Goal: Task Accomplishment & Management: Complete application form

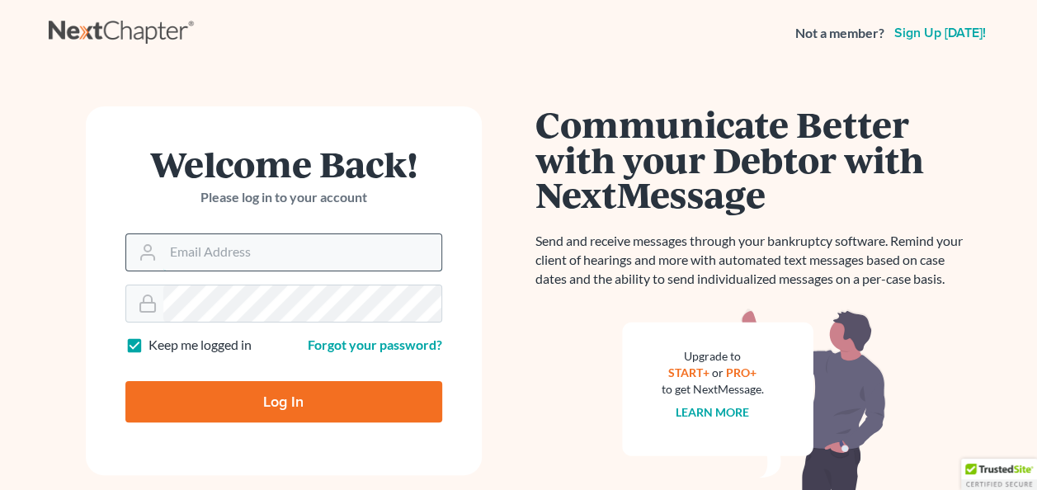
click at [271, 255] on input "Email Address" at bounding box center [302, 252] width 278 height 36
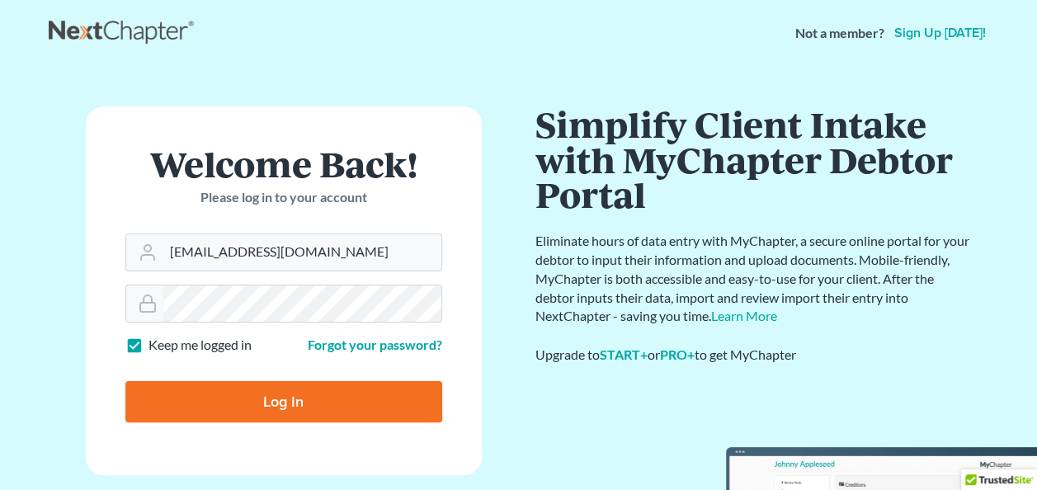
click at [510, 112] on div "Welcome Back! Please log in to your account Email Address jaihongpark@gmail.com…" at bounding box center [284, 304] width 470 height 396
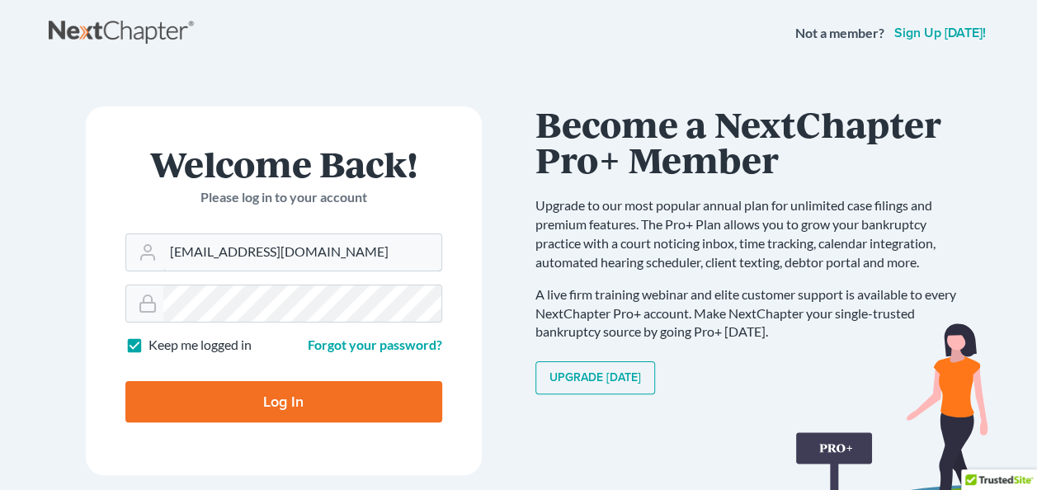
drag, startPoint x: 312, startPoint y: 253, endPoint x: 71, endPoint y: 225, distance: 242.5
click at [71, 225] on div "Welcome Back! Please log in to your account Email Address jaihongpark@gmail.com…" at bounding box center [284, 304] width 470 height 396
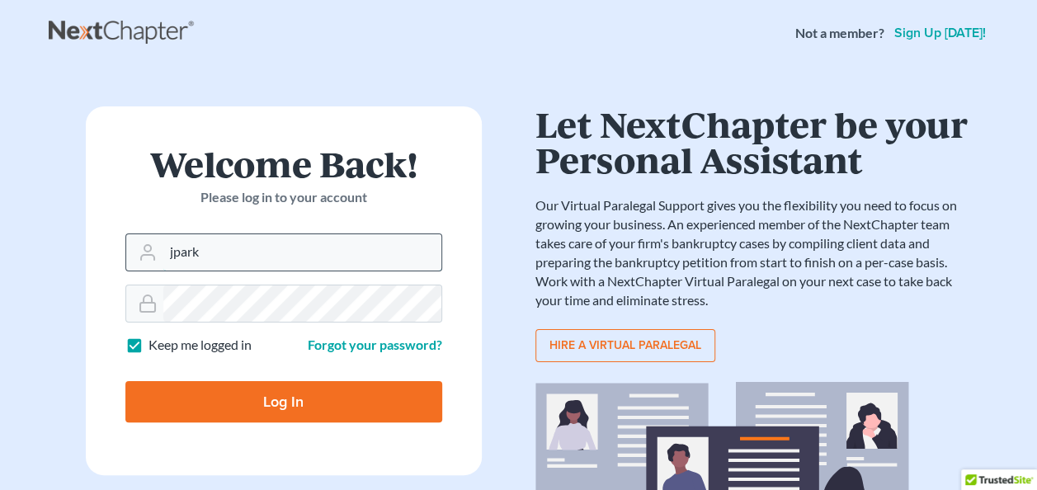
type input "Jparklawfirm@gmail.com"
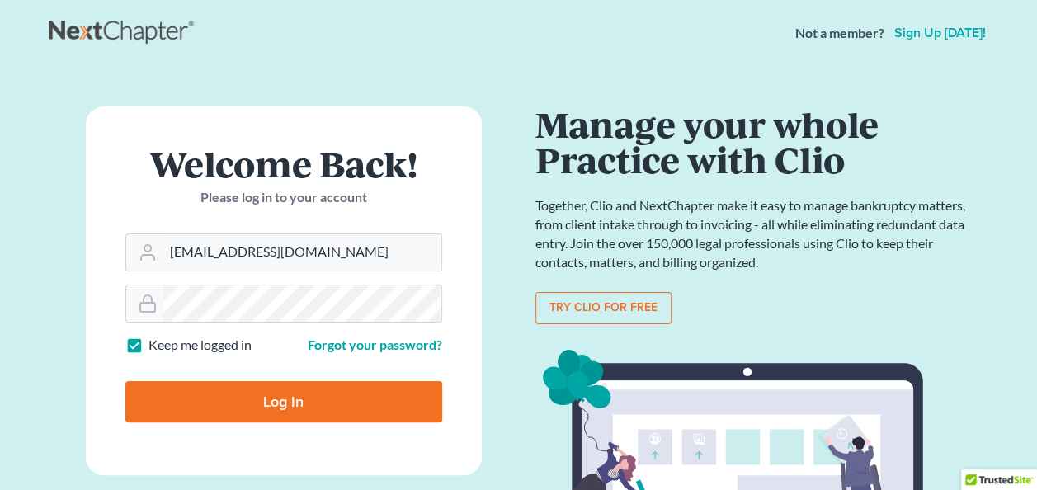
click at [277, 412] on input "Log In" at bounding box center [283, 401] width 317 height 41
type input "Thinking..."
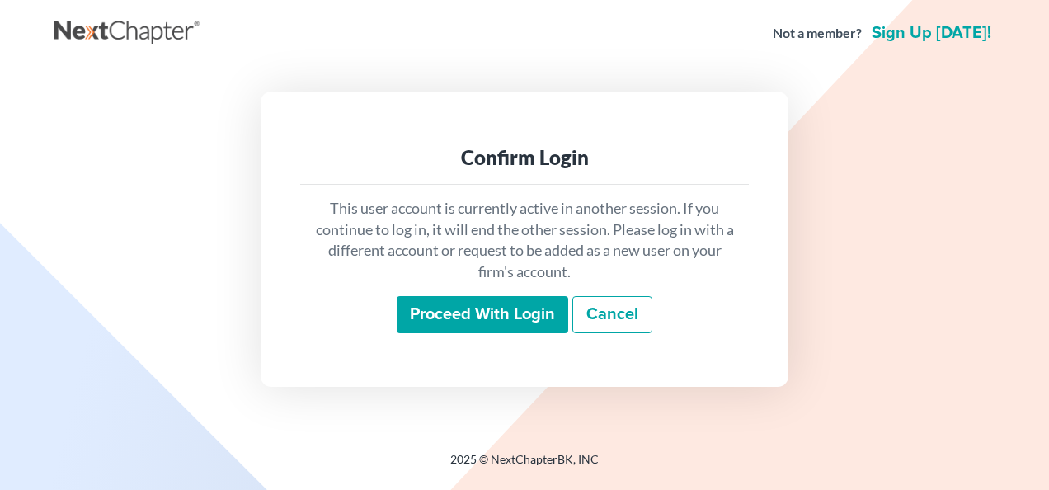
click at [500, 323] on input "Proceed with login" at bounding box center [483, 315] width 172 height 38
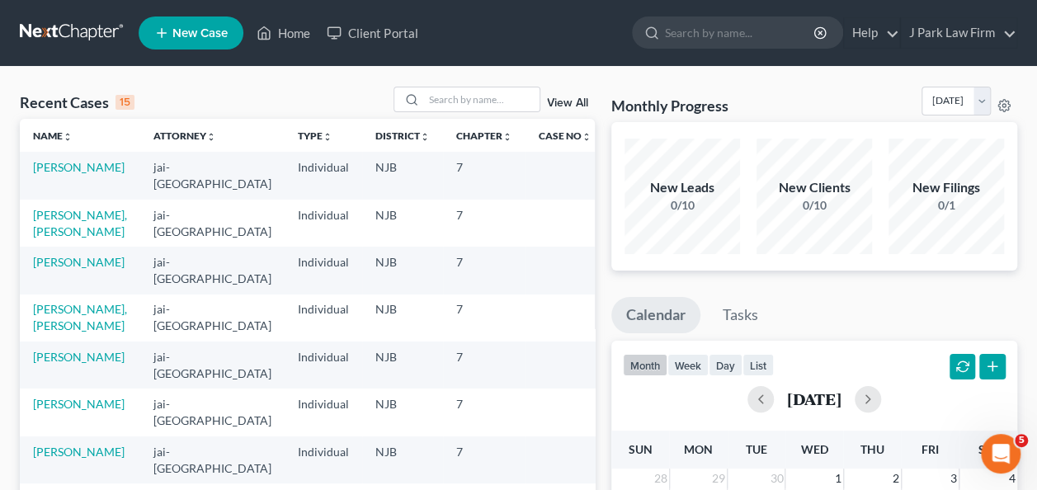
click at [203, 37] on span "New Case" at bounding box center [199, 33] width 55 height 12
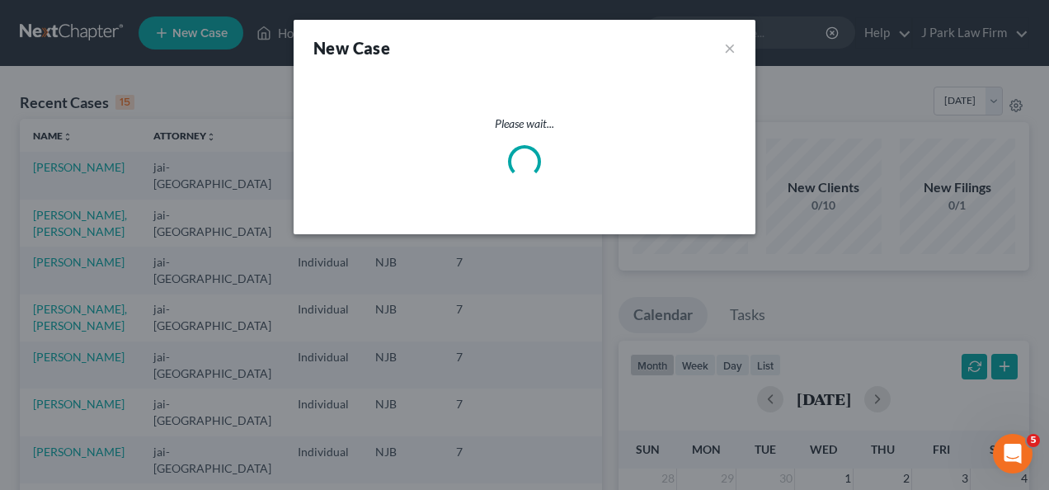
select select "51"
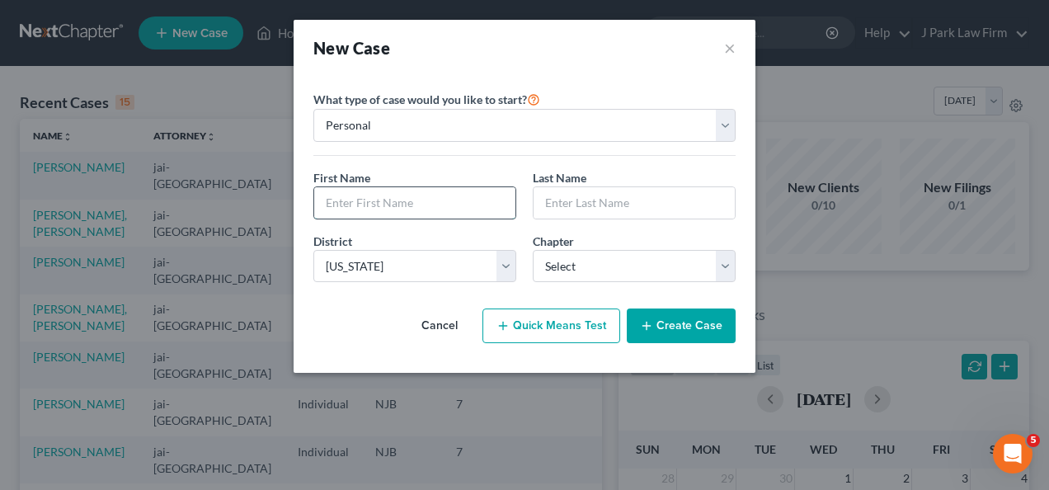
click at [384, 196] on input "text" at bounding box center [414, 202] width 201 height 31
type input "Byeong"
click at [587, 193] on input "text" at bounding box center [634, 202] width 201 height 31
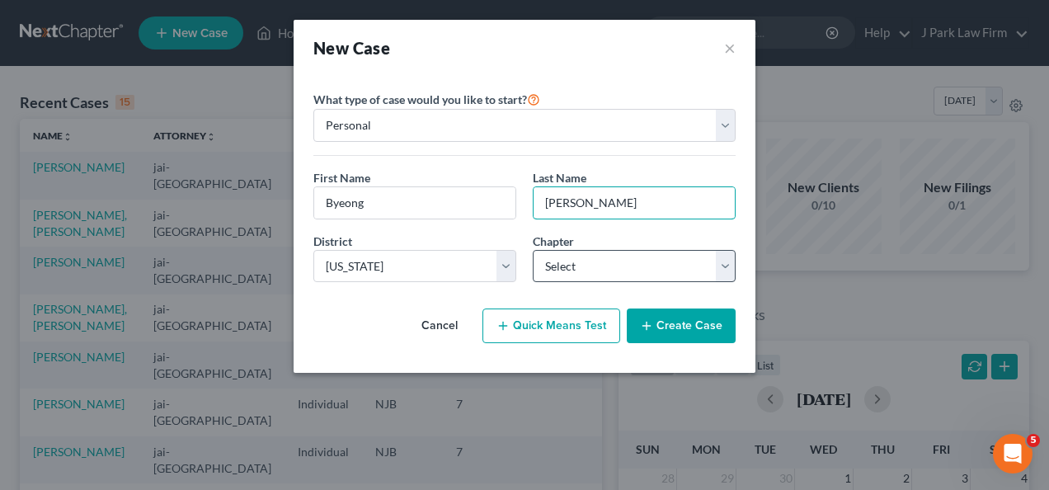
type input "[PERSON_NAME]"
click at [668, 259] on select "Select 7 11 12 13" at bounding box center [634, 266] width 203 height 33
select select "0"
click at [533, 250] on select "Select 7 11 12 13" at bounding box center [634, 266] width 203 height 33
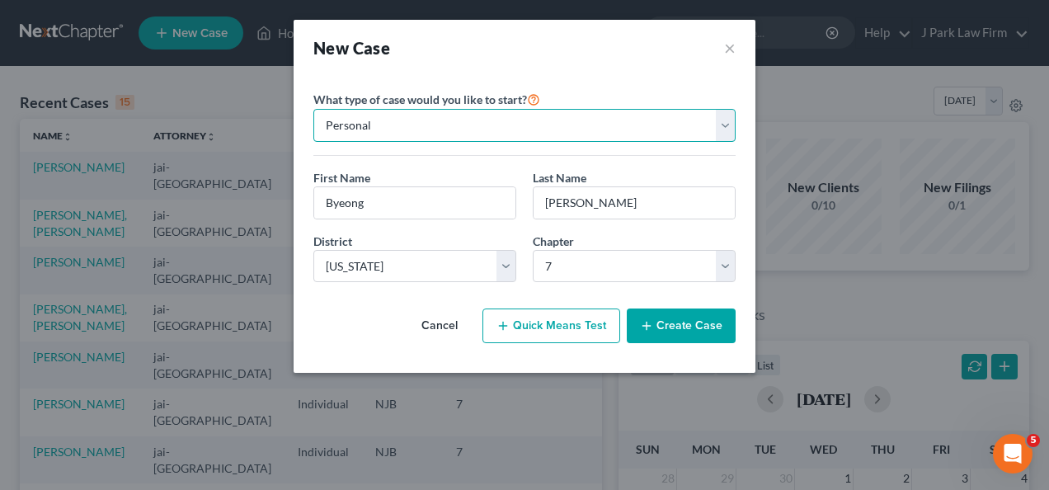
click at [719, 120] on select "Personal Business" at bounding box center [524, 125] width 422 height 33
click at [719, 117] on select "Personal Business" at bounding box center [524, 125] width 422 height 33
click at [699, 324] on button "Create Case" at bounding box center [681, 326] width 109 height 35
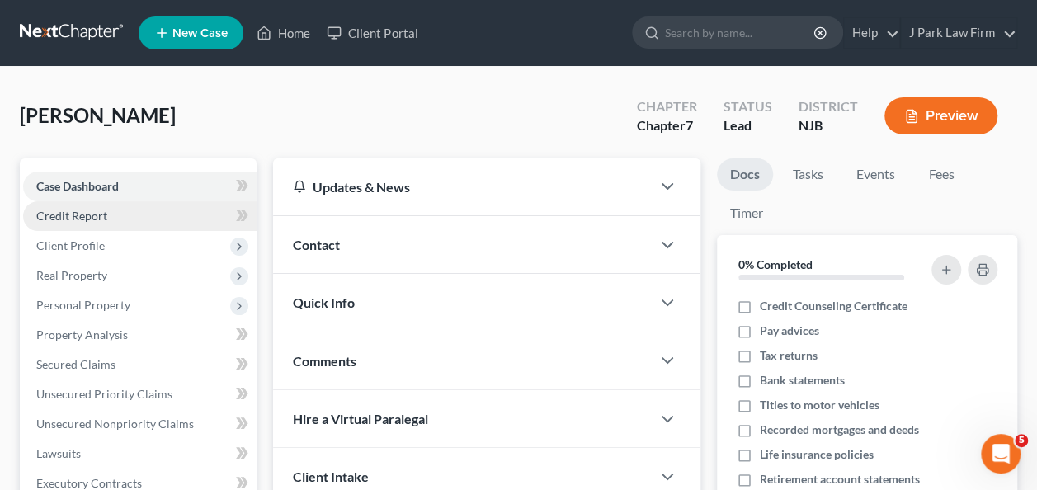
click at [79, 219] on span "Credit Report" at bounding box center [71, 216] width 71 height 14
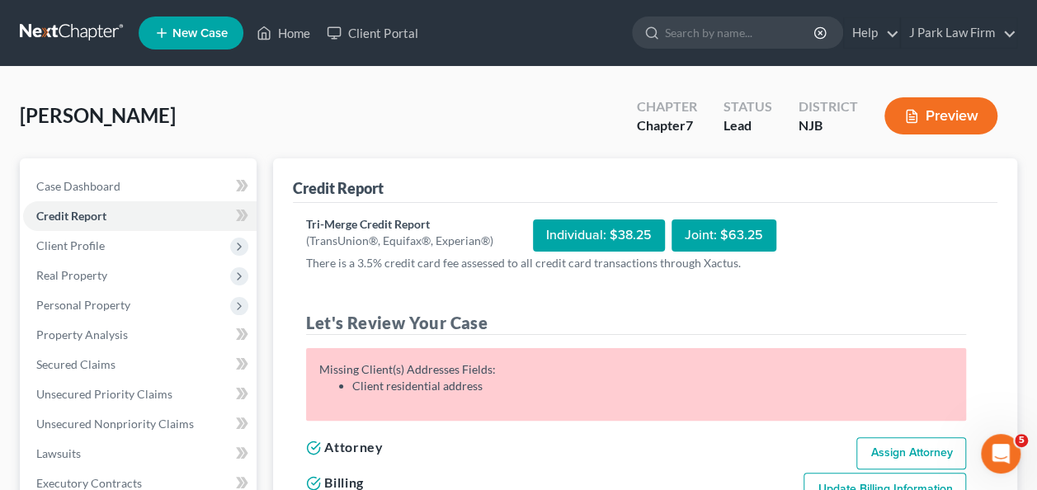
click at [714, 236] on div "Joint: $63.25" at bounding box center [724, 235] width 105 height 32
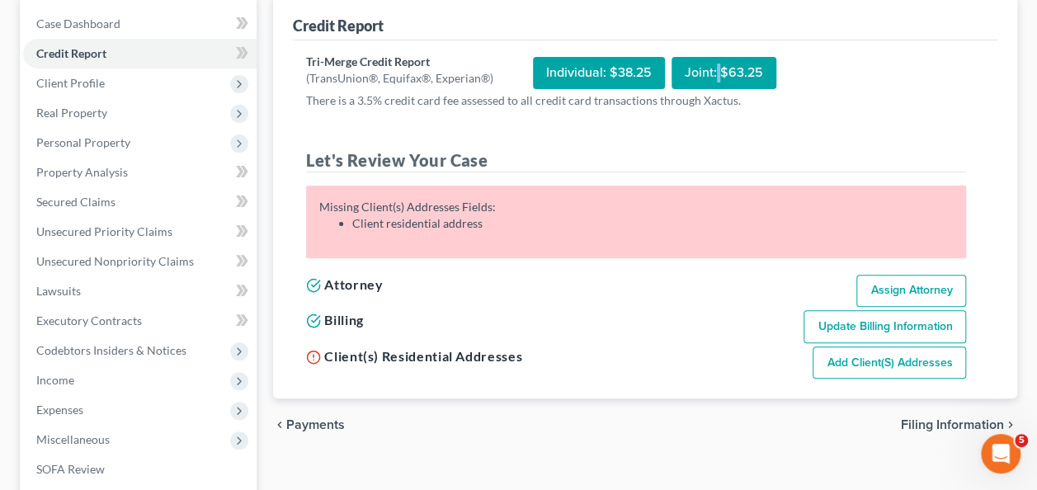
scroll to position [165, 0]
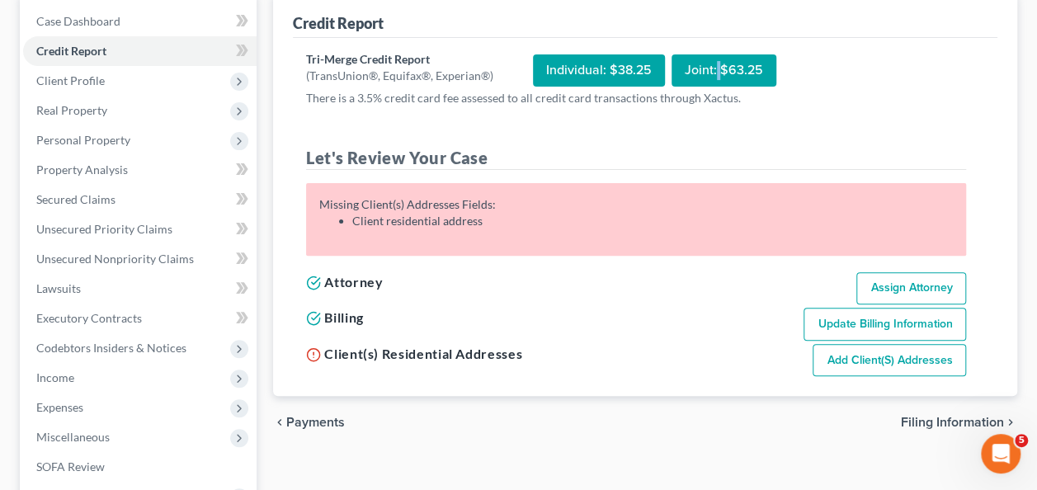
click at [870, 359] on link "Add Client(s) Addresses" at bounding box center [889, 360] width 153 height 33
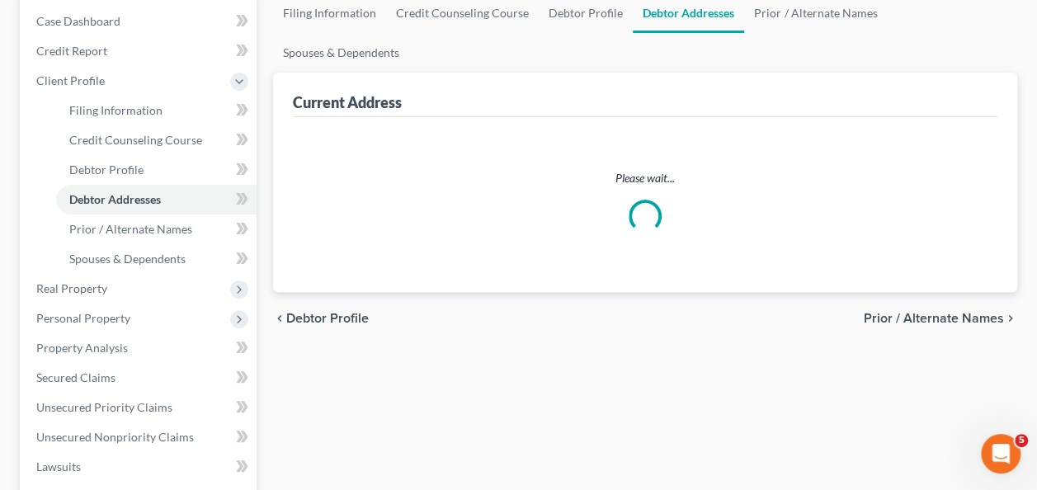
scroll to position [61, 0]
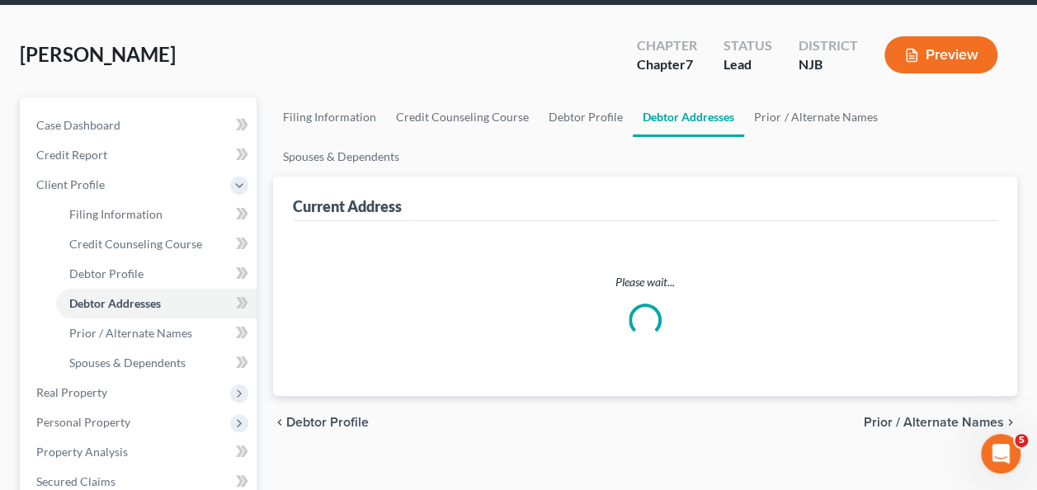
select select "0"
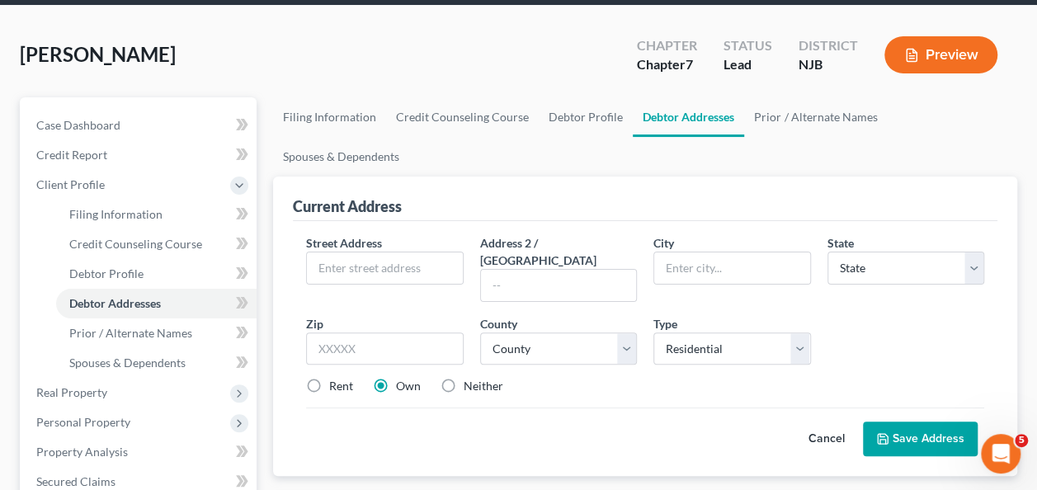
scroll to position [0, 0]
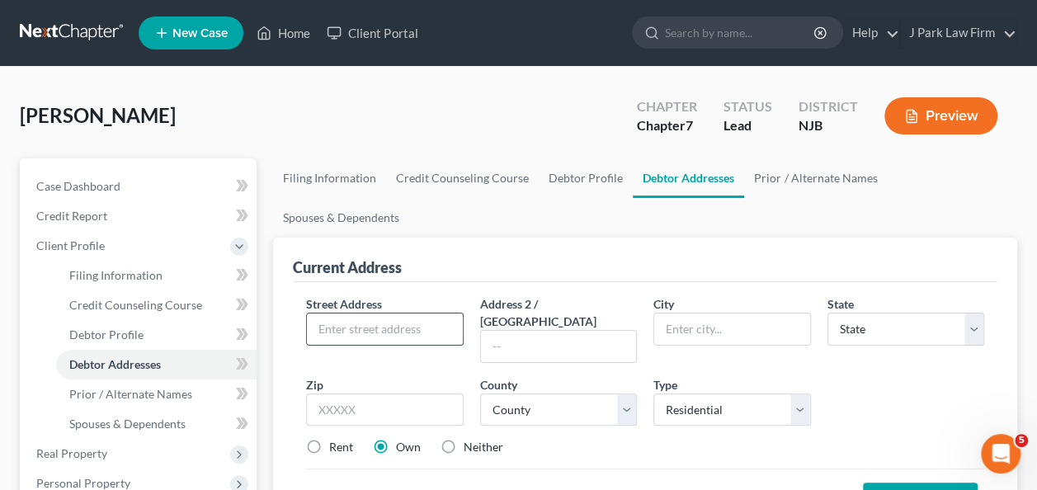
click at [378, 313] on input "text" at bounding box center [384, 328] width 155 height 31
type input "[STREET_ADDRESS]"
click at [711, 313] on input "text" at bounding box center [731, 328] width 155 height 31
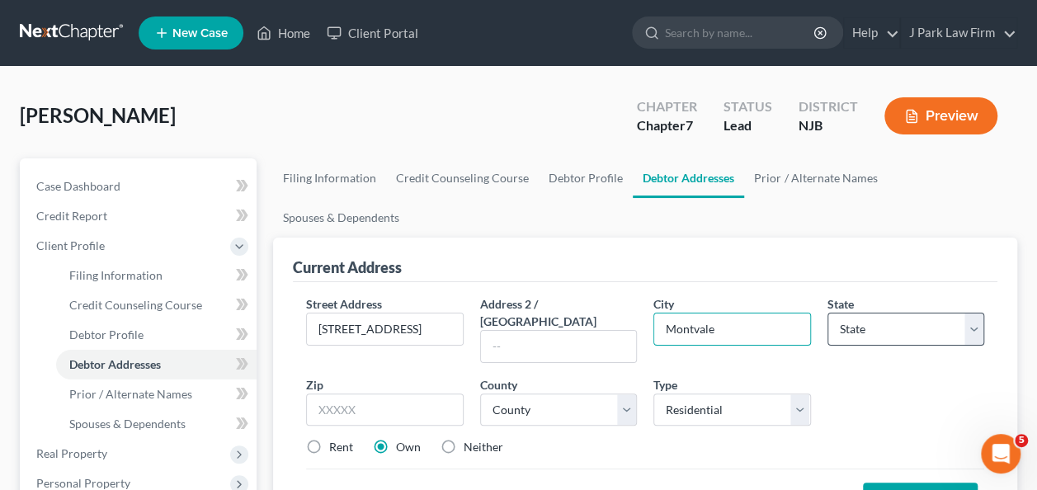
type input "Montvale"
click at [886, 313] on select "State [US_STATE] AK AR AZ CA CO CT DE DC [GEOGRAPHIC_DATA] [GEOGRAPHIC_DATA] GU…" at bounding box center [905, 329] width 157 height 33
select select "33"
click at [827, 313] on select "State [US_STATE] AK AR AZ CA CO CT DE DC [GEOGRAPHIC_DATA] [GEOGRAPHIC_DATA] GU…" at bounding box center [905, 329] width 157 height 33
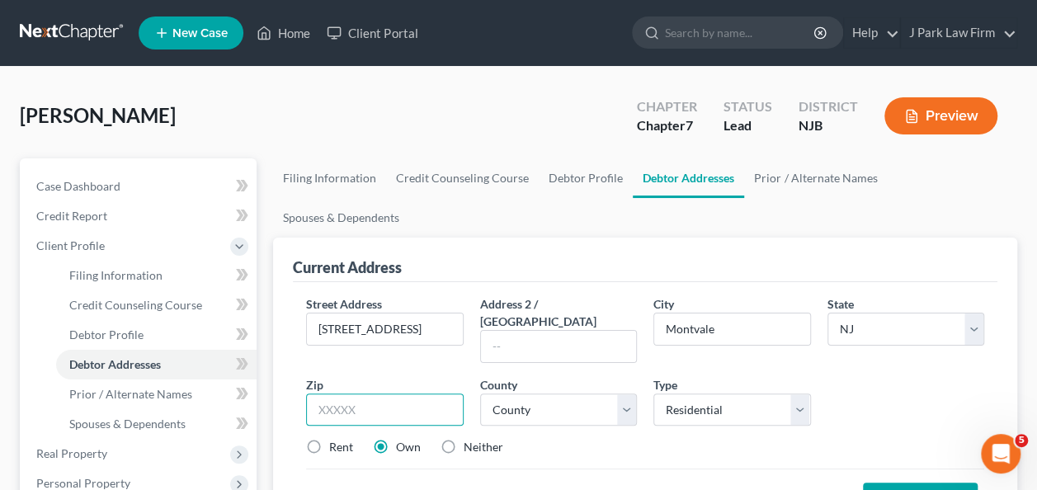
click at [398, 394] on input "text" at bounding box center [384, 410] width 157 height 33
type input "07645"
click at [515, 394] on select "County [GEOGRAPHIC_DATA] [GEOGRAPHIC_DATA] [GEOGRAPHIC_DATA] [GEOGRAPHIC_DATA] …" at bounding box center [558, 410] width 157 height 33
select select "1"
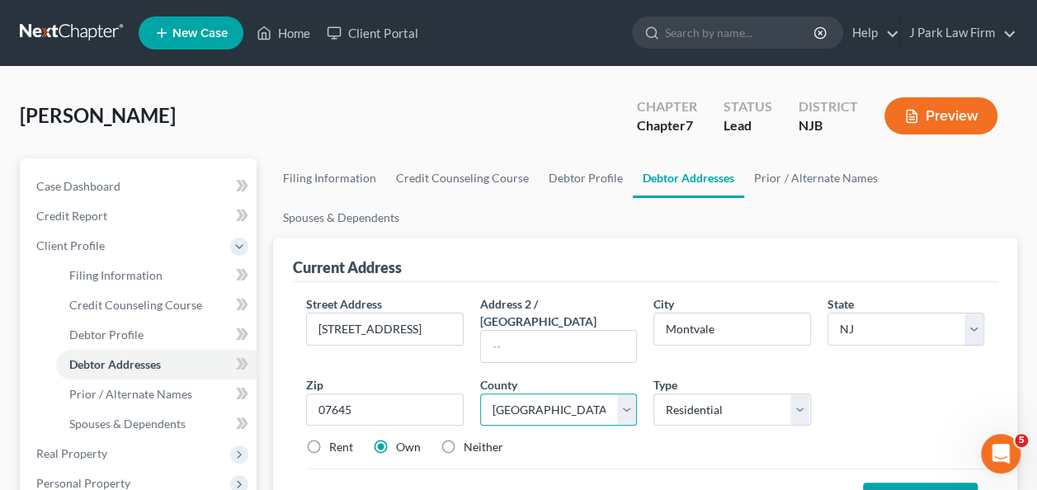
click at [480, 394] on select "County [GEOGRAPHIC_DATA] [GEOGRAPHIC_DATA] [GEOGRAPHIC_DATA] [GEOGRAPHIC_DATA] …" at bounding box center [558, 410] width 157 height 33
click at [739, 394] on select "Select Residential Mailing Rental Business" at bounding box center [731, 410] width 157 height 33
select select "2"
click at [653, 394] on select "Select Residential Mailing Rental Business" at bounding box center [731, 410] width 157 height 33
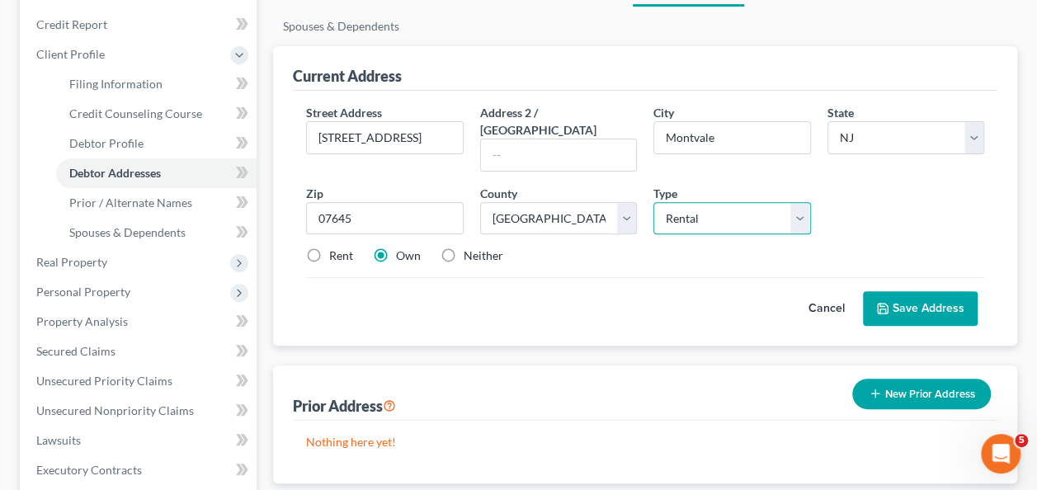
scroll to position [165, 0]
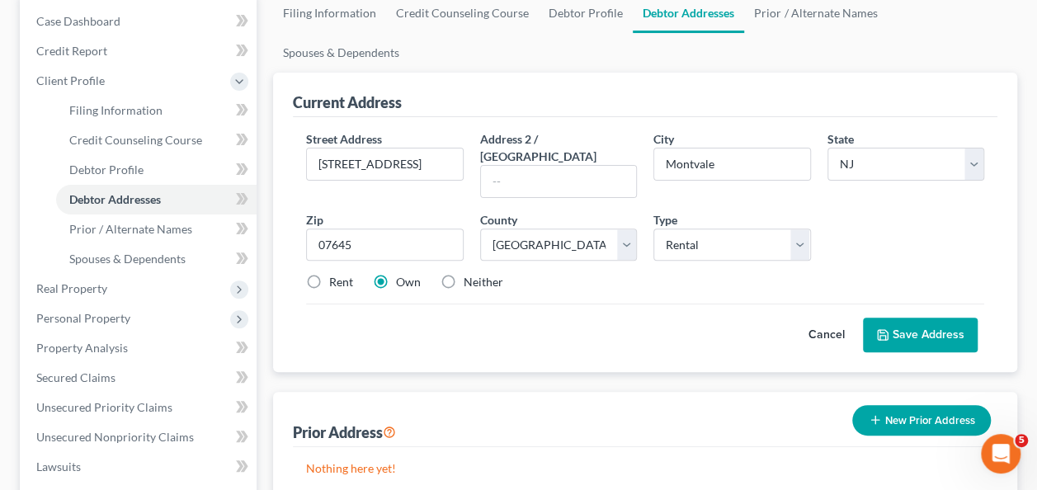
click at [952, 318] on button "Save Address" at bounding box center [920, 335] width 115 height 35
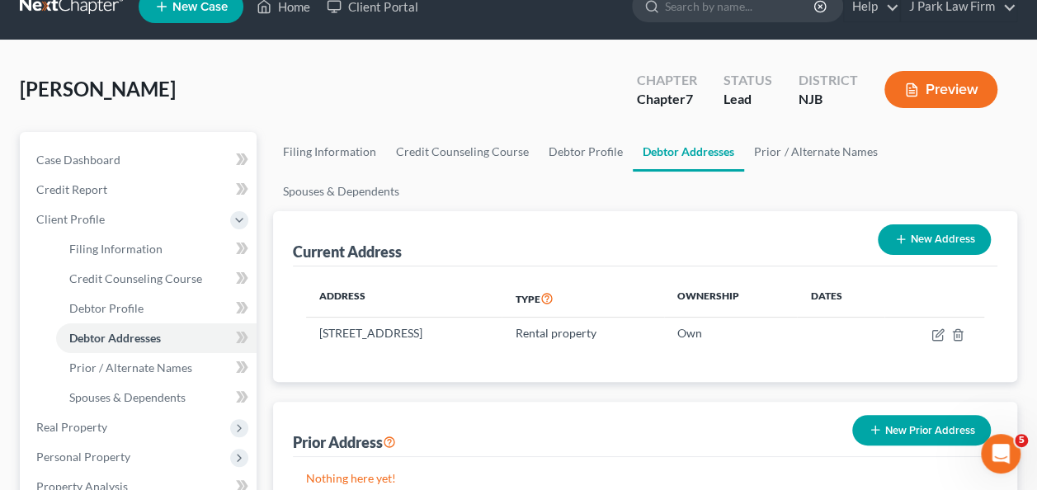
scroll to position [0, 0]
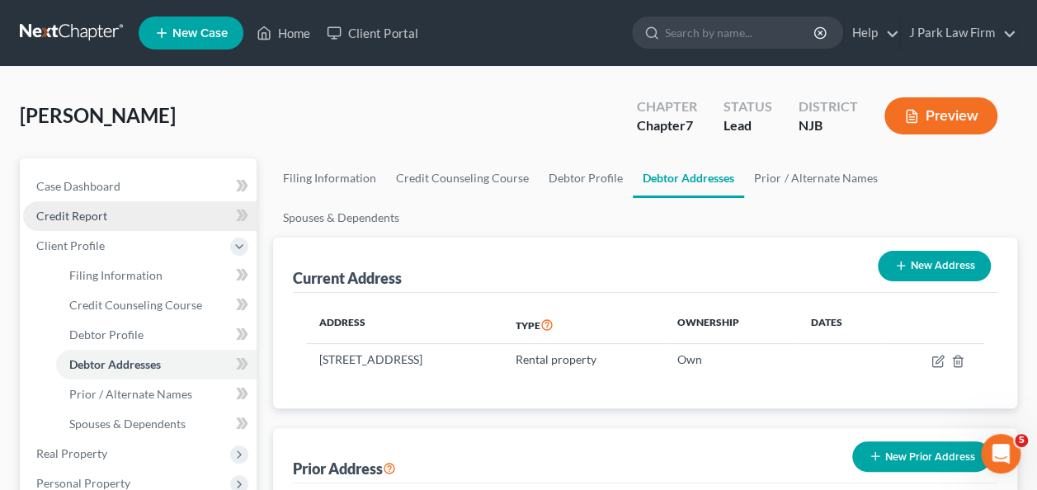
click at [69, 211] on span "Credit Report" at bounding box center [71, 216] width 71 height 14
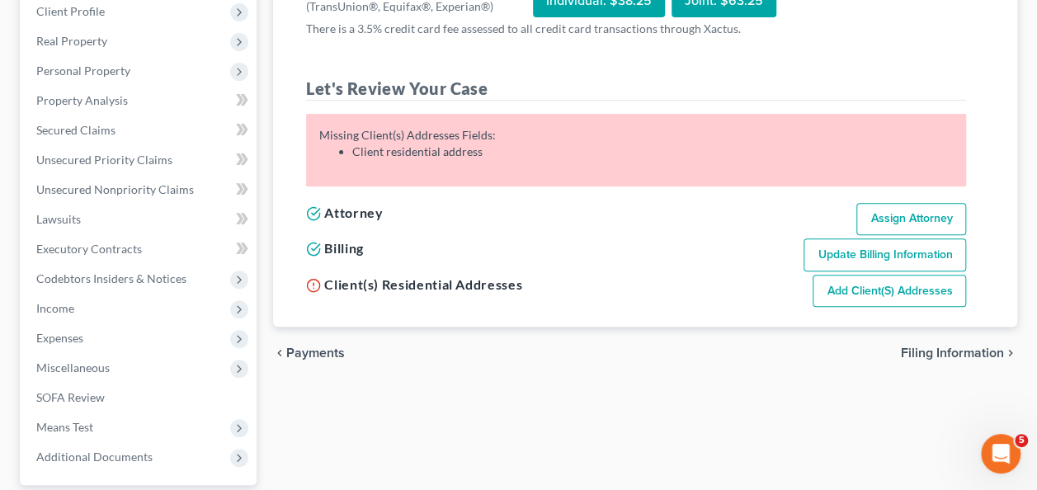
scroll to position [247, 0]
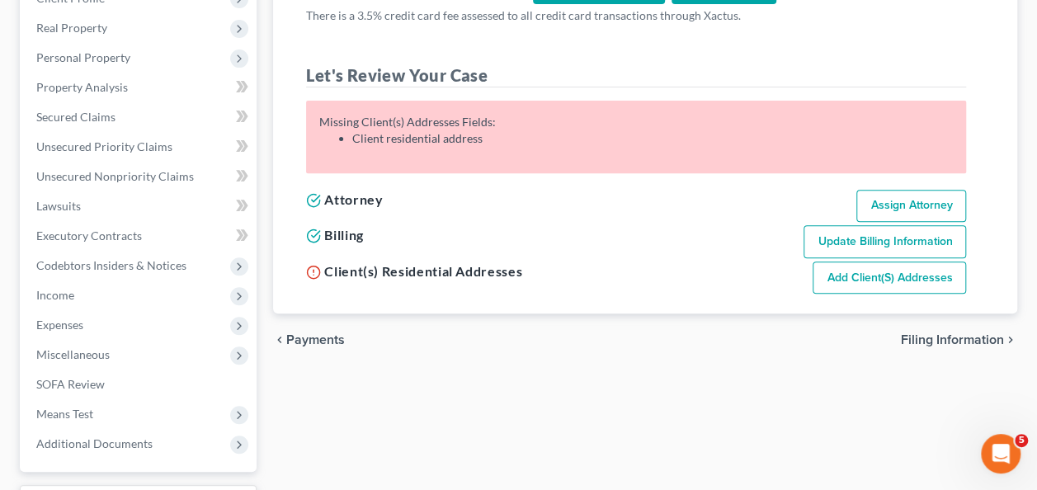
click at [896, 280] on link "Add Client(s) Addresses" at bounding box center [889, 278] width 153 height 33
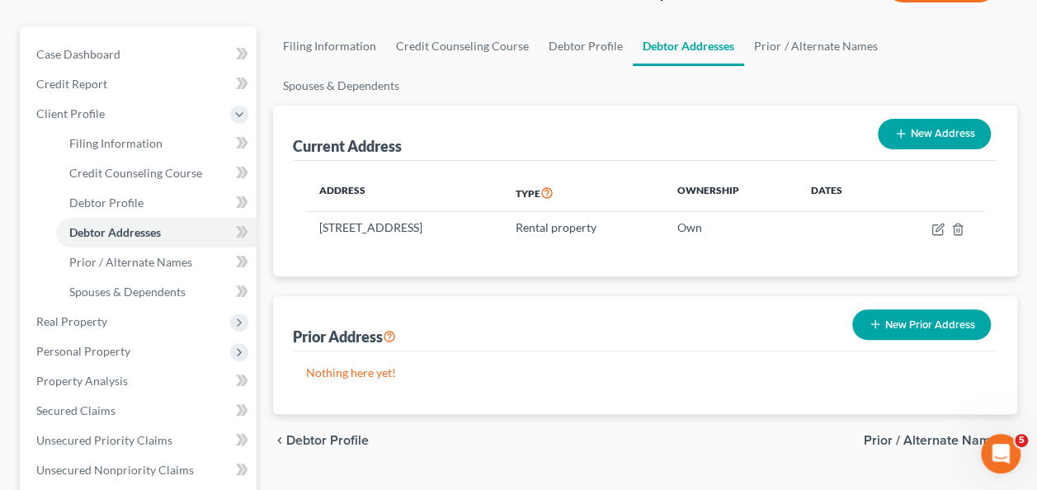
scroll to position [165, 0]
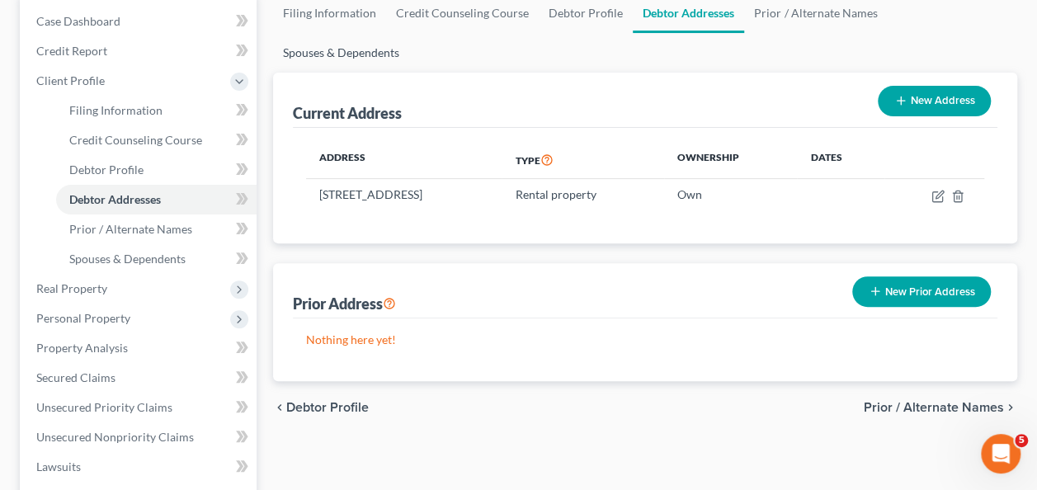
click at [409, 33] on link "Spouses & Dependents" at bounding box center [341, 53] width 136 height 40
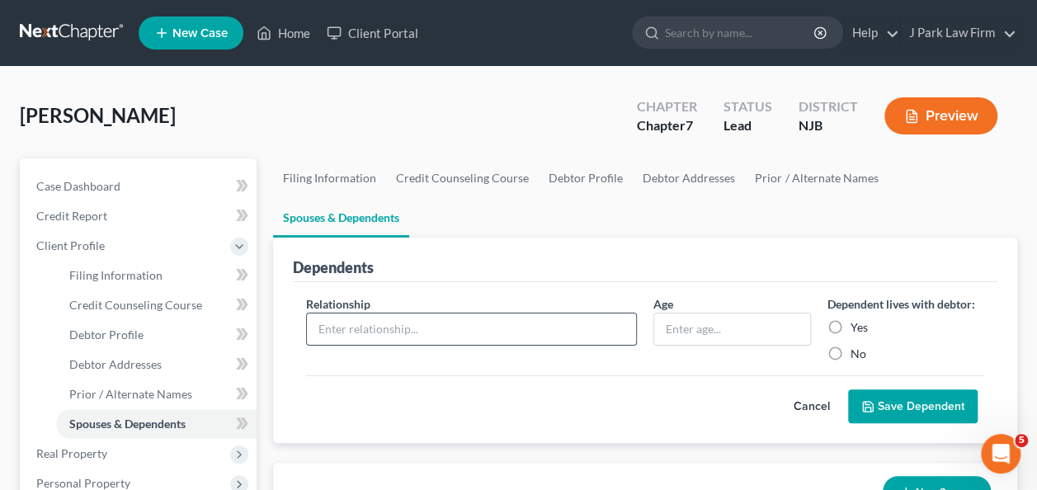
click at [417, 313] on input "text" at bounding box center [471, 328] width 329 height 31
click at [56, 217] on span "Credit Report" at bounding box center [71, 216] width 71 height 14
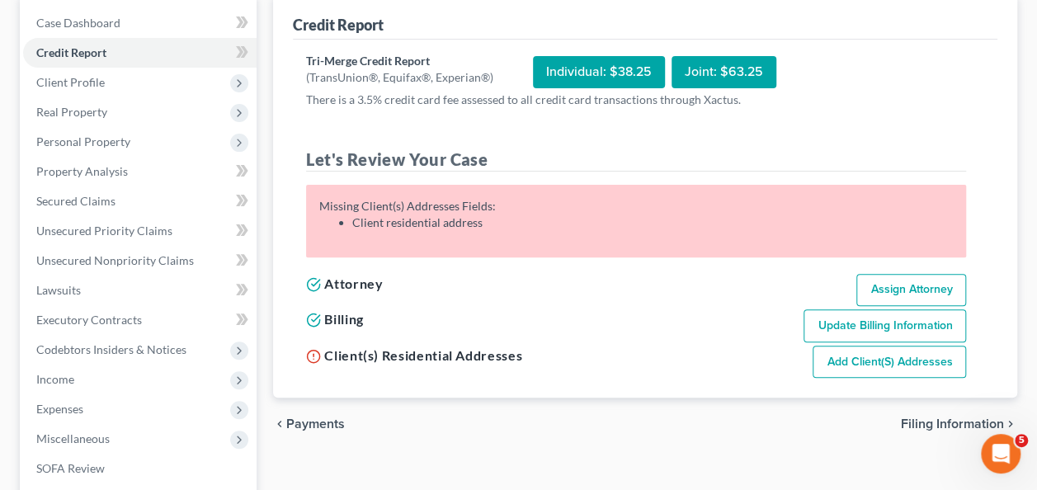
scroll to position [165, 0]
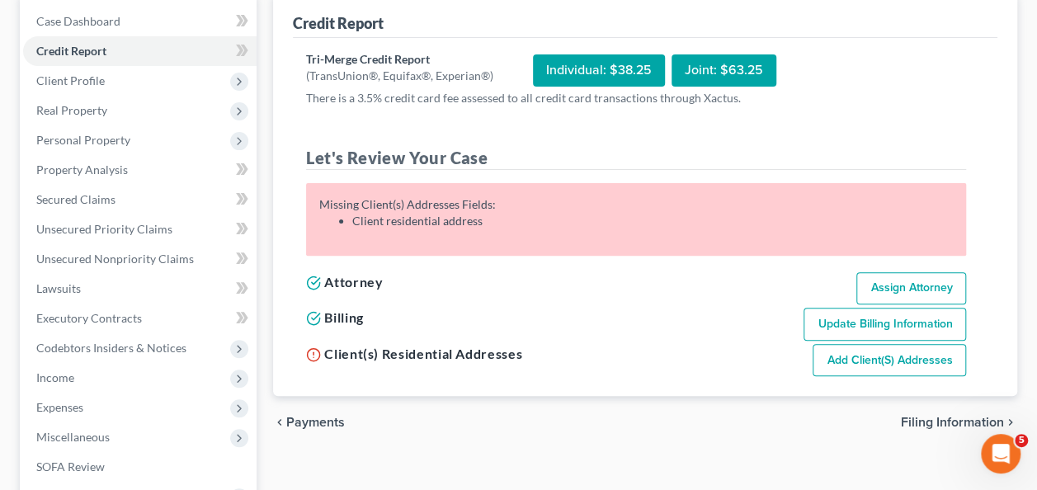
click at [850, 358] on link "Add Client(s) Addresses" at bounding box center [889, 360] width 153 height 33
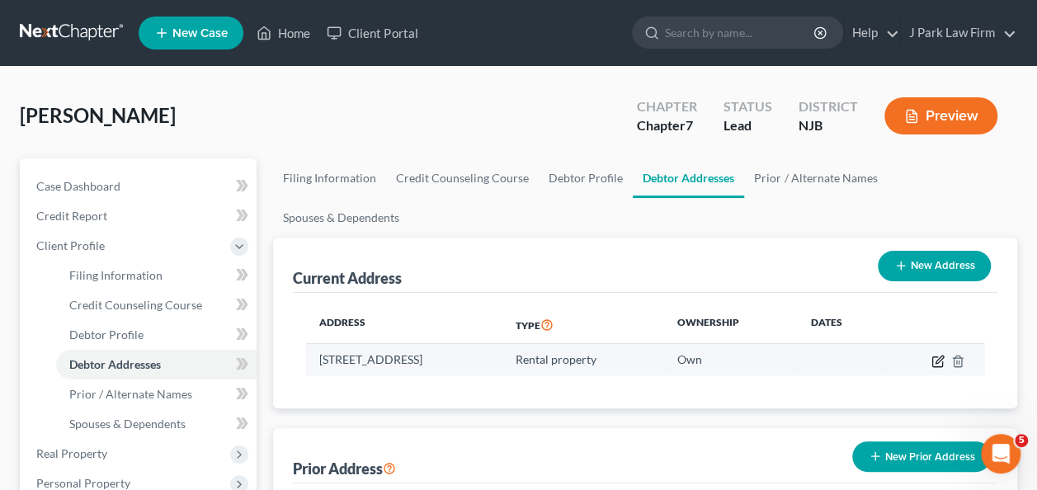
click at [936, 355] on icon "button" at bounding box center [937, 361] width 13 height 13
select select "33"
select select "1"
select select "2"
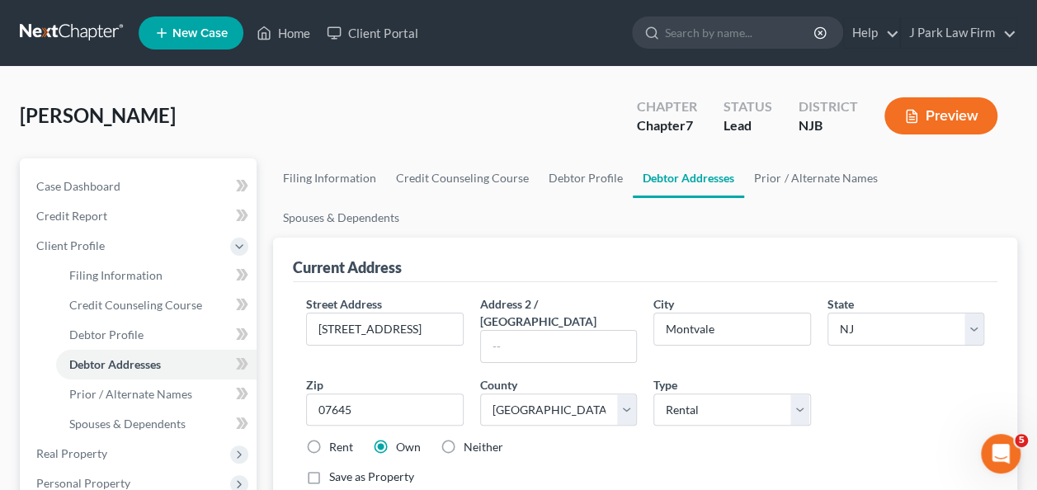
click at [329, 439] on label "Rent" at bounding box center [341, 447] width 24 height 16
click at [336, 439] on input "Rent" at bounding box center [341, 444] width 11 height 11
radio input "true"
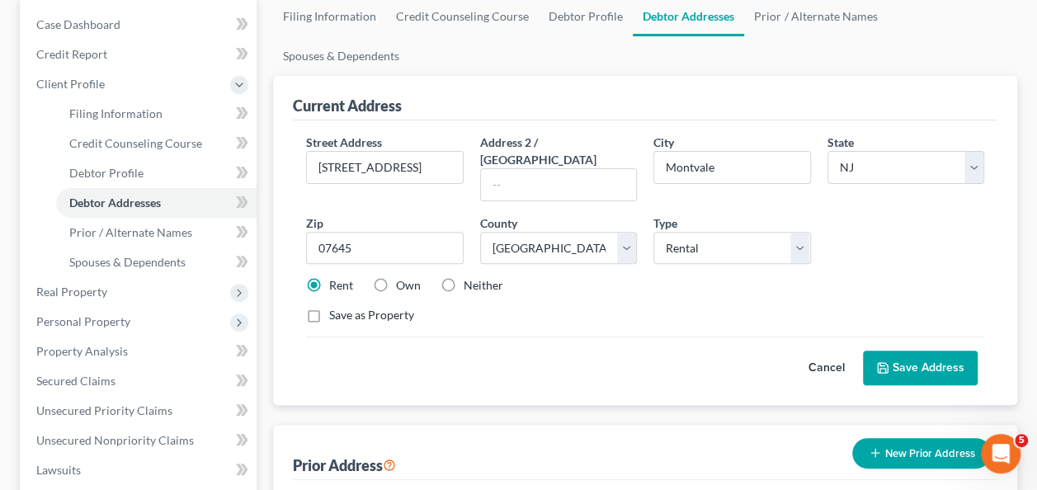
scroll to position [165, 0]
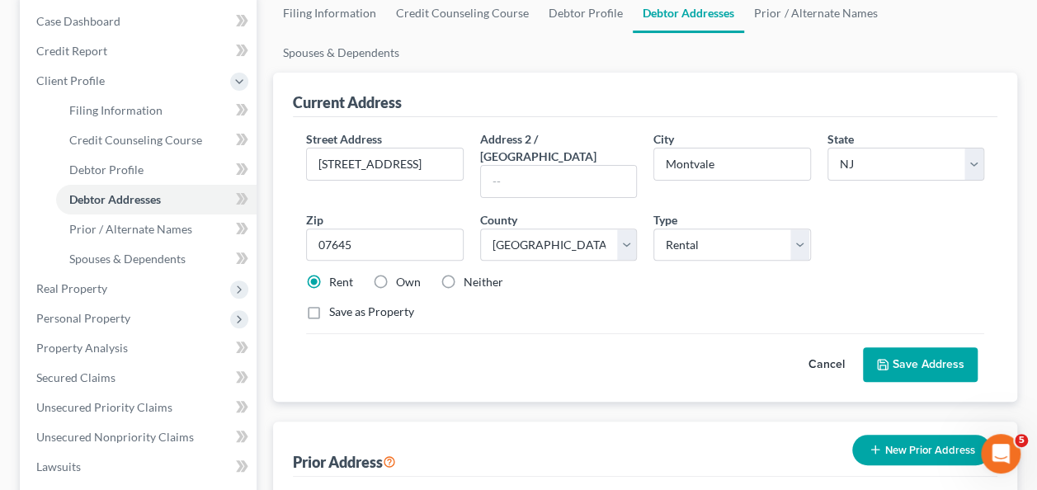
click at [941, 347] on button "Save Address" at bounding box center [920, 364] width 115 height 35
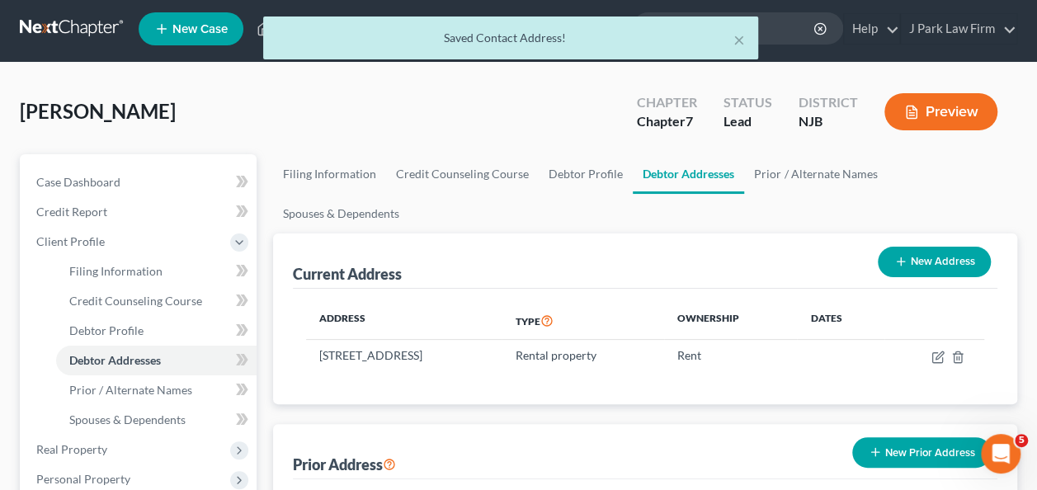
scroll to position [0, 0]
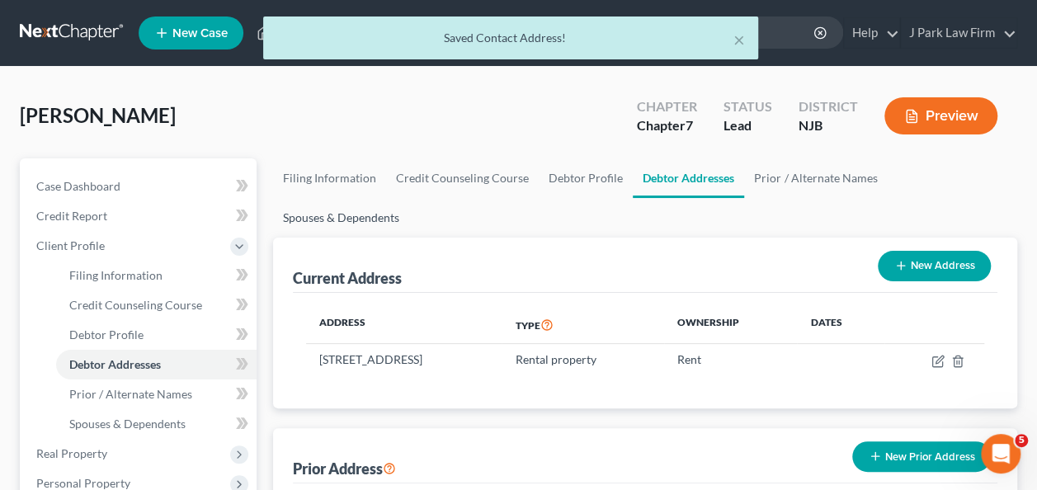
click at [409, 198] on link "Spouses & Dependents" at bounding box center [341, 218] width 136 height 40
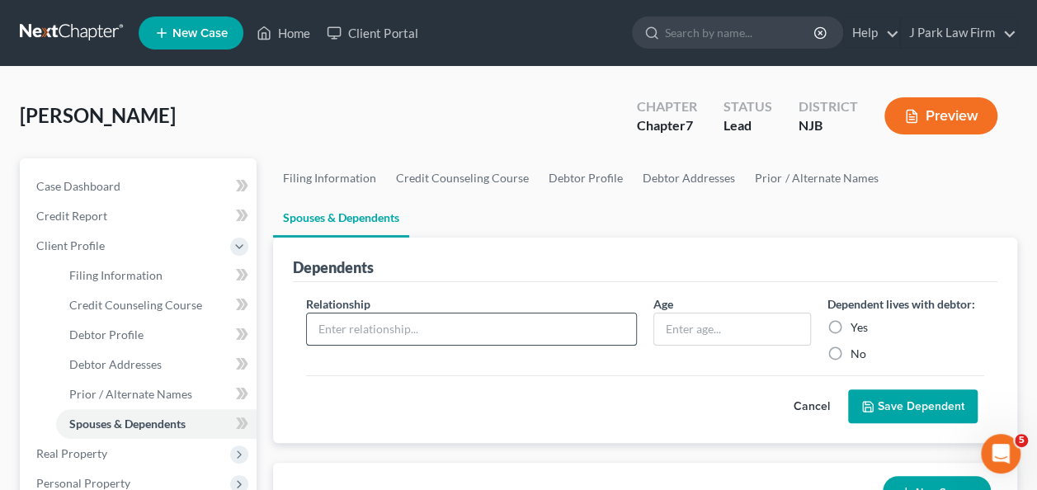
click at [560, 313] on input "text" at bounding box center [471, 328] width 329 height 31
type input "Spouse"
click at [792, 313] on input "text" at bounding box center [731, 328] width 155 height 31
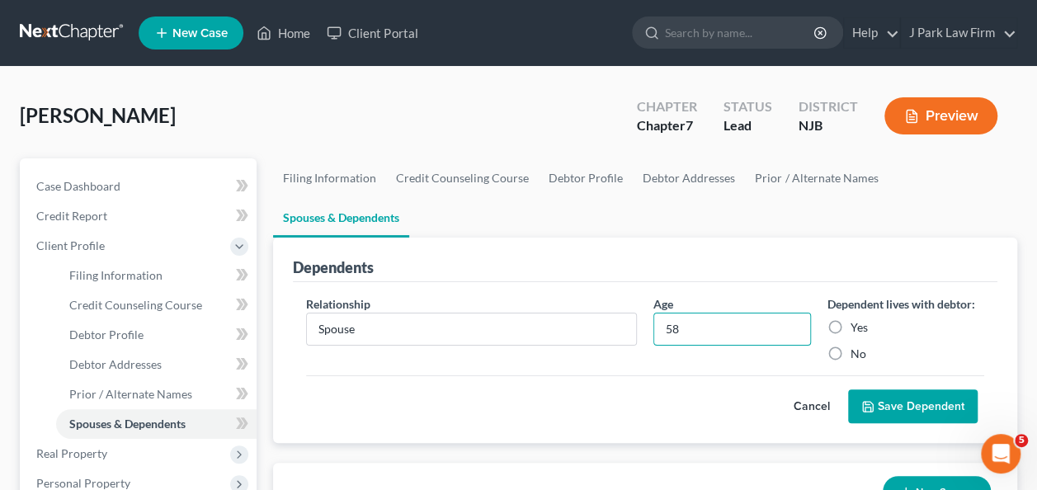
type input "58"
click at [851, 319] on label "Yes" at bounding box center [859, 327] width 17 height 16
click at [857, 319] on input "Yes" at bounding box center [862, 324] width 11 height 11
radio input "true"
click at [934, 389] on button "Save Dependent" at bounding box center [913, 406] width 130 height 35
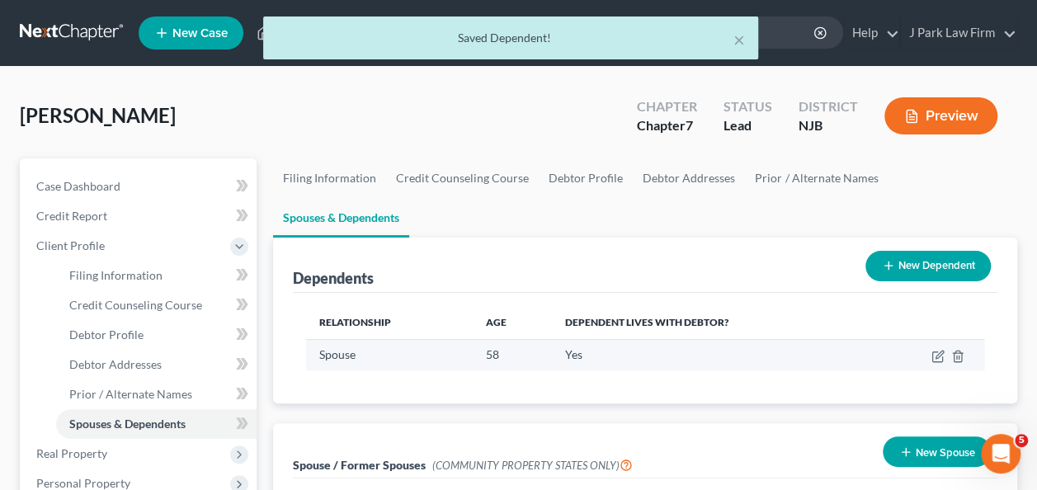
scroll to position [165, 0]
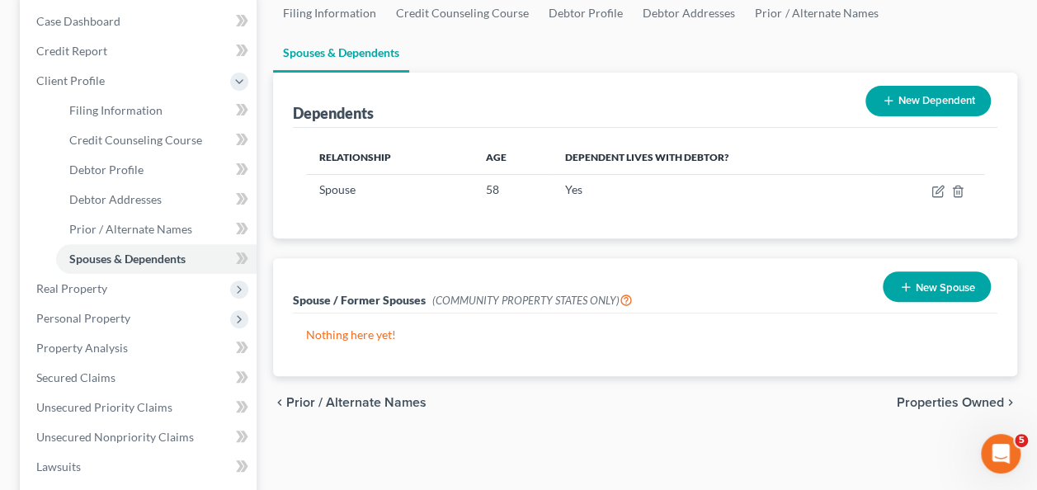
click at [916, 271] on button "New Spouse" at bounding box center [937, 286] width 108 height 31
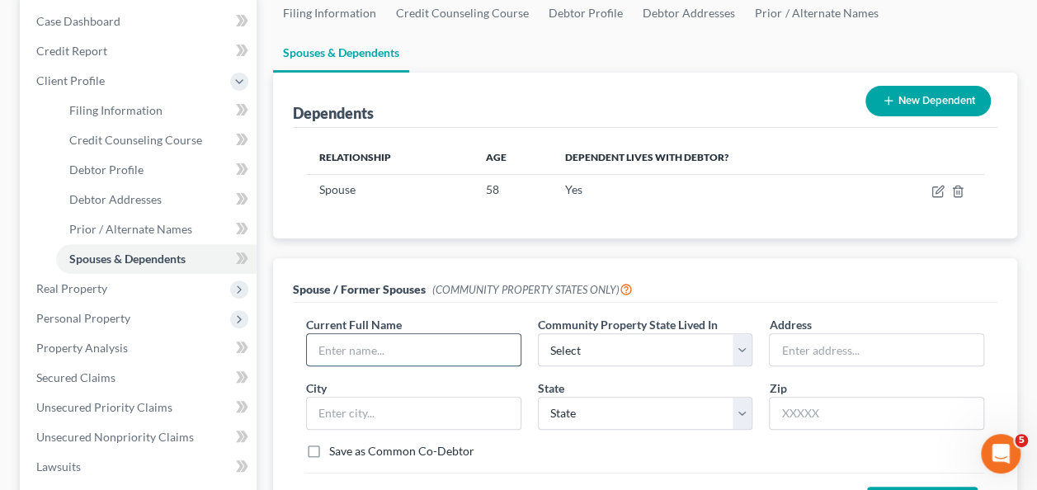
click at [436, 334] on input "text" at bounding box center [414, 349] width 214 height 31
click at [462, 303] on div "Current Full Name * Community Property State Lived In * Select AZ CA GU ID [GEO…" at bounding box center [645, 422] width 705 height 238
click at [437, 334] on input "text" at bounding box center [414, 349] width 214 height 31
type input "h"
type input "[PERSON_NAME]"
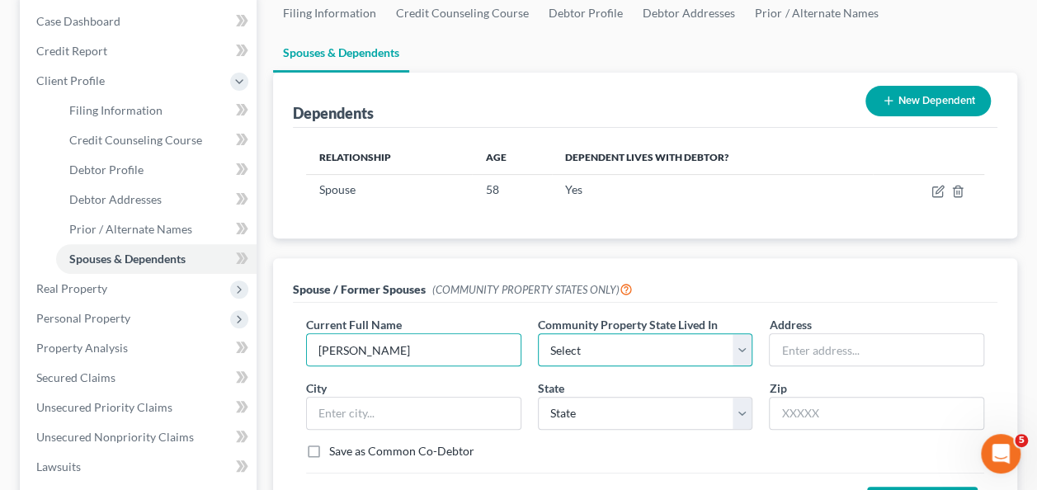
click at [634, 333] on select "Select AZ CA GU ID LA NV NM PR [GEOGRAPHIC_DATA] [GEOGRAPHIC_DATA] [GEOGRAPHIC_…" at bounding box center [645, 349] width 215 height 33
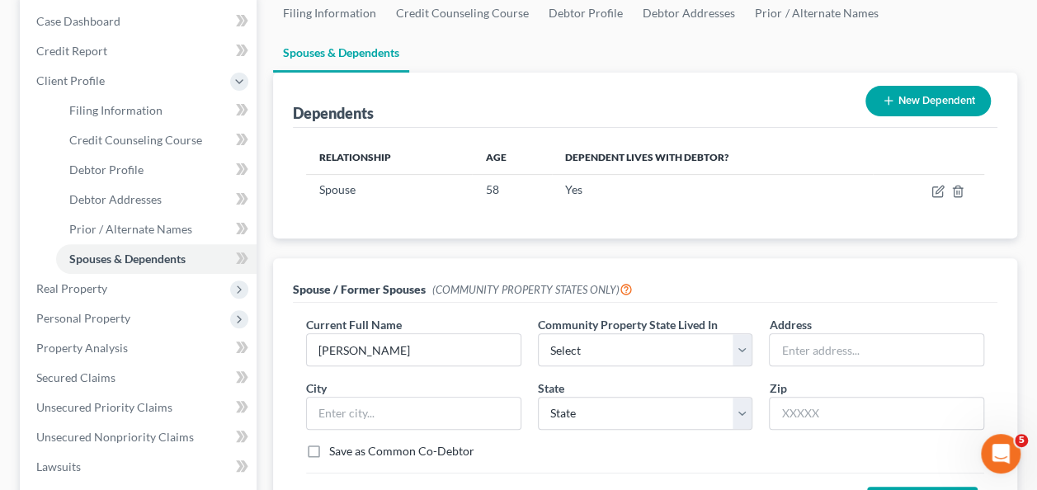
click at [475, 211] on div "Dependents New Dependent Relationship Age Dependent lives with debtor? Spouse 5…" at bounding box center [645, 307] width 761 height 469
click at [838, 334] on input "text" at bounding box center [877, 349] width 214 height 31
type input "1"
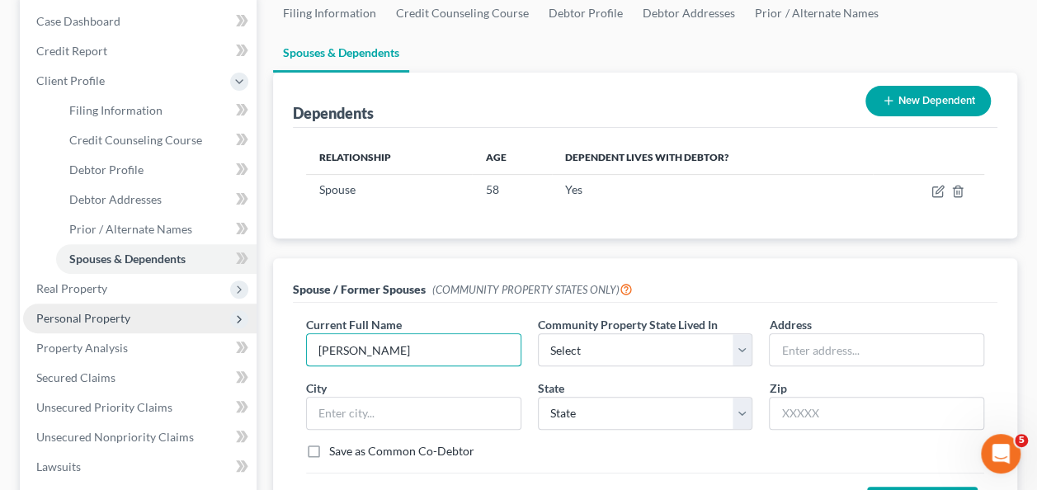
drag, startPoint x: 414, startPoint y: 309, endPoint x: 219, endPoint y: 309, distance: 194.7
click at [219, 309] on div "Petition Navigation Case Dashboard Payments Invoices Payments Payments Credit R…" at bounding box center [519, 410] width 1014 height 834
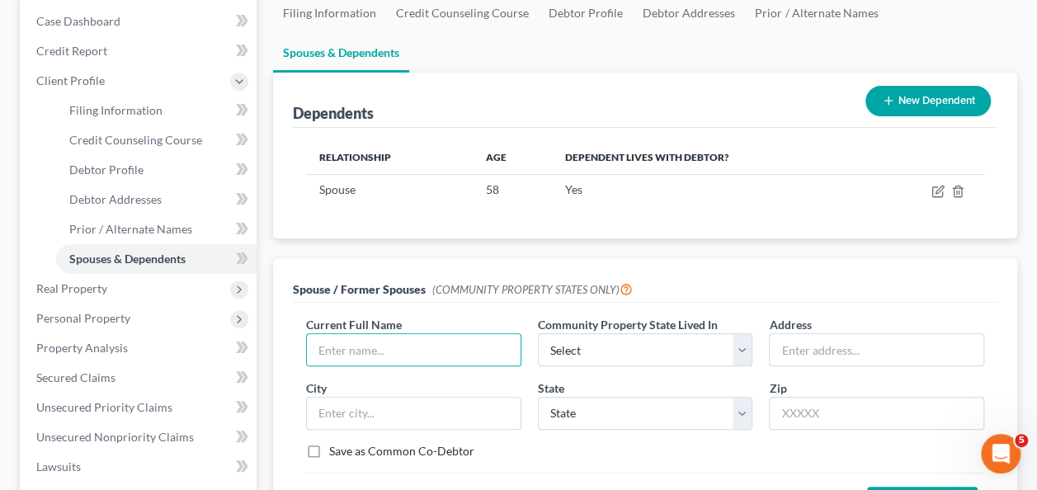
click at [338, 205] on div "Dependents New Dependent Relationship Age Dependent lives with debtor? Spouse 5…" at bounding box center [645, 307] width 761 height 469
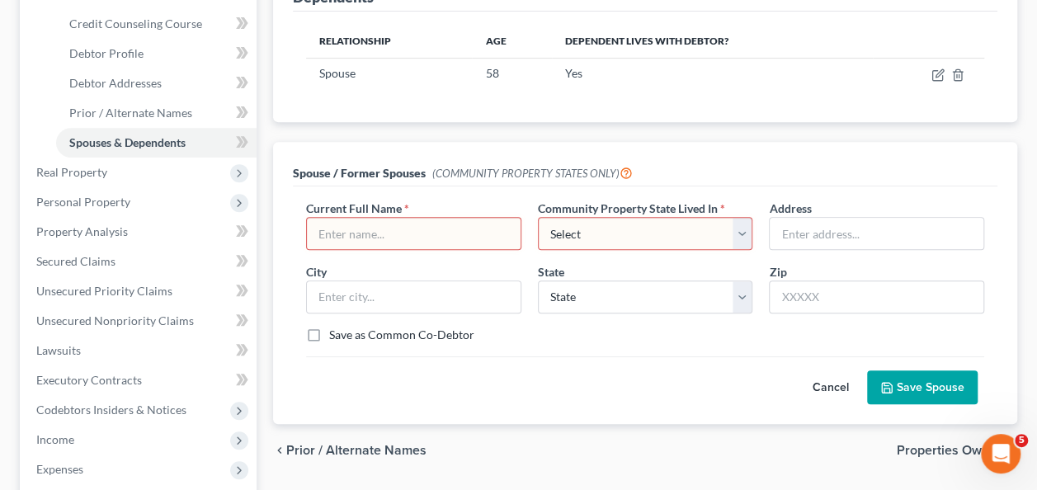
scroll to position [247, 0]
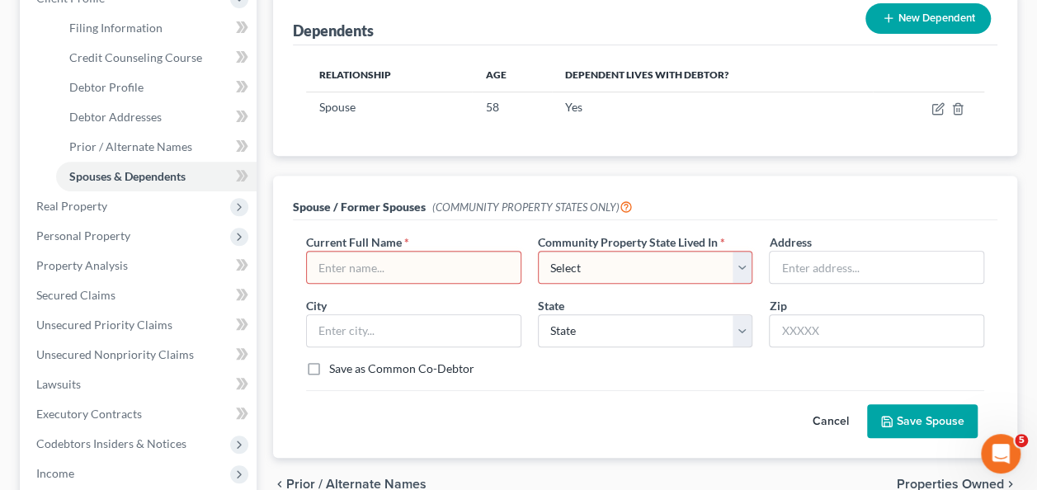
click at [841, 405] on button "Cancel" at bounding box center [830, 421] width 73 height 33
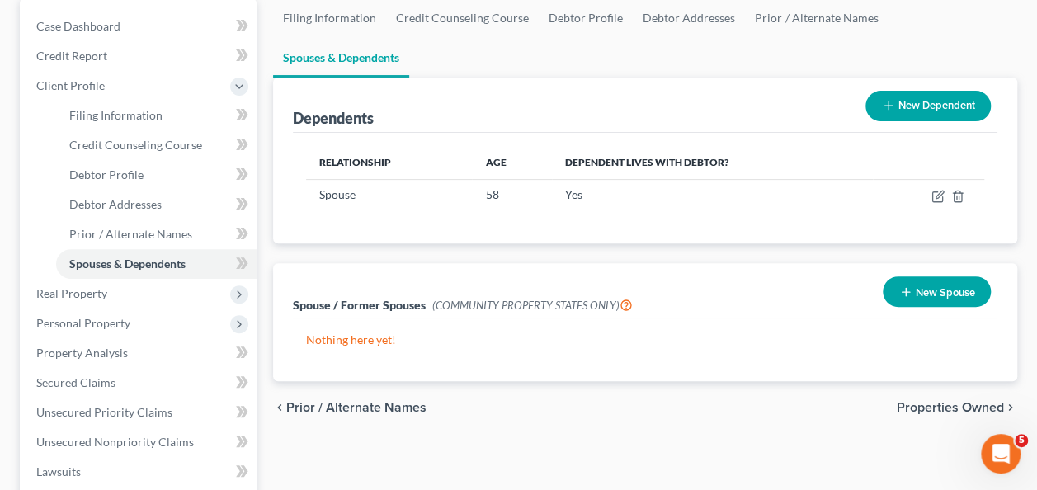
scroll to position [82, 0]
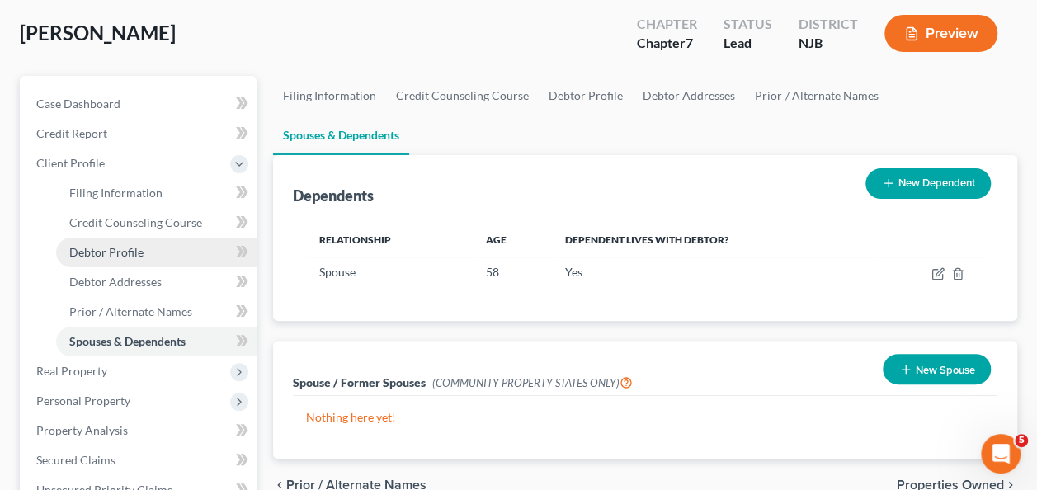
click at [125, 250] on span "Debtor Profile" at bounding box center [106, 252] width 74 height 14
select select "0"
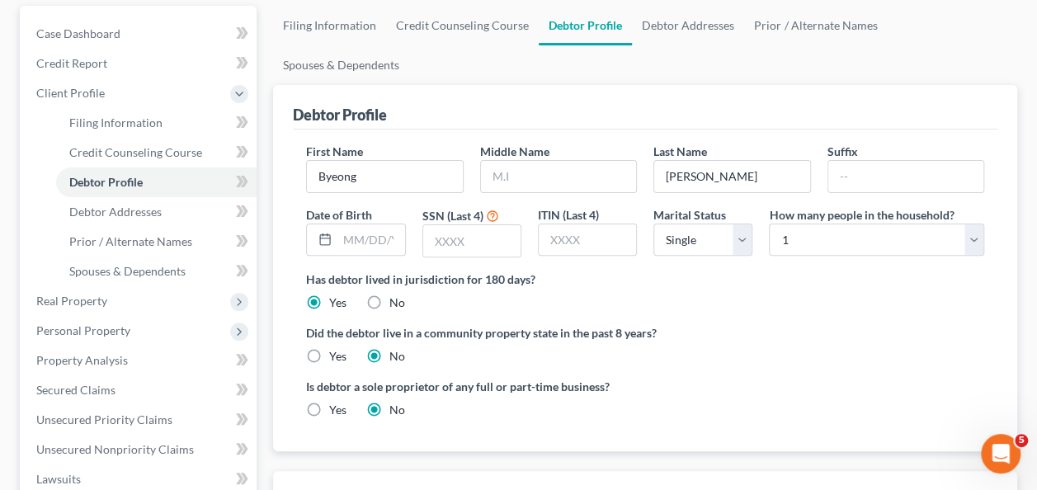
scroll to position [150, 0]
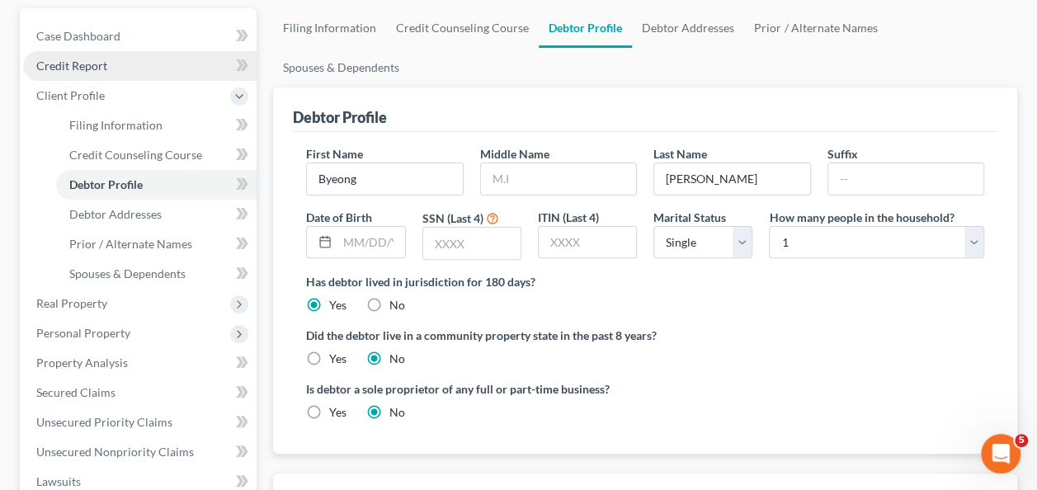
click at [88, 69] on span "Credit Report" at bounding box center [71, 66] width 71 height 14
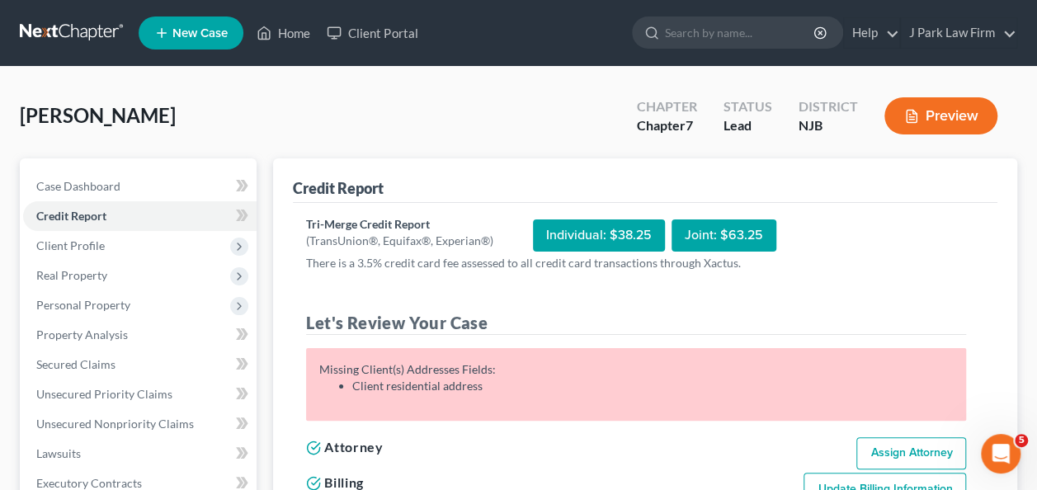
click at [711, 238] on div "Joint: $63.25" at bounding box center [724, 235] width 105 height 32
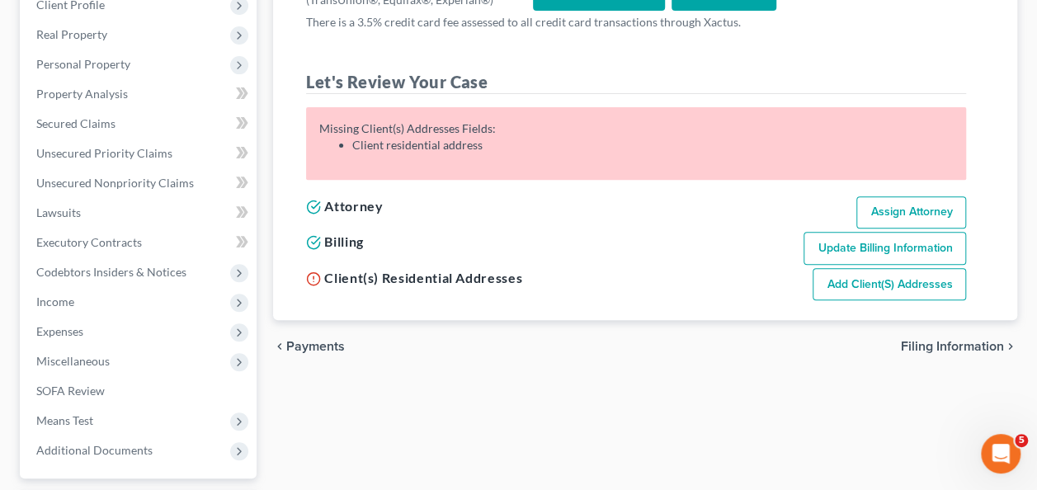
scroll to position [247, 0]
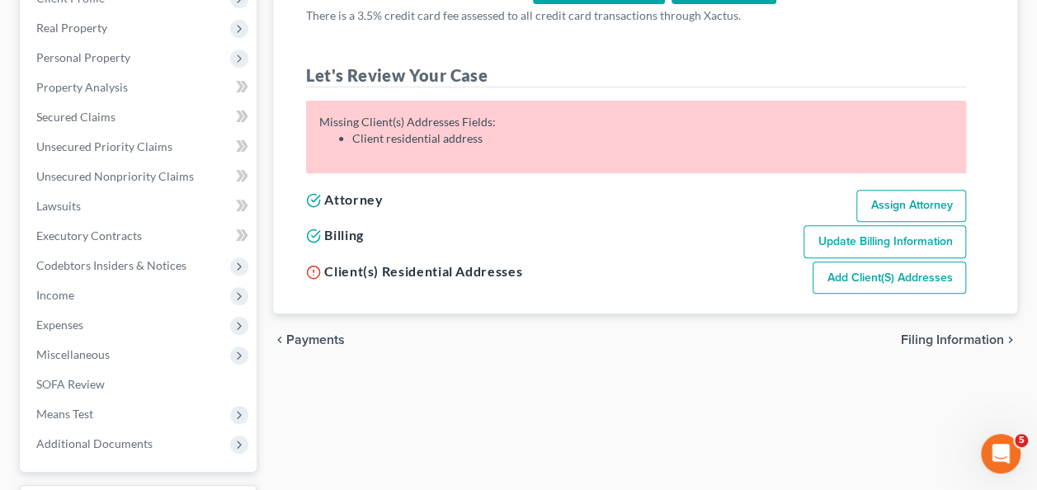
click at [841, 276] on link "Add Client(s) Addresses" at bounding box center [889, 278] width 153 height 33
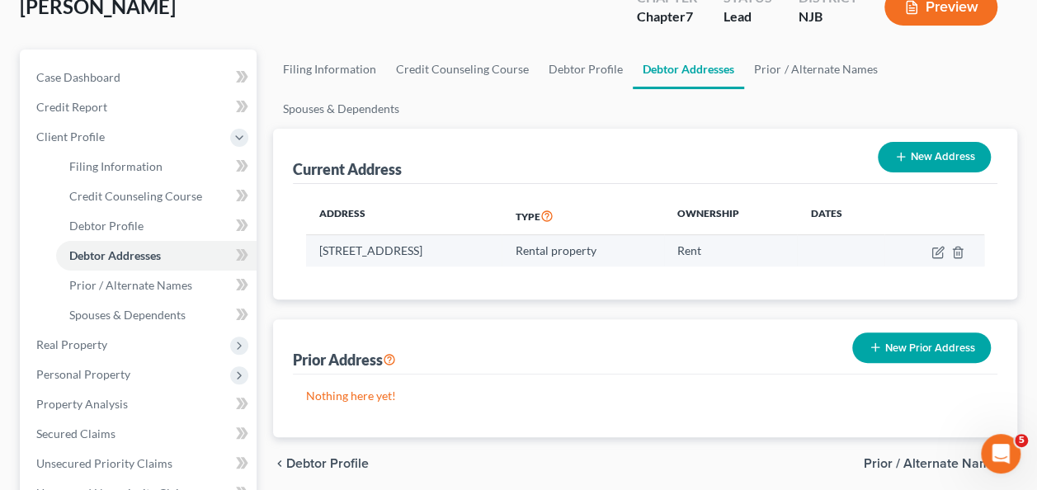
scroll to position [82, 0]
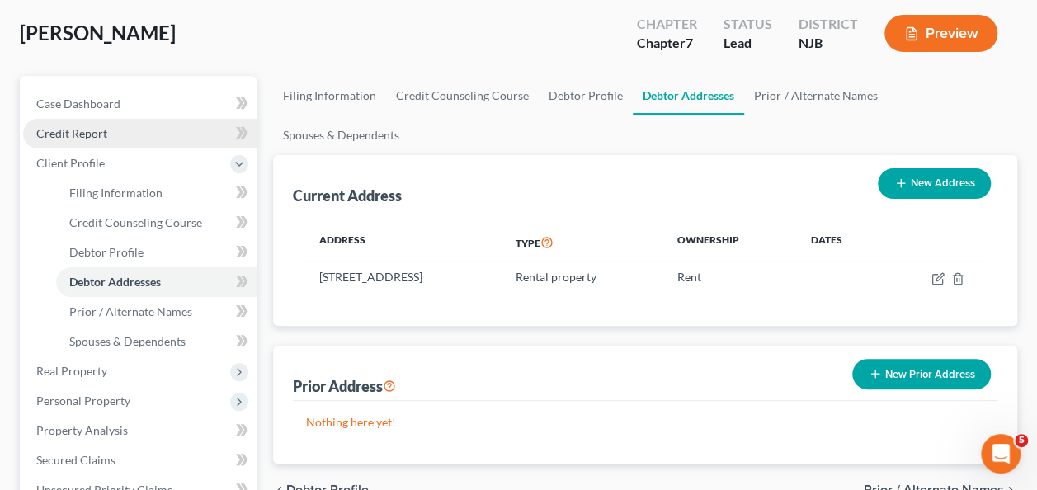
click at [58, 133] on span "Credit Report" at bounding box center [71, 133] width 71 height 14
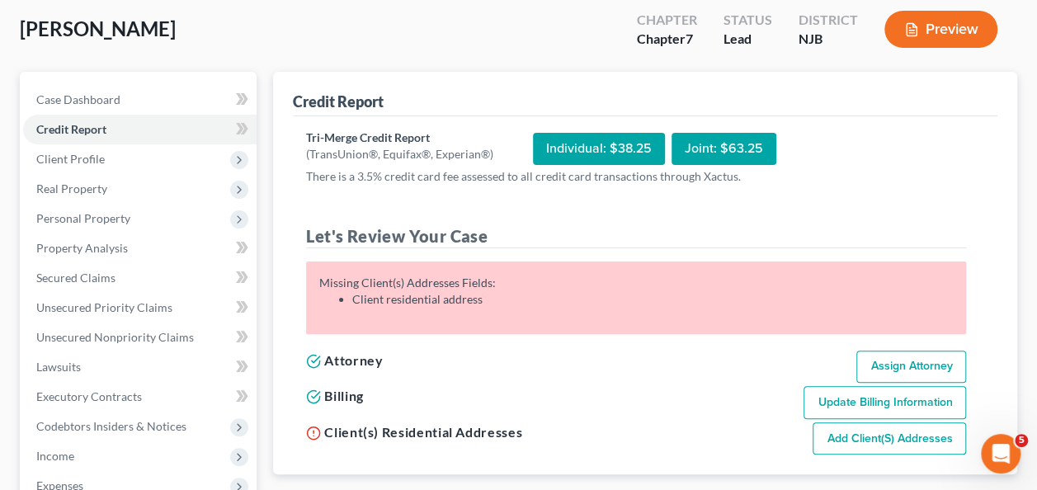
scroll to position [247, 0]
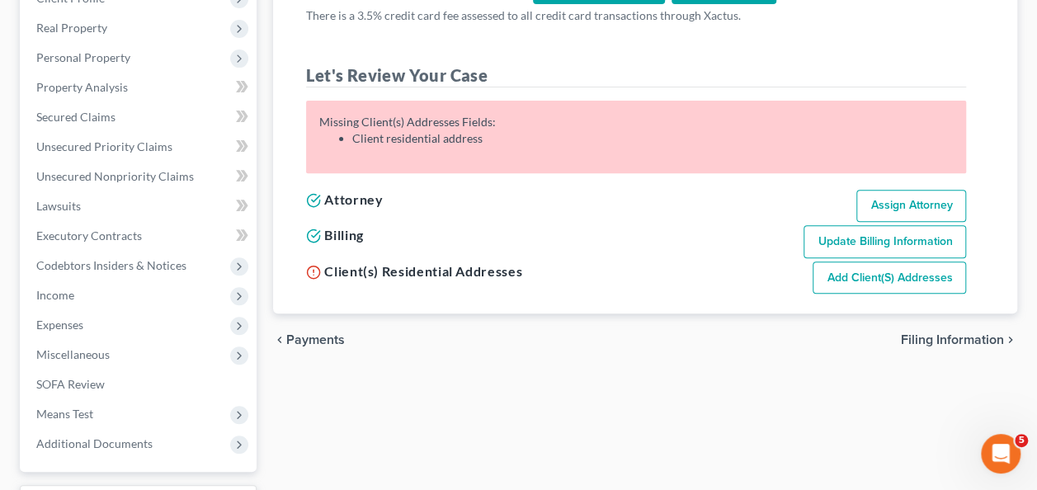
click at [858, 280] on link "Add Client(s) Addresses" at bounding box center [889, 278] width 153 height 33
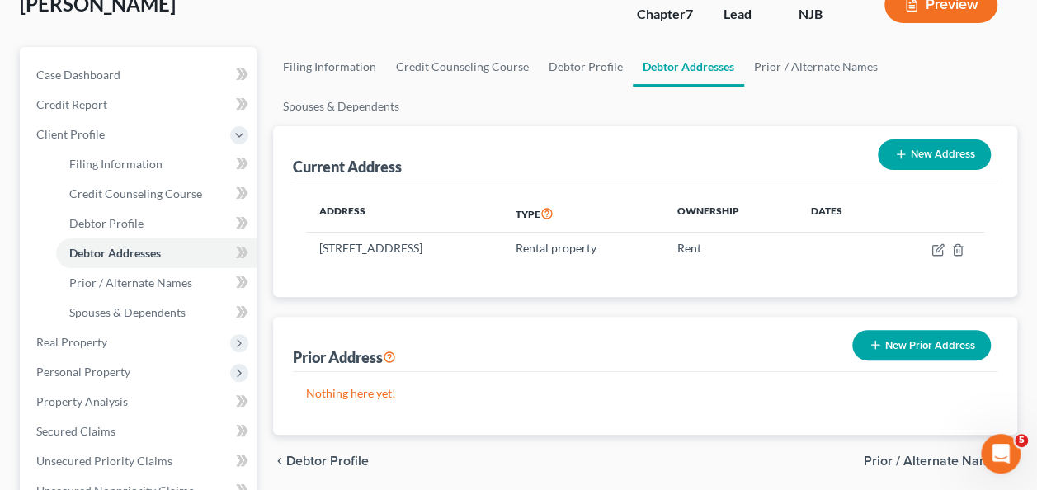
scroll to position [82, 0]
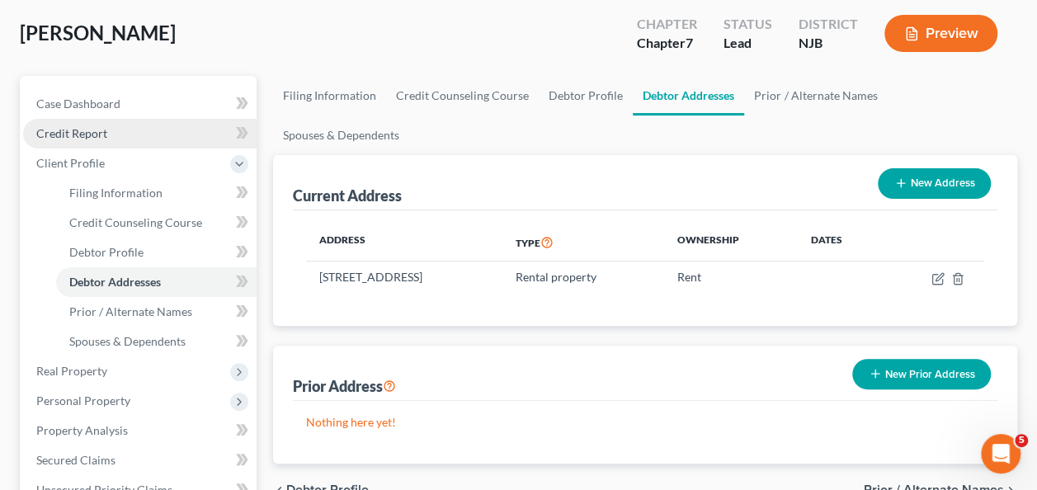
click at [95, 139] on span "Credit Report" at bounding box center [71, 133] width 71 height 14
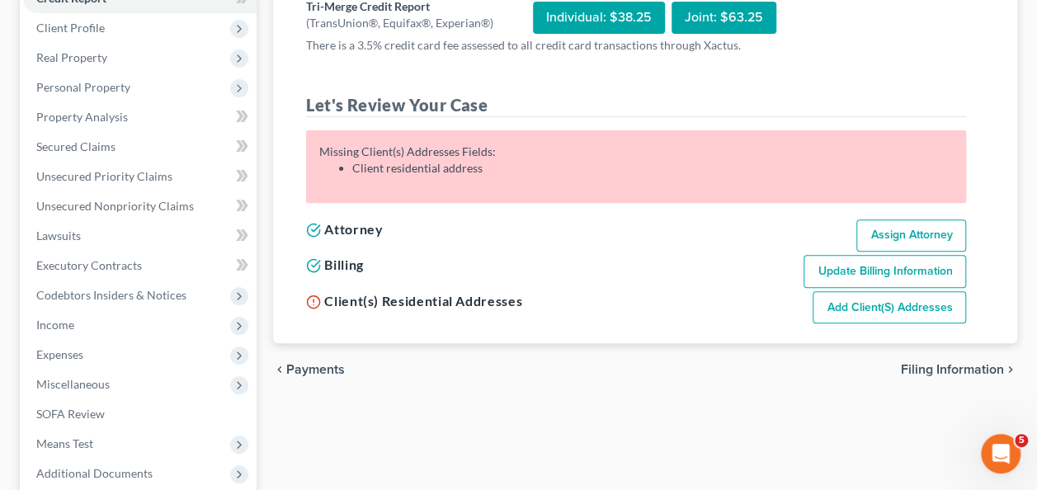
scroll to position [247, 0]
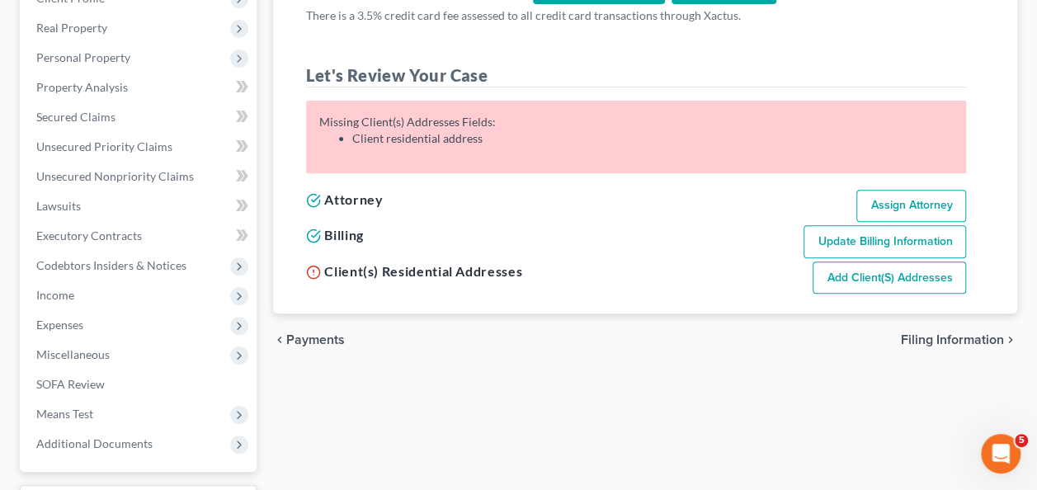
click at [883, 271] on link "Add Client(s) Addresses" at bounding box center [889, 278] width 153 height 33
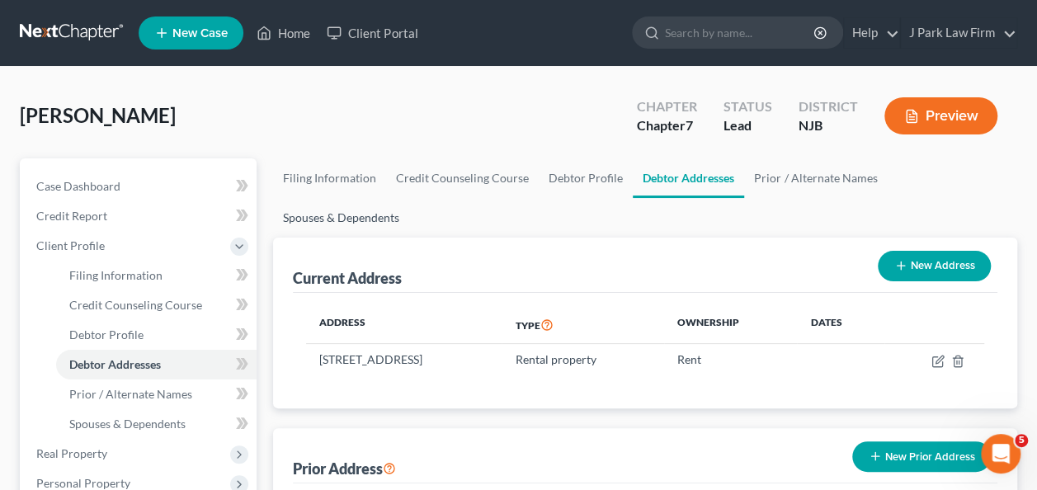
click at [409, 198] on link "Spouses & Dependents" at bounding box center [341, 218] width 136 height 40
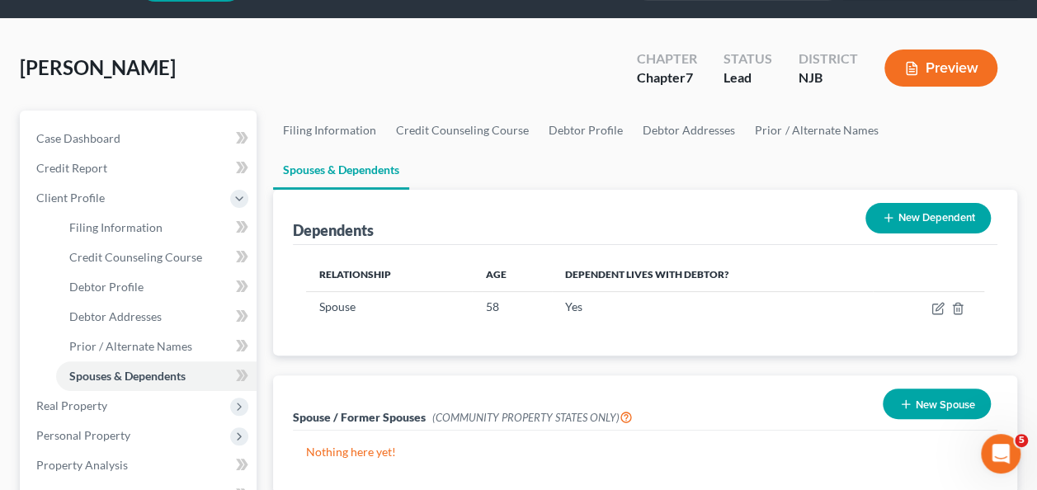
scroll to position [82, 0]
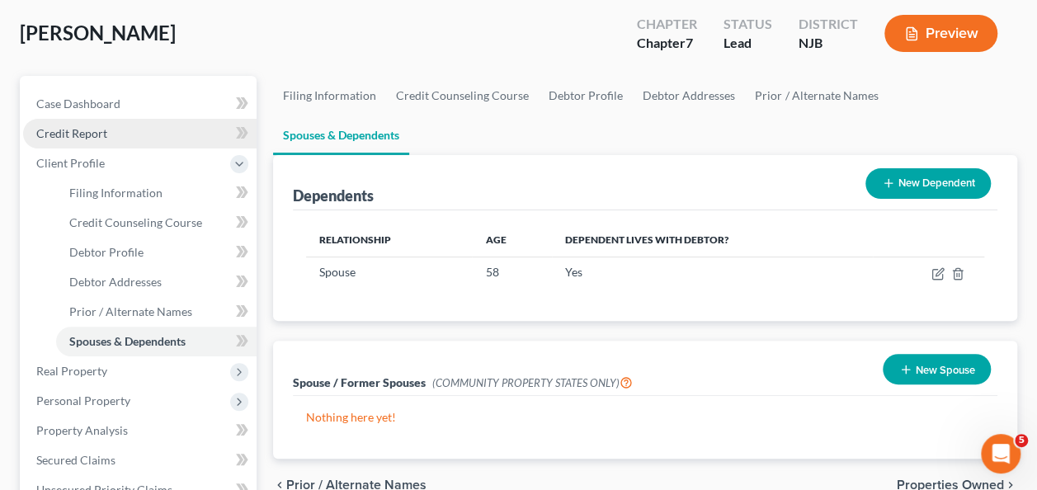
click at [103, 130] on span "Credit Report" at bounding box center [71, 133] width 71 height 14
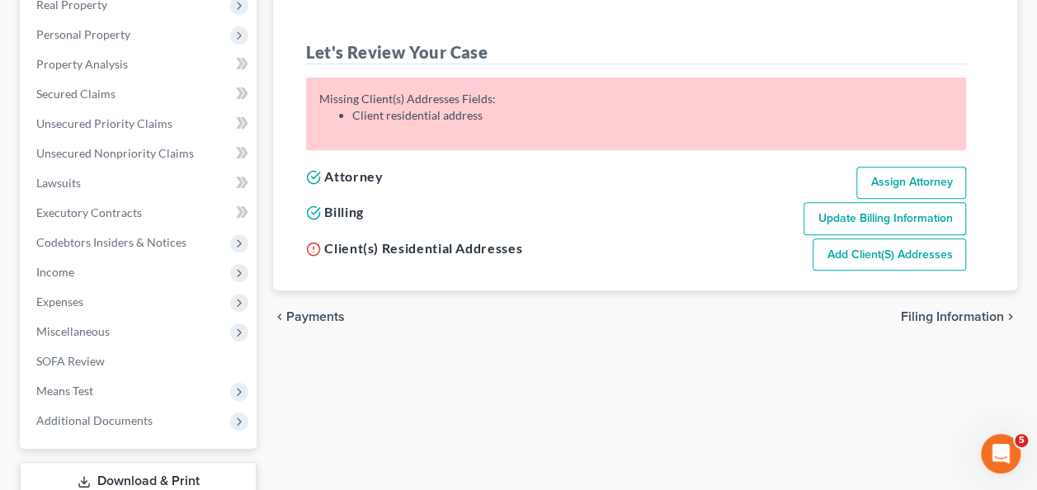
scroll to position [330, 0]
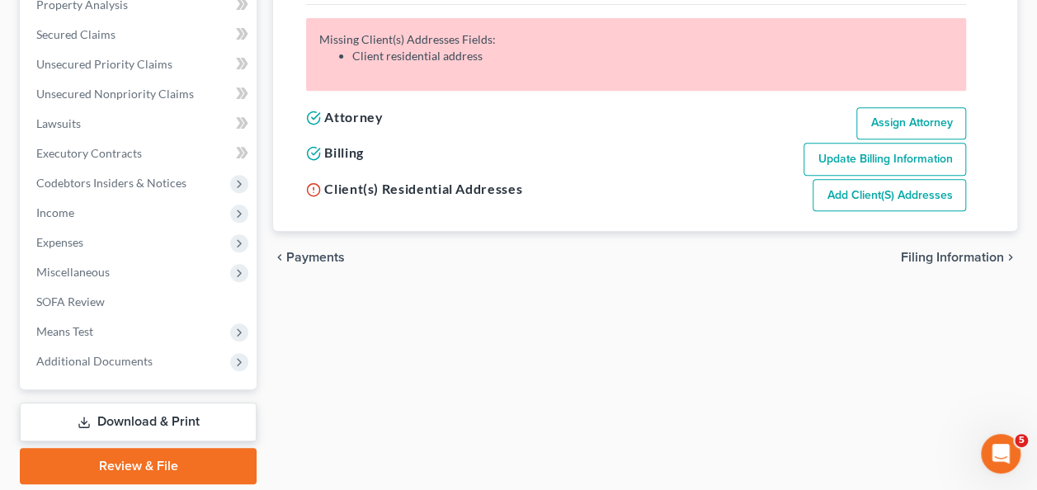
click at [840, 196] on link "Add Client(s) Addresses" at bounding box center [889, 195] width 153 height 33
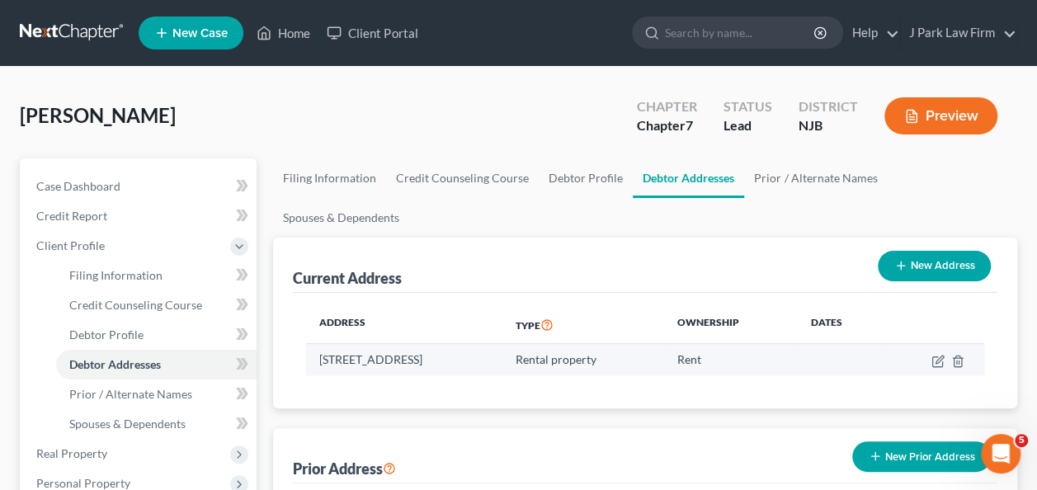
click at [848, 344] on td at bounding box center [840, 359] width 87 height 31
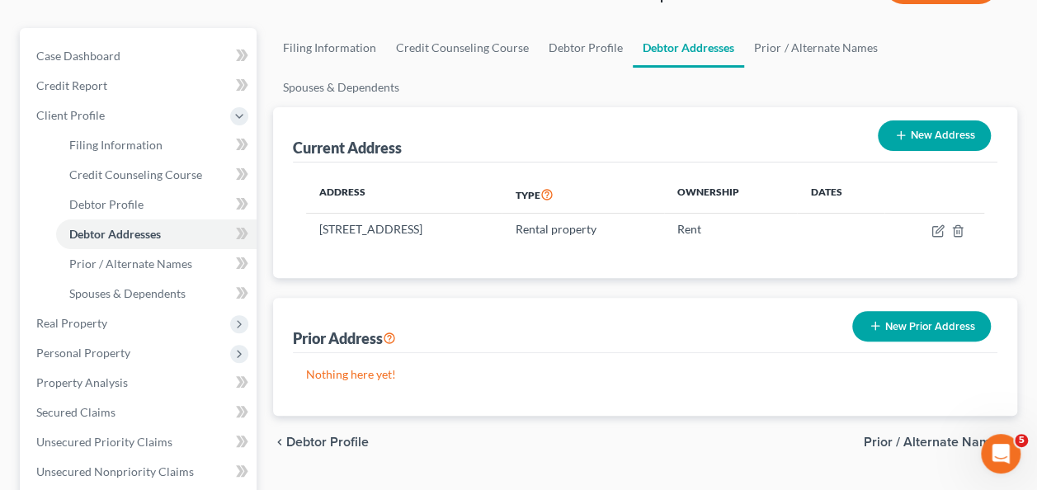
scroll to position [165, 0]
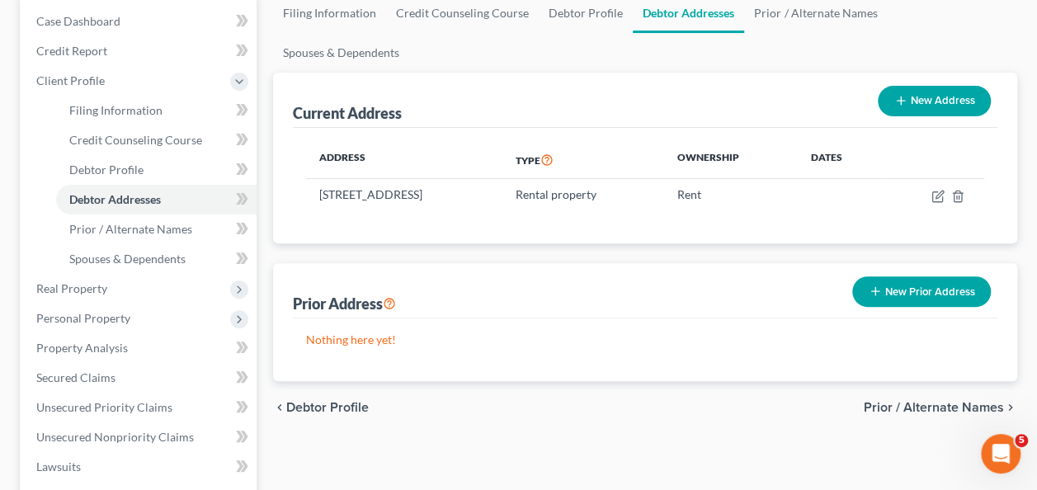
click at [944, 401] on span "Prior / Alternate Names" at bounding box center [934, 407] width 140 height 13
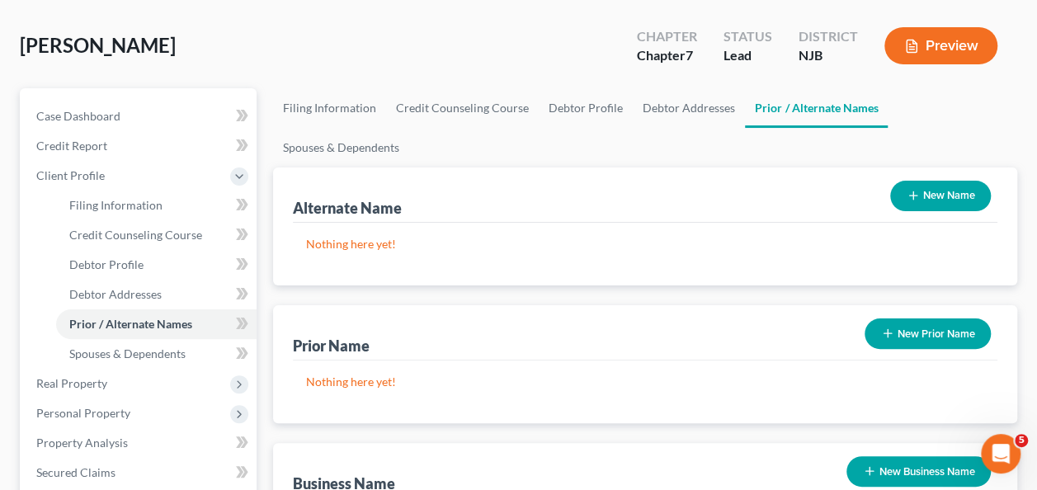
scroll to position [68, 0]
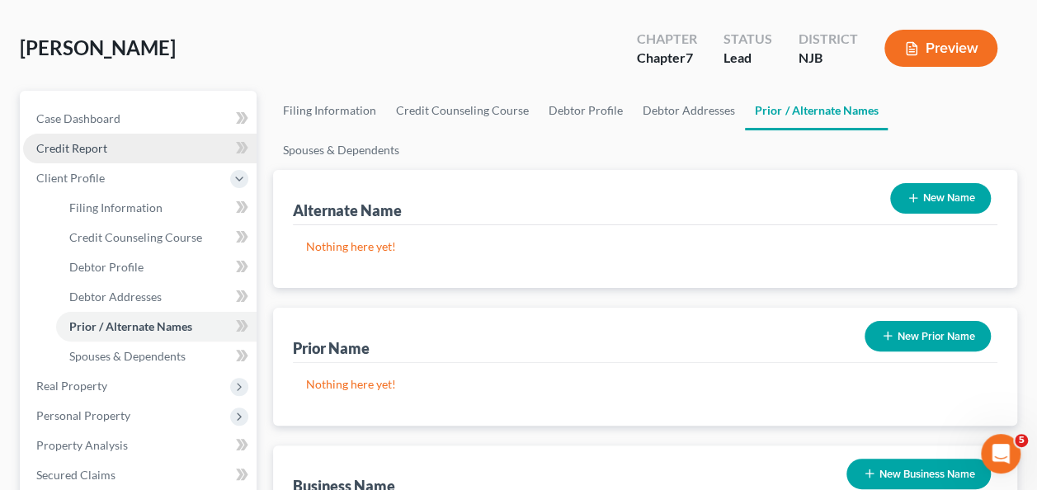
click at [87, 152] on span "Credit Report" at bounding box center [71, 148] width 71 height 14
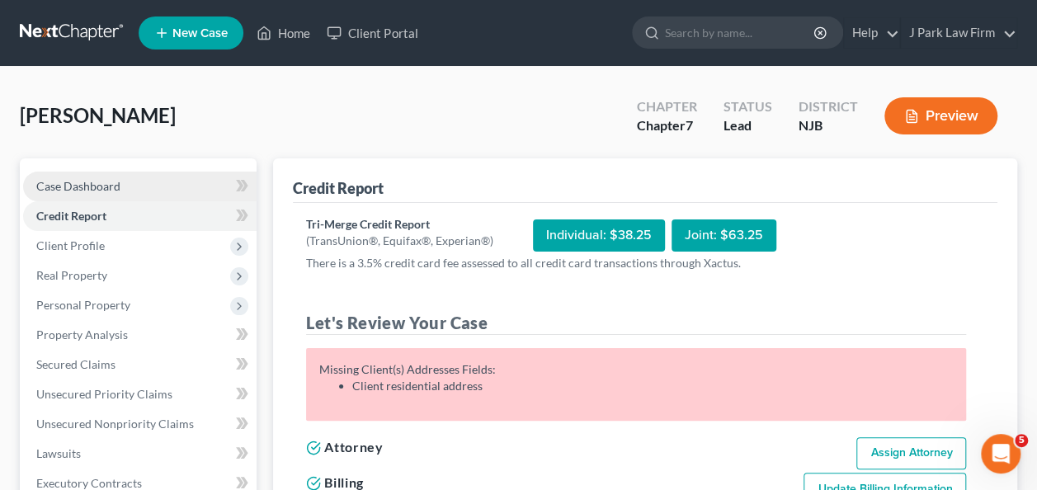
click at [97, 185] on span "Case Dashboard" at bounding box center [78, 186] width 84 height 14
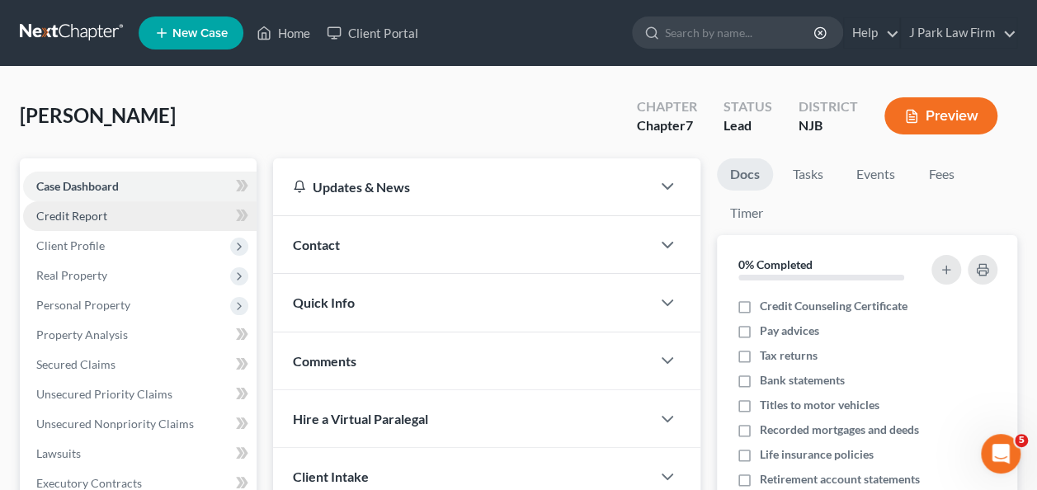
click at [87, 214] on span "Credit Report" at bounding box center [71, 216] width 71 height 14
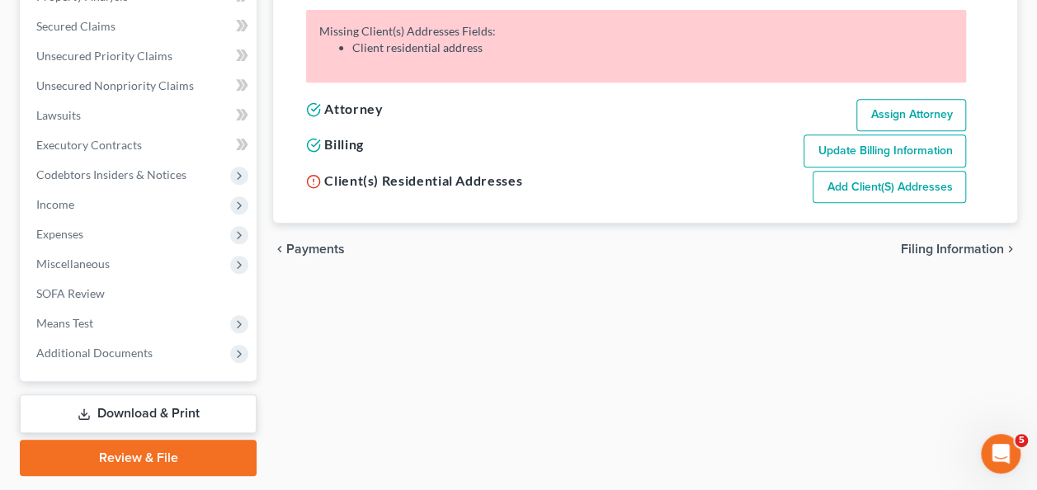
scroll to position [302, 0]
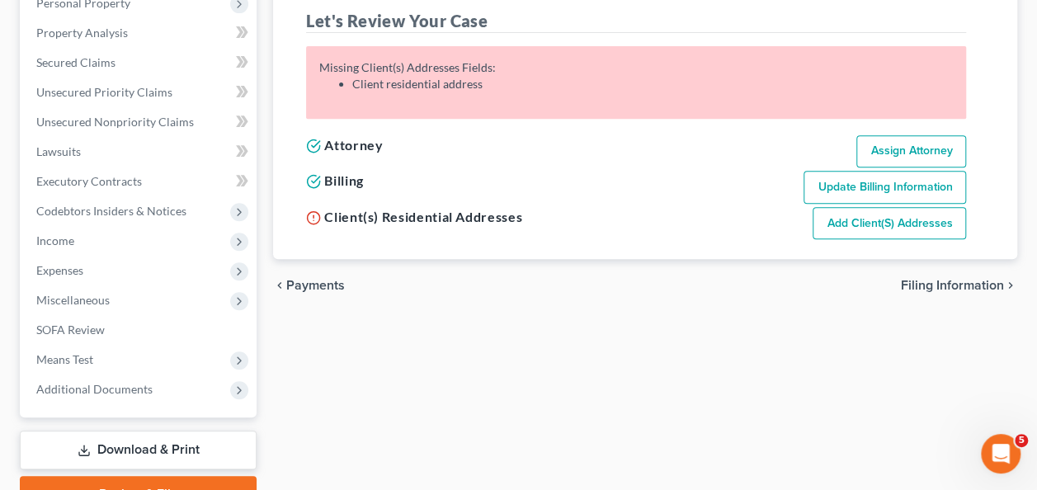
click at [855, 219] on link "Add Client(s) Addresses" at bounding box center [889, 223] width 153 height 33
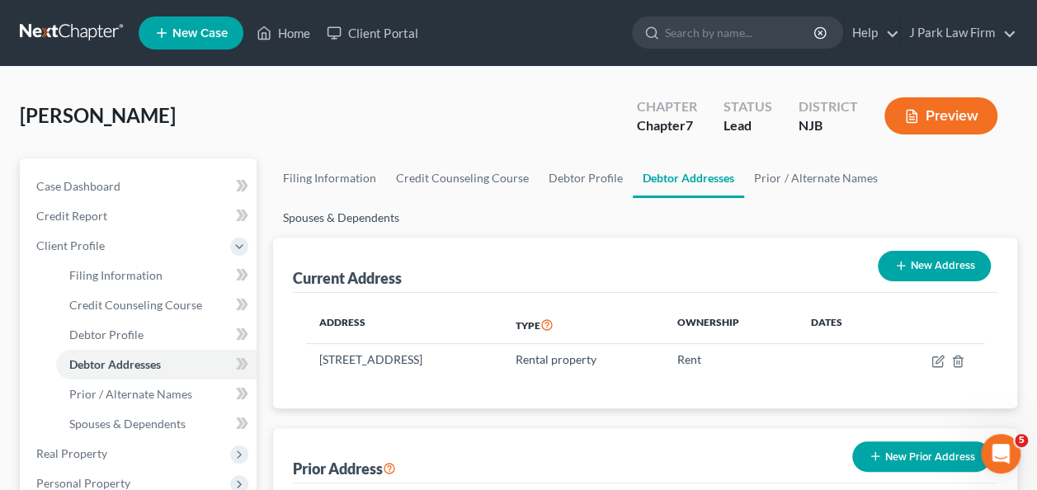
click at [409, 198] on link "Spouses & Dependents" at bounding box center [341, 218] width 136 height 40
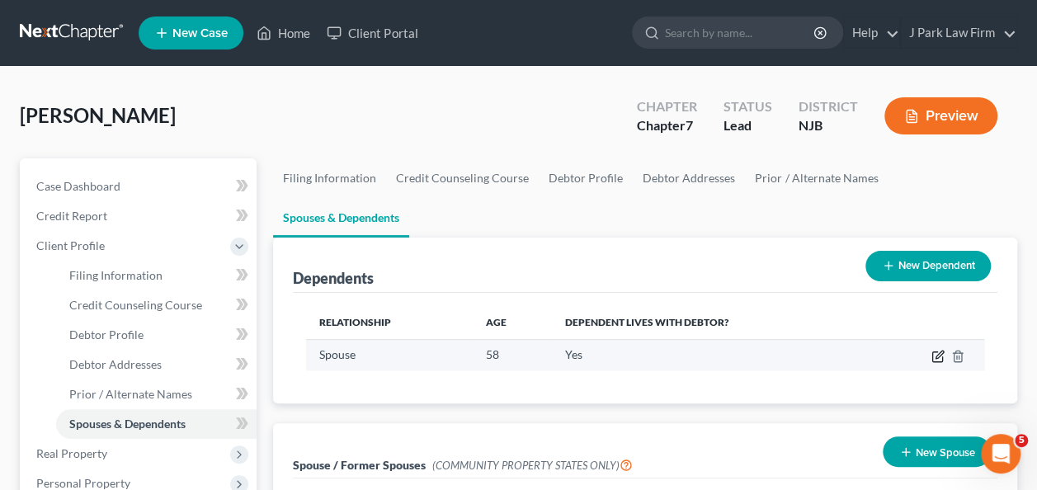
click at [942, 350] on icon "button" at bounding box center [937, 356] width 13 height 13
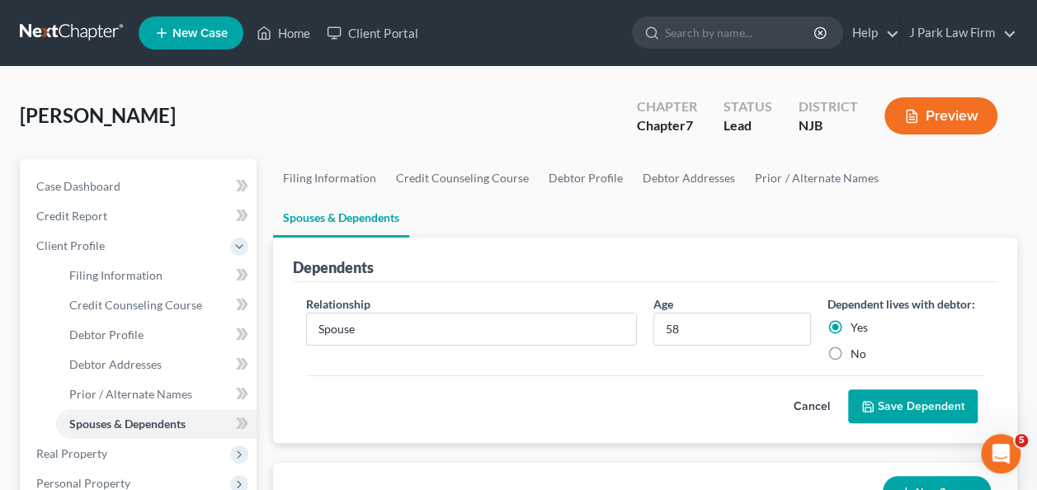
click at [922, 389] on button "Save Dependent" at bounding box center [913, 406] width 130 height 35
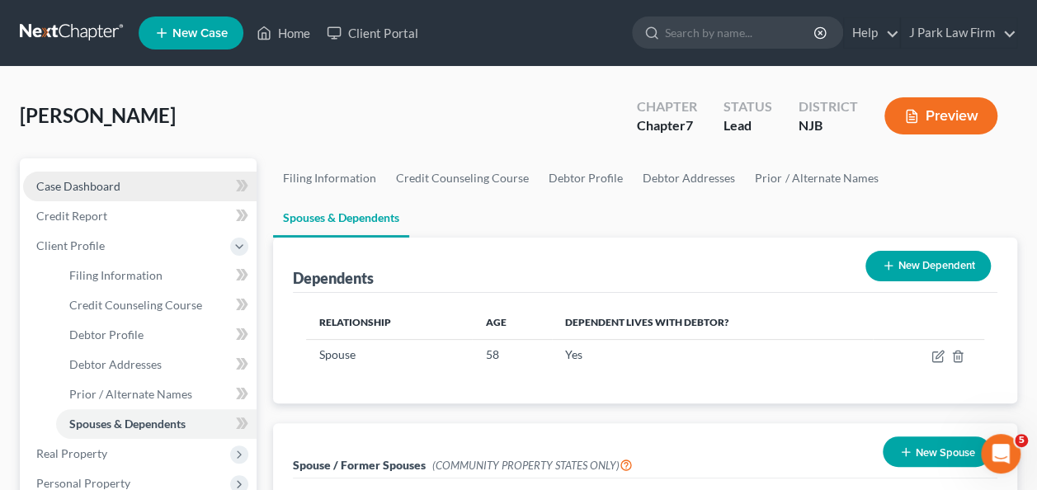
click at [78, 185] on span "Case Dashboard" at bounding box center [78, 186] width 84 height 14
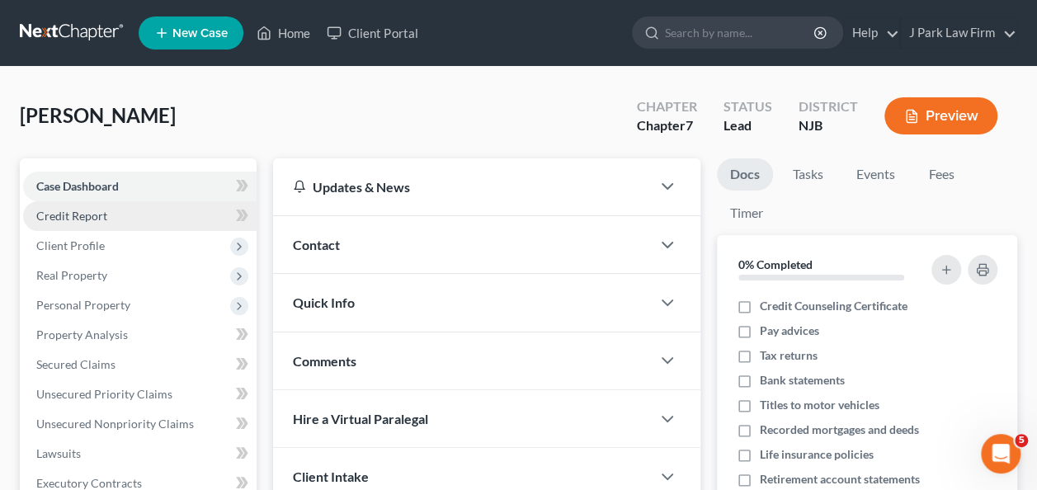
click at [94, 219] on span "Credit Report" at bounding box center [71, 216] width 71 height 14
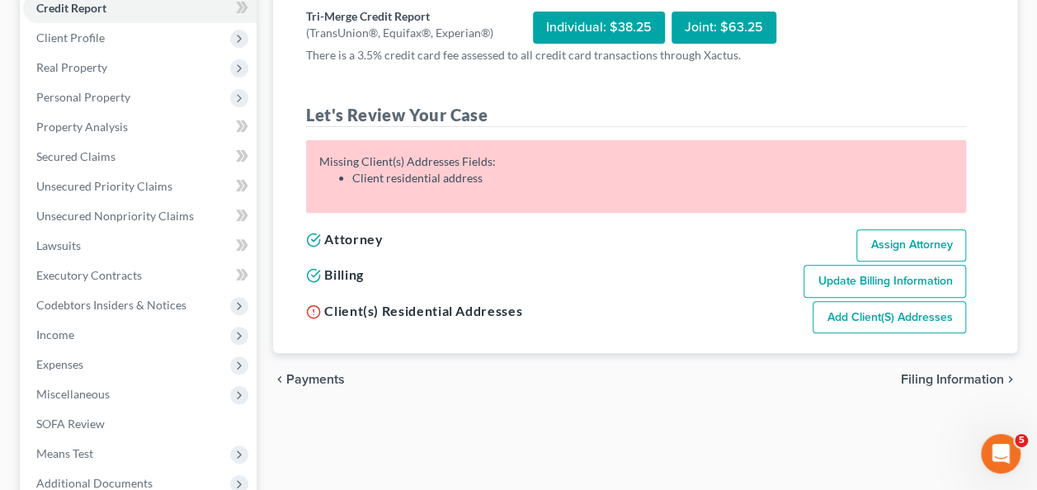
scroll to position [247, 0]
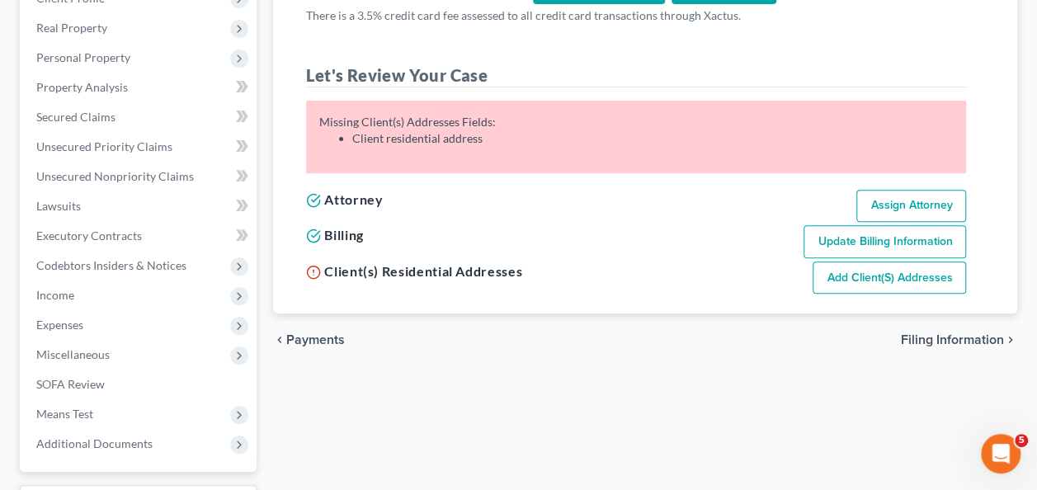
click at [869, 272] on link "Add Client(s) Addresses" at bounding box center [889, 278] width 153 height 33
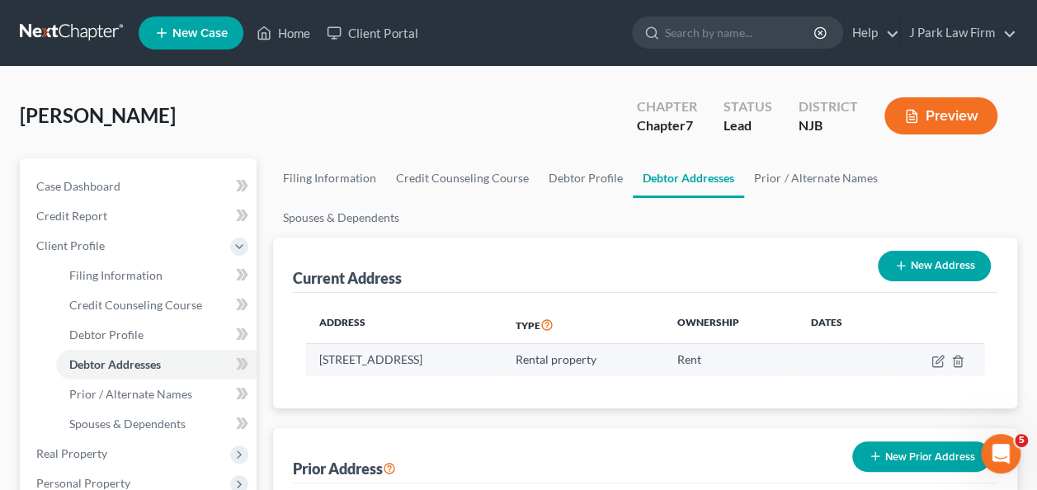
click at [502, 344] on td "[STREET_ADDRESS]" at bounding box center [404, 359] width 196 height 31
click at [939, 355] on icon "button" at bounding box center [937, 361] width 13 height 13
select select "33"
select select "1"
select select "2"
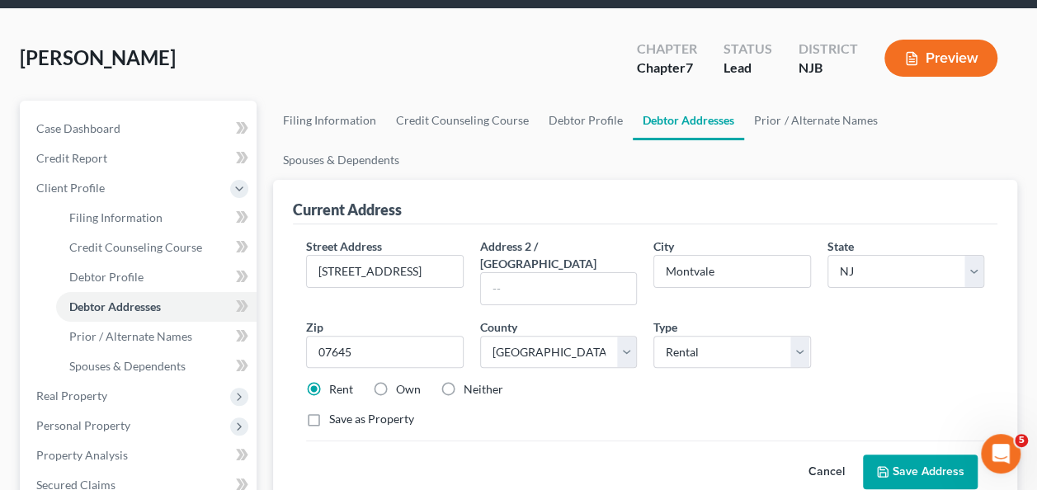
scroll to position [82, 0]
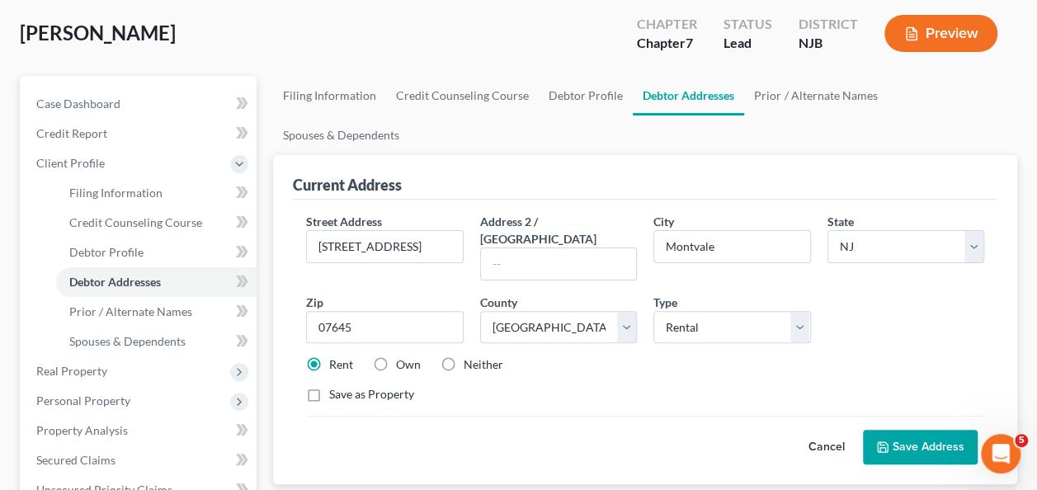
click at [329, 386] on label "Save as Property" at bounding box center [371, 394] width 85 height 16
click at [336, 386] on input "Save as Property" at bounding box center [341, 391] width 11 height 11
click at [329, 386] on label "Save as Property" at bounding box center [371, 394] width 85 height 16
click at [336, 386] on input "Save as Property" at bounding box center [341, 391] width 11 height 11
checkbox input "false"
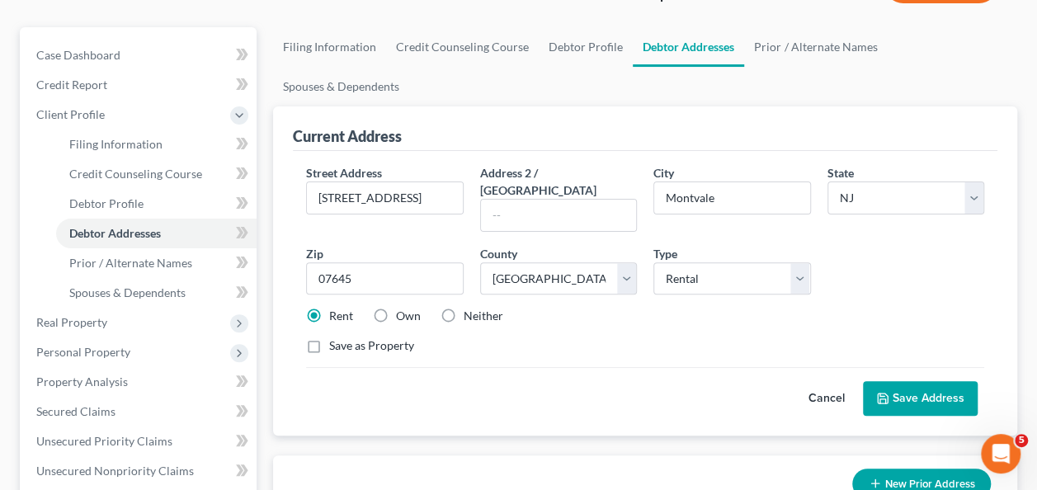
scroll to position [165, 0]
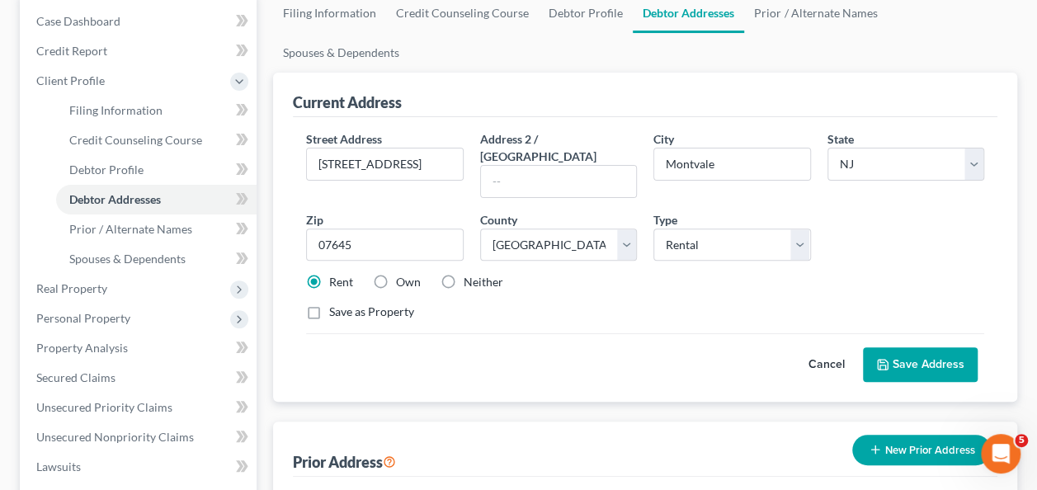
click at [918, 347] on button "Save Address" at bounding box center [920, 364] width 115 height 35
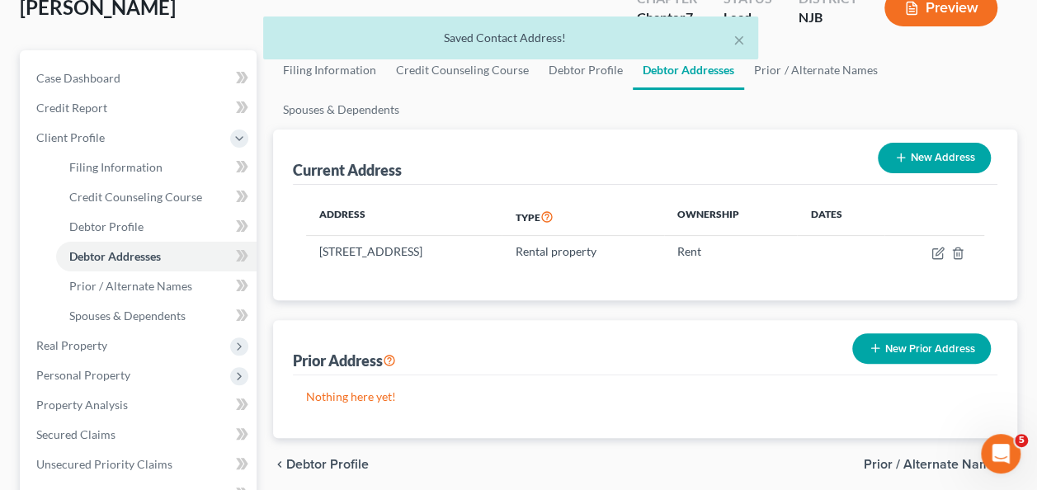
scroll to position [82, 0]
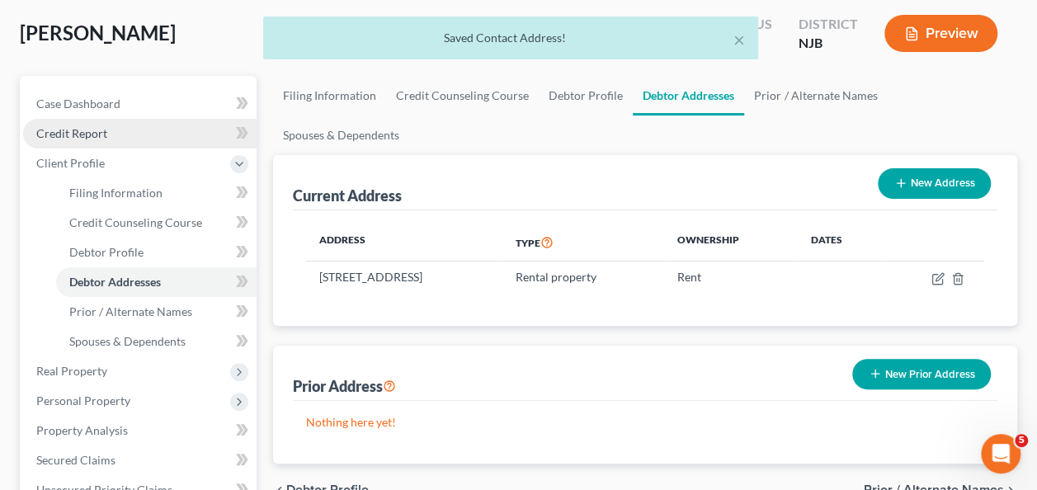
click at [82, 138] on span "Credit Report" at bounding box center [71, 133] width 71 height 14
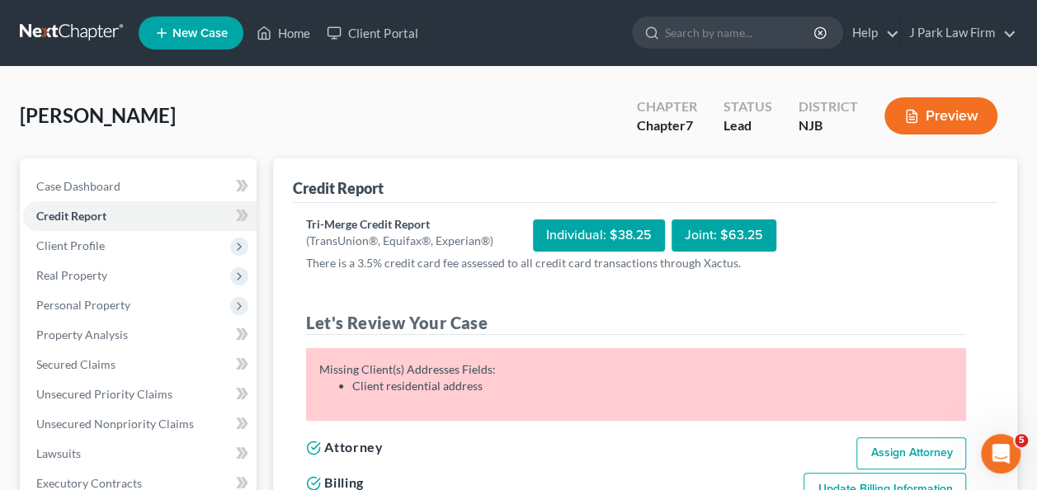
click at [183, 23] on link "New Case" at bounding box center [191, 32] width 105 height 33
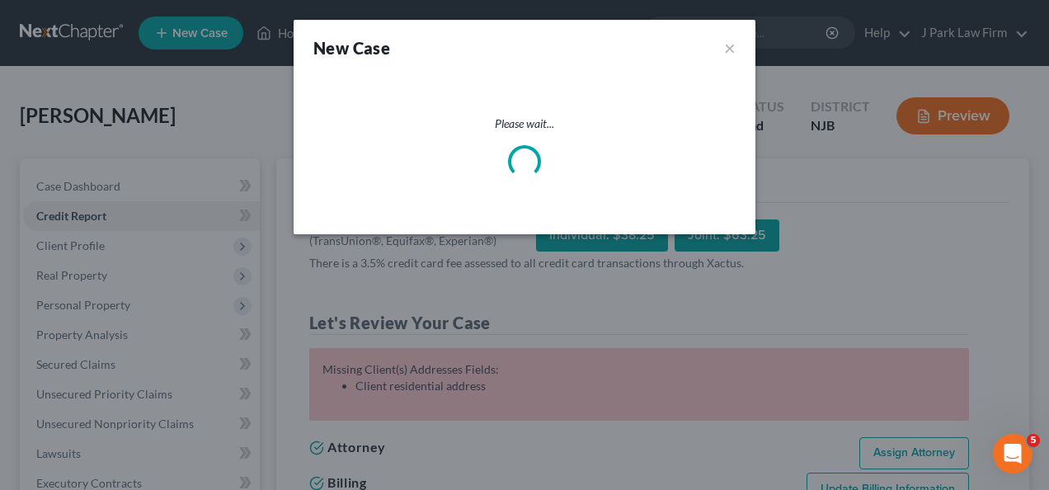
select select "51"
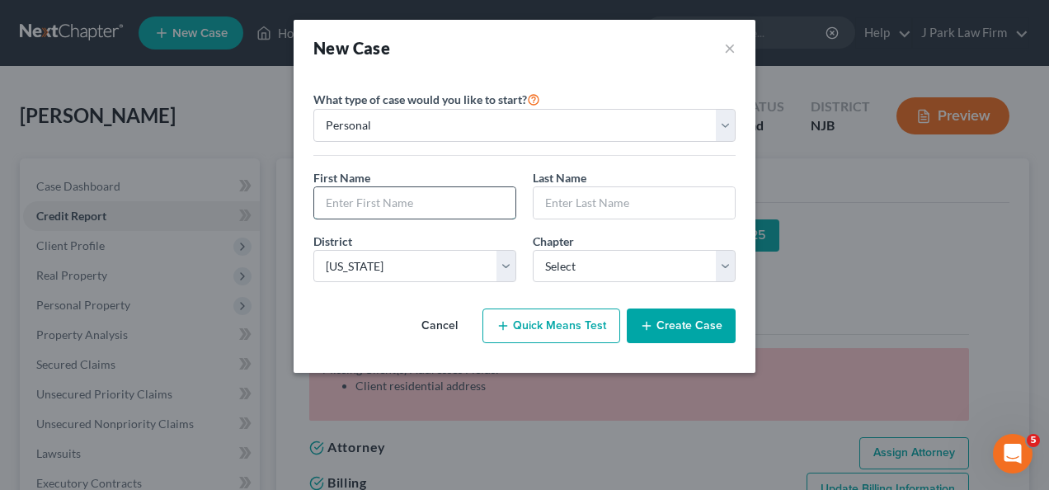
click at [398, 207] on input "text" at bounding box center [414, 202] width 201 height 31
type input "C"
type input "[PERSON_NAME]"
click at [602, 207] on input "text" at bounding box center [634, 202] width 201 height 31
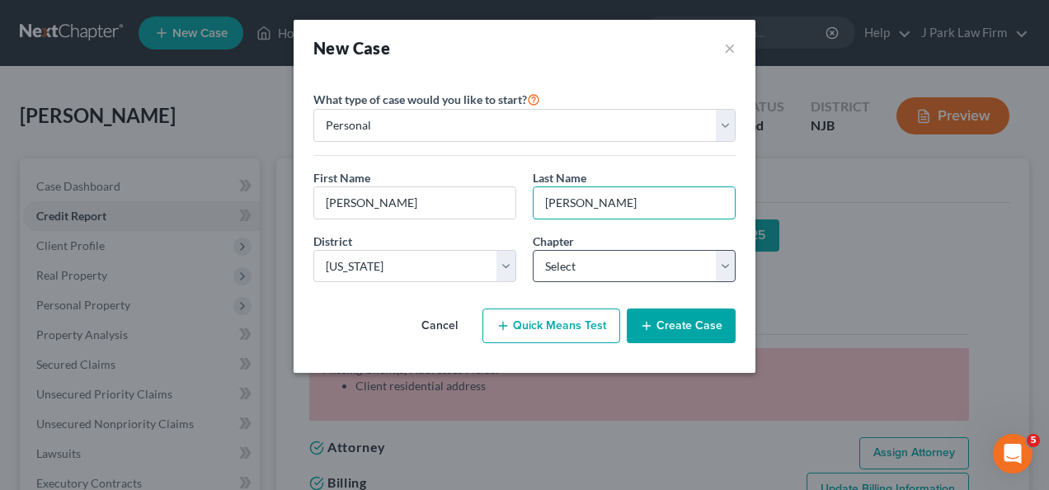
type input "[PERSON_NAME]"
click at [678, 262] on select "Select 7 11 12 13" at bounding box center [634, 266] width 203 height 33
select select "0"
click at [533, 250] on select "Select 7 11 12 13" at bounding box center [634, 266] width 203 height 33
click at [689, 317] on button "Create Case" at bounding box center [681, 326] width 109 height 35
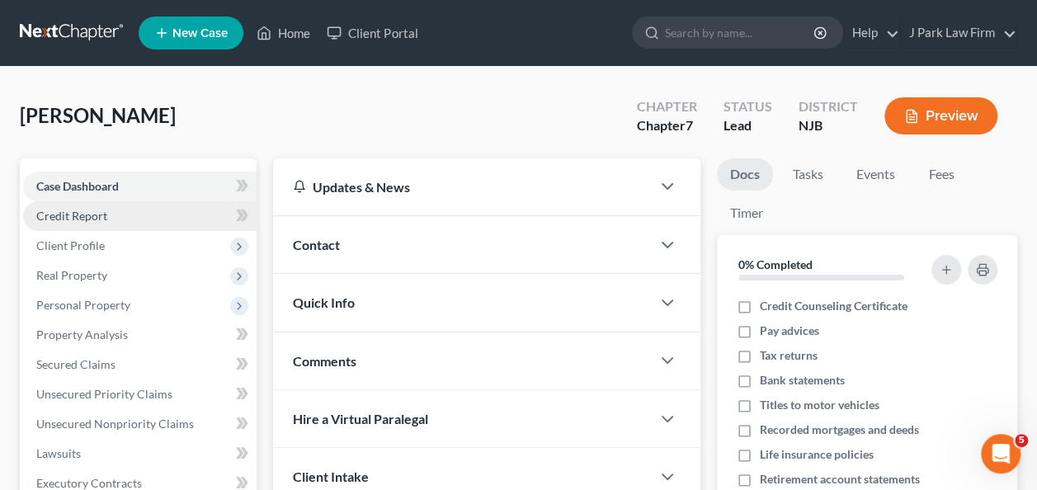
click at [82, 213] on span "Credit Report" at bounding box center [71, 216] width 71 height 14
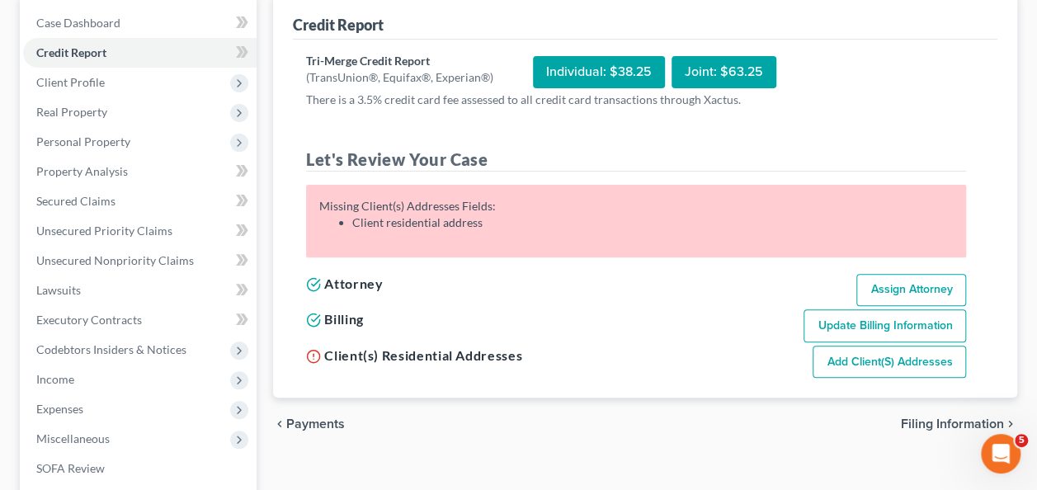
scroll to position [165, 0]
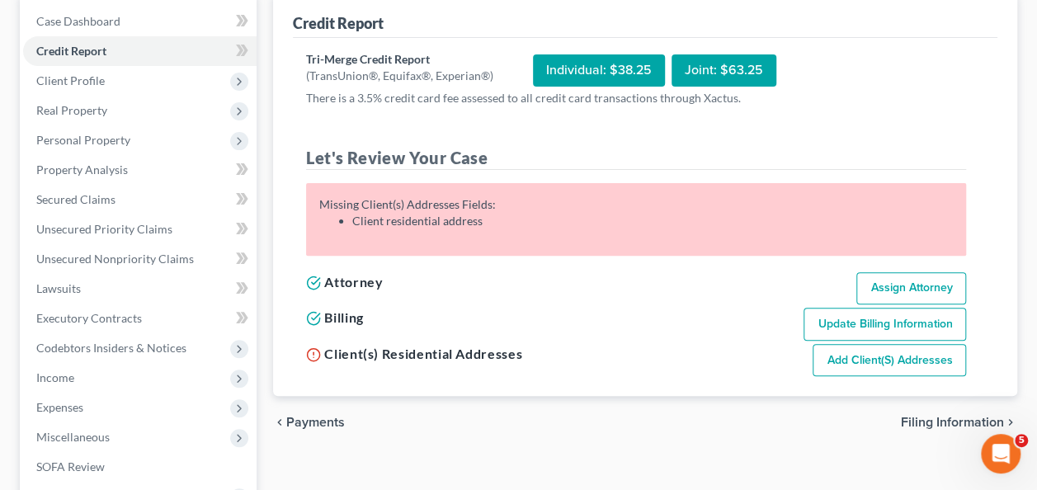
click at [871, 356] on link "Add Client(s) Addresses" at bounding box center [889, 360] width 153 height 33
select select "0"
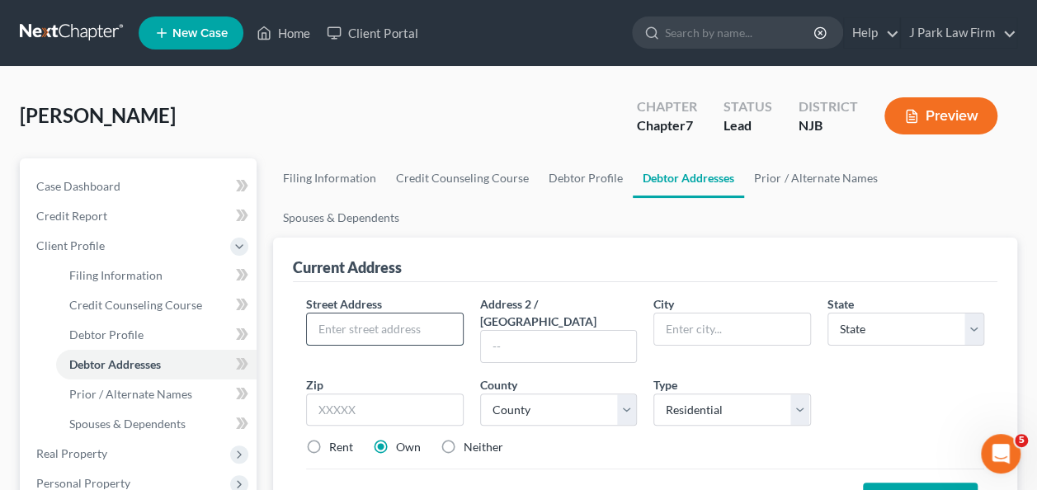
click at [370, 313] on input "text" at bounding box center [384, 328] width 155 height 31
type input "[STREET_ADDRESS]"
type input "Montvale"
select select "33"
type input "07645"
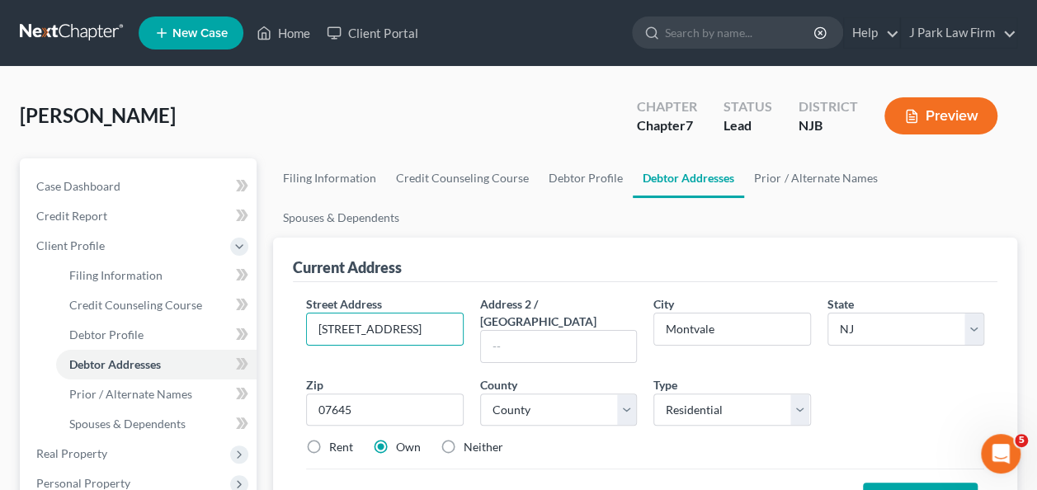
click at [329, 439] on label "Rent" at bounding box center [341, 447] width 24 height 16
click at [336, 439] on input "Rent" at bounding box center [341, 444] width 11 height 11
radio input "true"
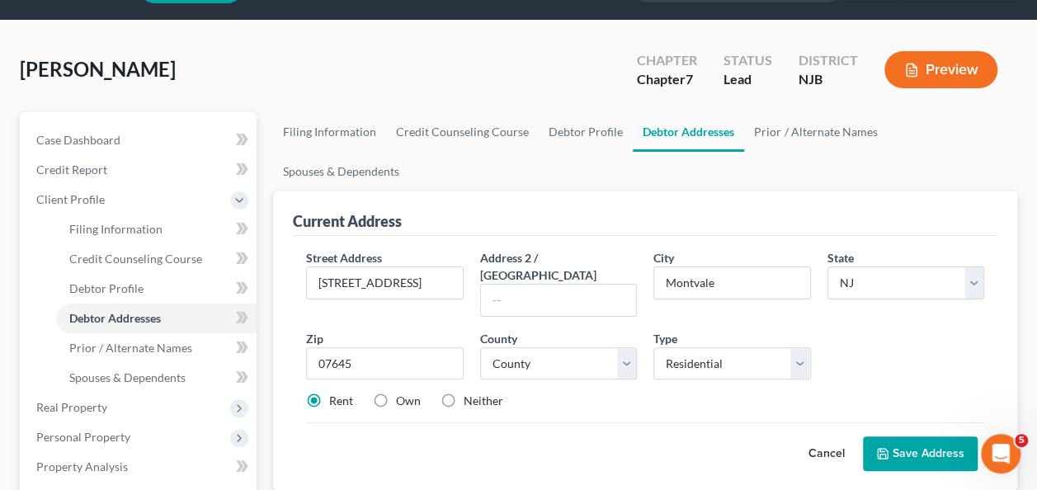
scroll to position [82, 0]
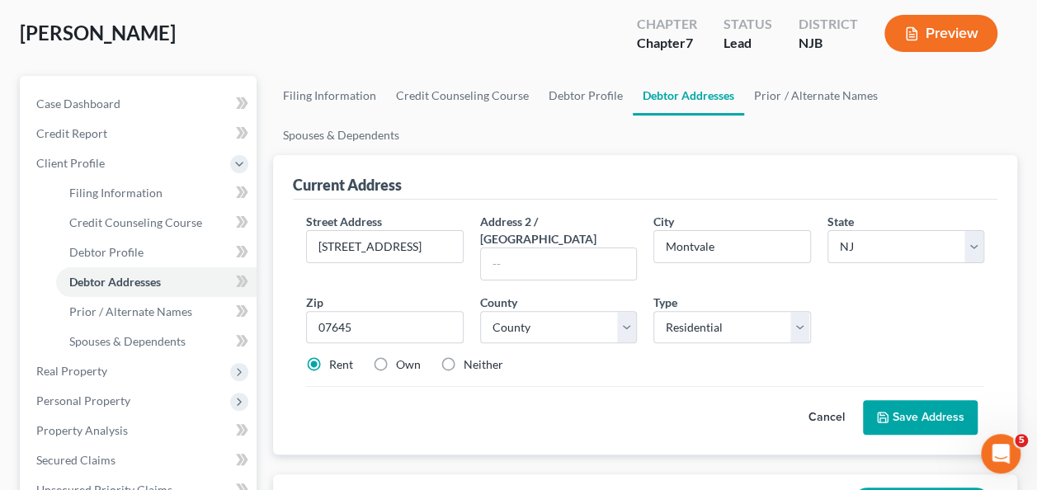
click at [920, 400] on button "Save Address" at bounding box center [920, 417] width 115 height 35
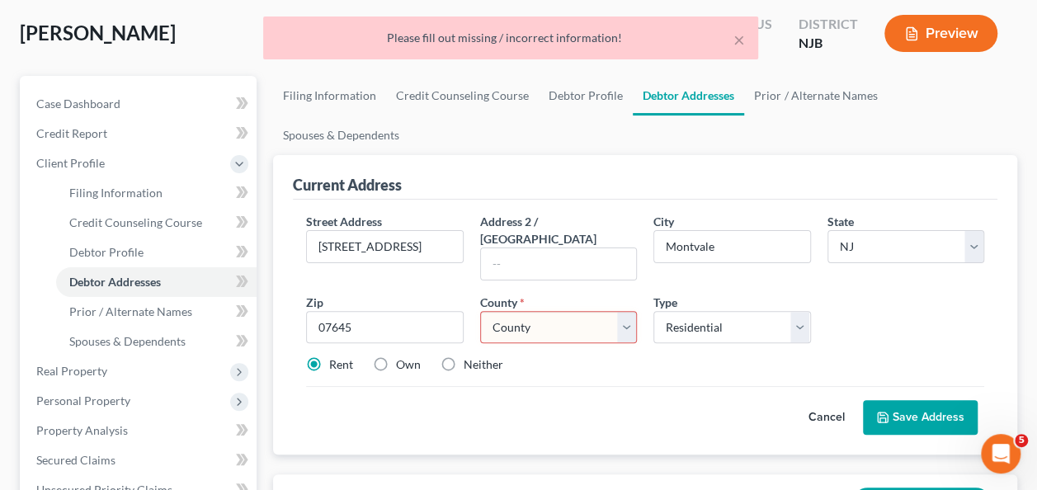
click at [625, 311] on select "County [GEOGRAPHIC_DATA] [GEOGRAPHIC_DATA] [GEOGRAPHIC_DATA] [GEOGRAPHIC_DATA] …" at bounding box center [558, 327] width 157 height 33
select select "1"
click at [480, 311] on select "County [GEOGRAPHIC_DATA] [GEOGRAPHIC_DATA] [GEOGRAPHIC_DATA] [GEOGRAPHIC_DATA] …" at bounding box center [558, 327] width 157 height 33
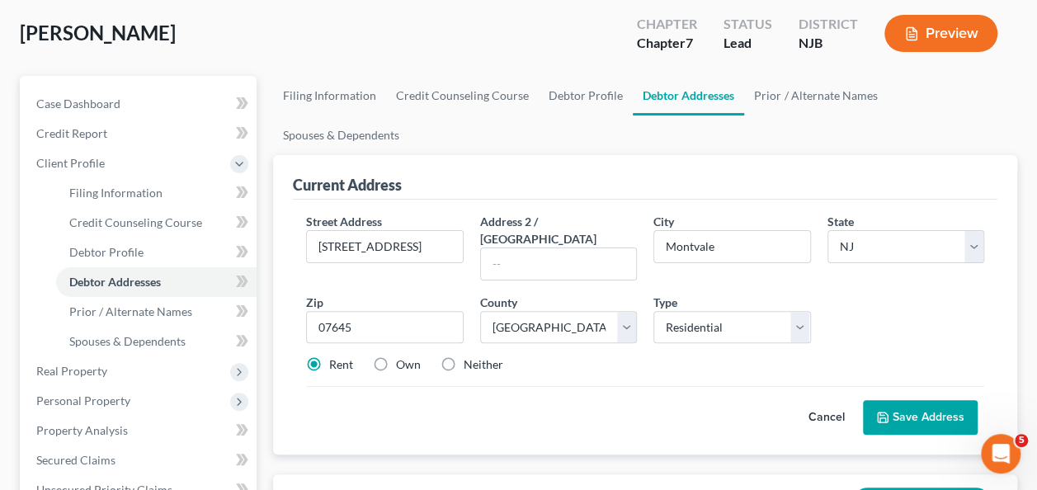
click at [925, 400] on button "Save Address" at bounding box center [920, 417] width 115 height 35
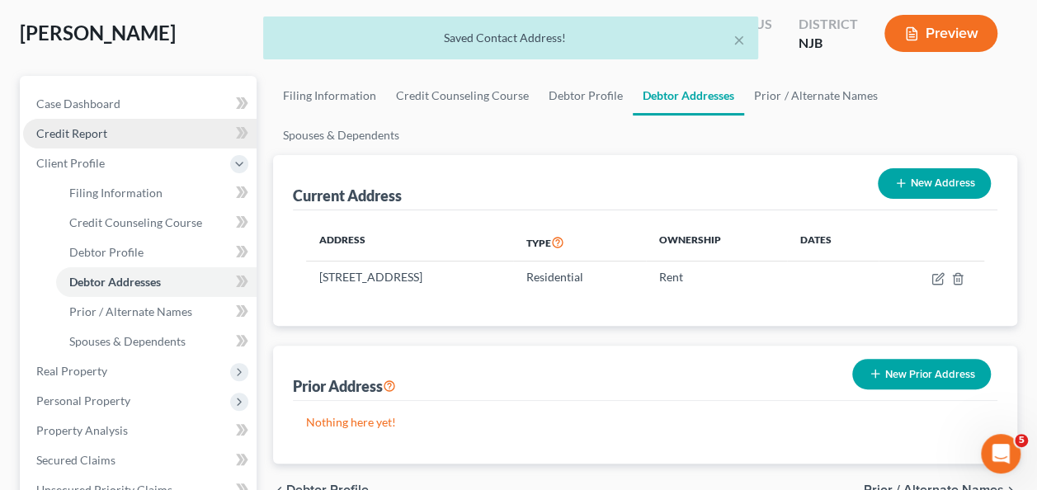
click at [86, 135] on span "Credit Report" at bounding box center [71, 133] width 71 height 14
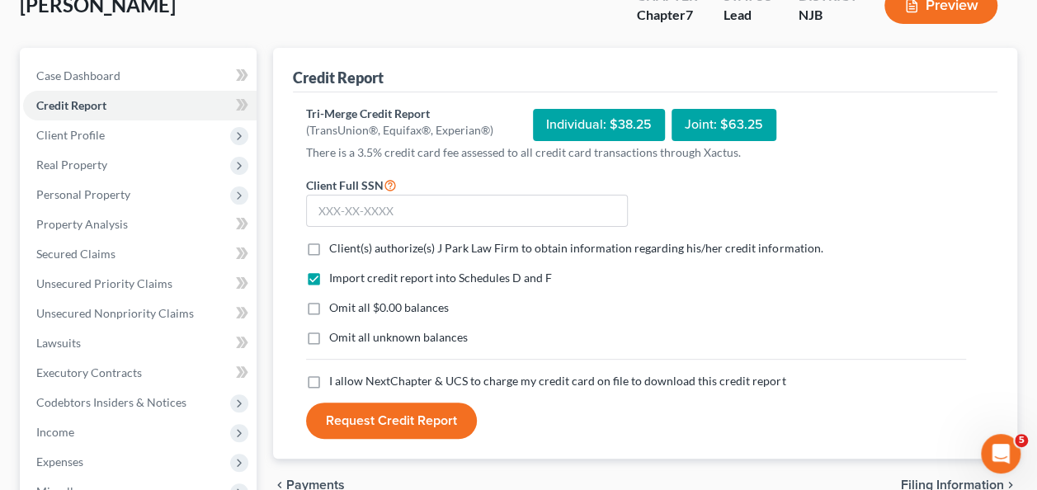
scroll to position [82, 0]
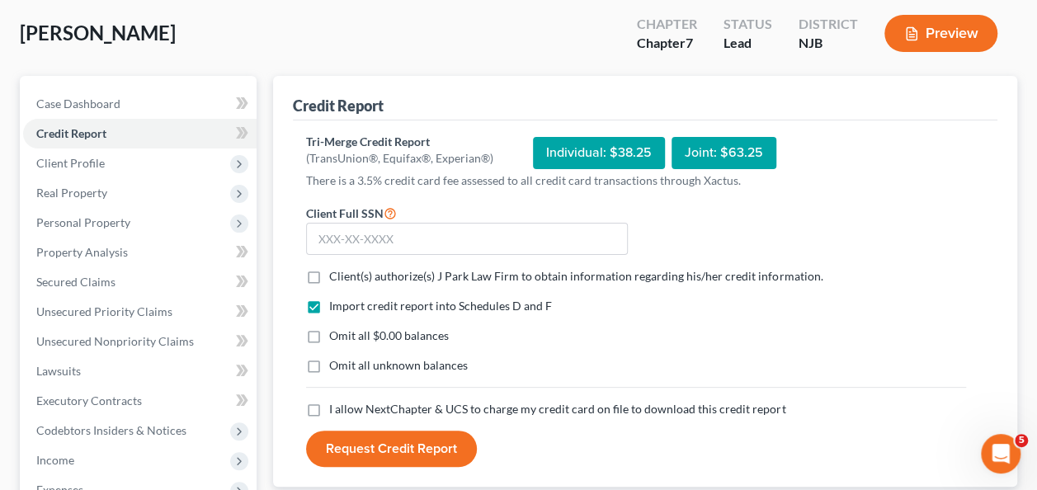
click at [726, 152] on div "Joint: $63.25" at bounding box center [724, 153] width 105 height 32
click at [713, 149] on div "Joint: $63.25" at bounding box center [724, 153] width 105 height 32
click at [619, 148] on div "Individual: $38.25" at bounding box center [599, 153] width 132 height 32
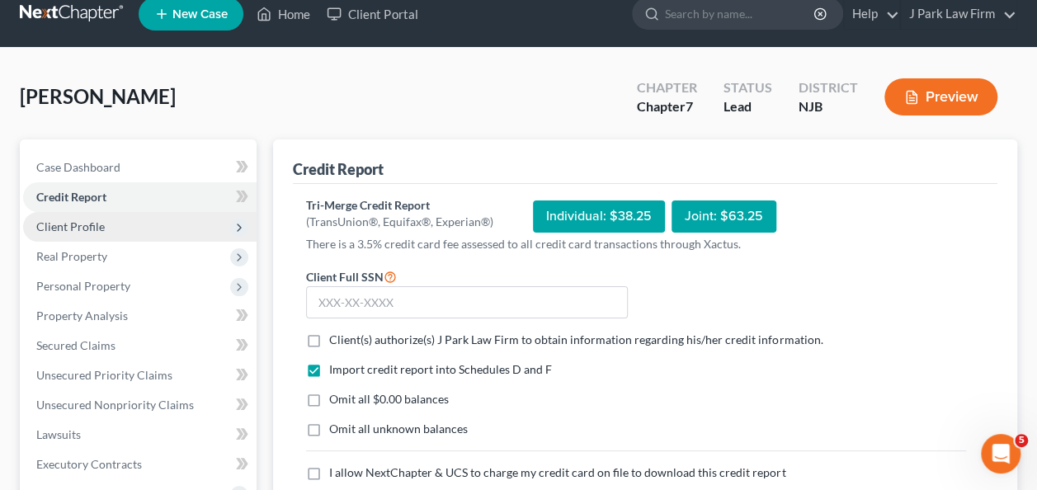
scroll to position [0, 0]
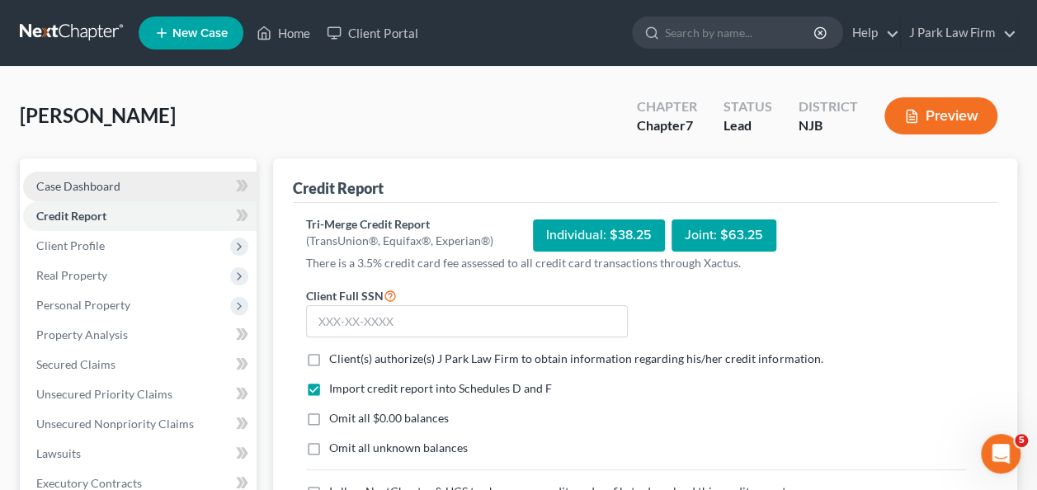
click at [101, 187] on span "Case Dashboard" at bounding box center [78, 186] width 84 height 14
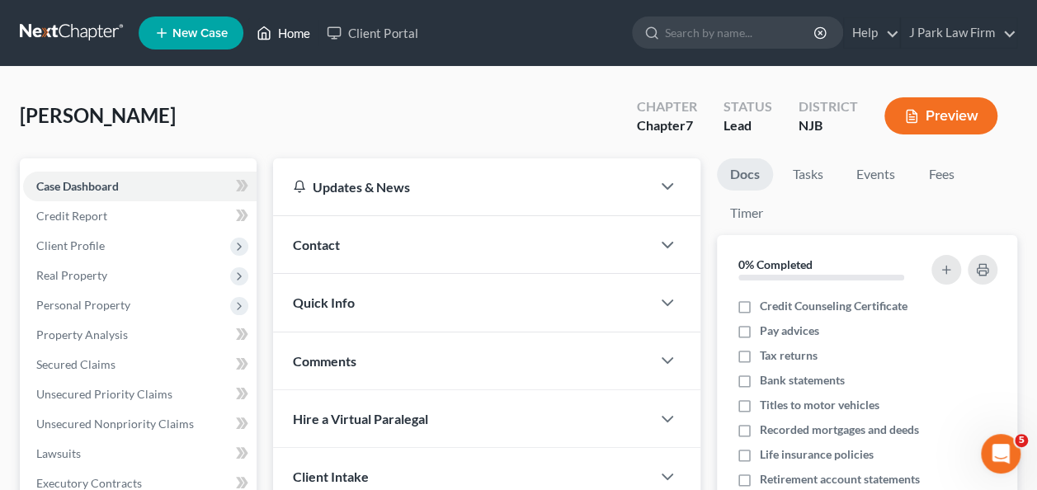
click at [279, 27] on link "Home" at bounding box center [283, 33] width 70 height 30
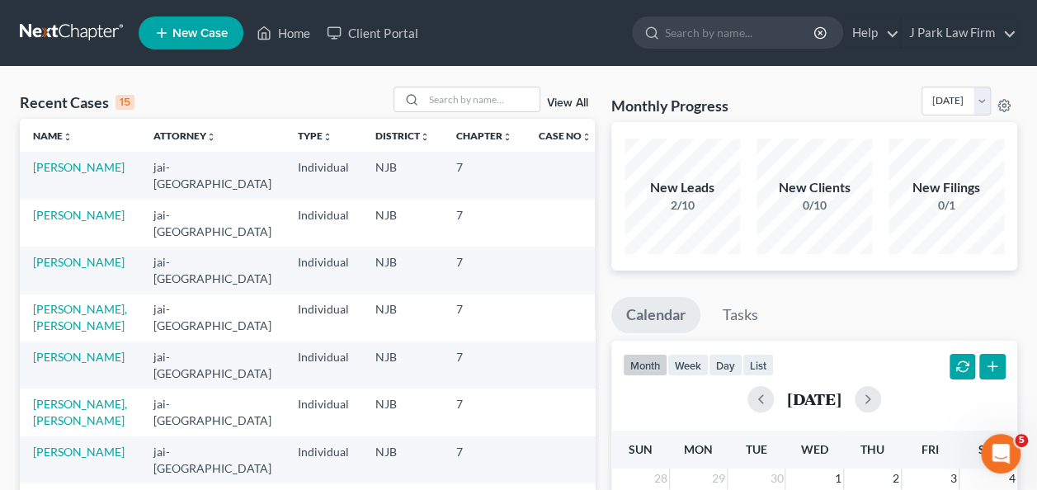
click at [188, 34] on span "New Case" at bounding box center [199, 33] width 55 height 12
select select "51"
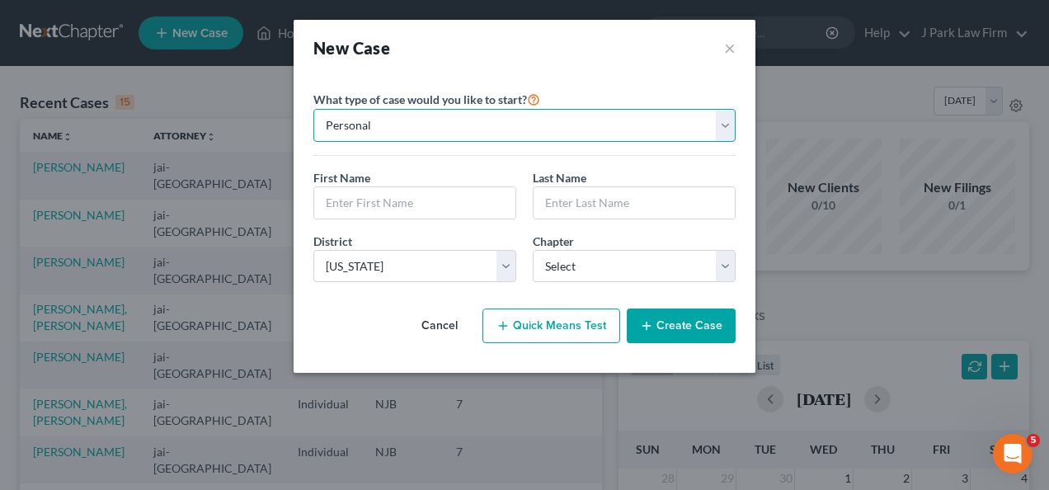
click at [687, 124] on select "Personal Business" at bounding box center [524, 125] width 422 height 33
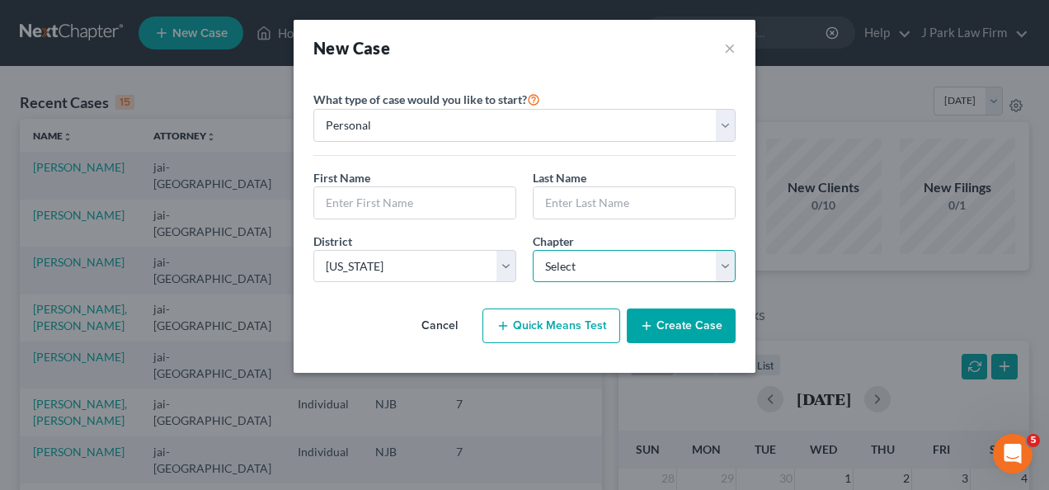
click at [706, 273] on select "Select 7 11 12 13" at bounding box center [634, 266] width 203 height 33
click at [711, 265] on select "Select 7 11 12 13" at bounding box center [634, 266] width 203 height 33
click at [733, 53] on button "×" at bounding box center [730, 47] width 12 height 23
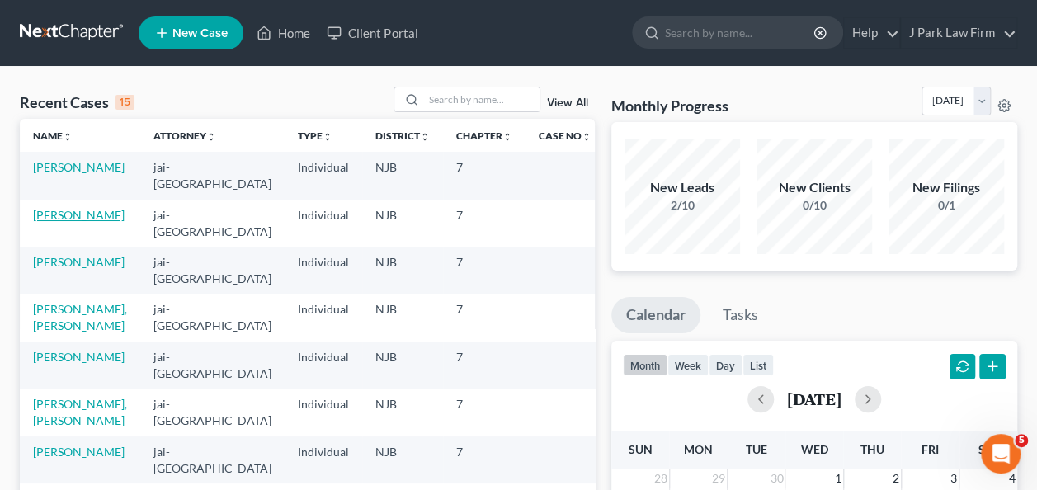
click at [69, 218] on link "[PERSON_NAME]" at bounding box center [79, 215] width 92 height 14
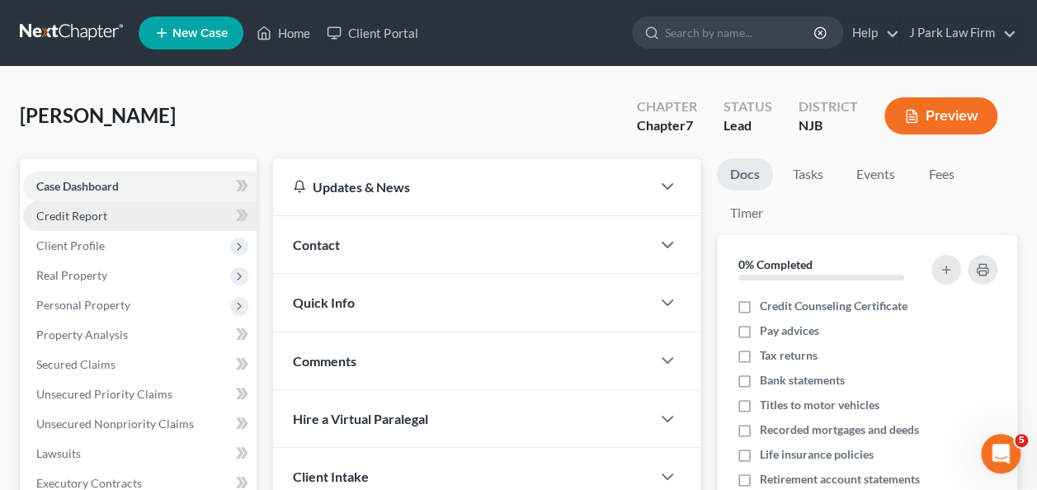
click at [84, 219] on span "Credit Report" at bounding box center [71, 216] width 71 height 14
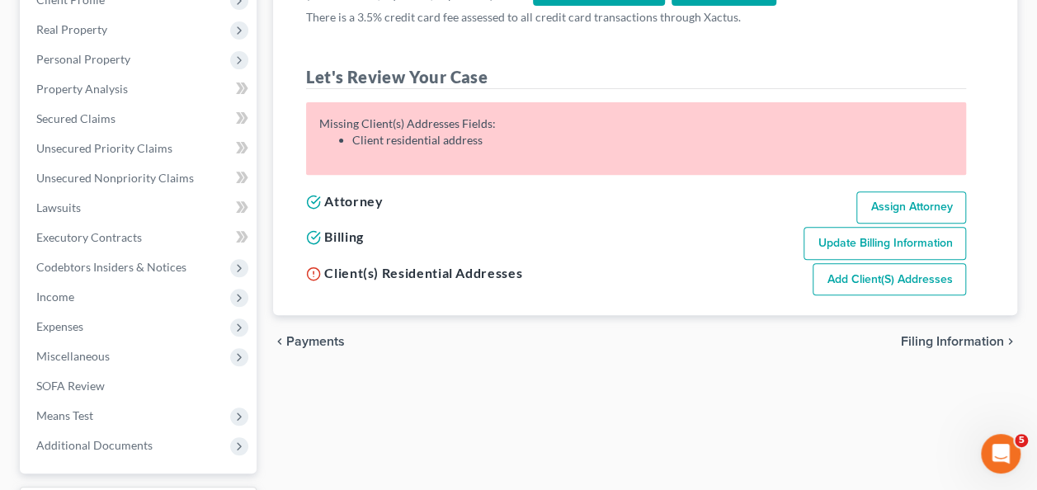
scroll to position [247, 0]
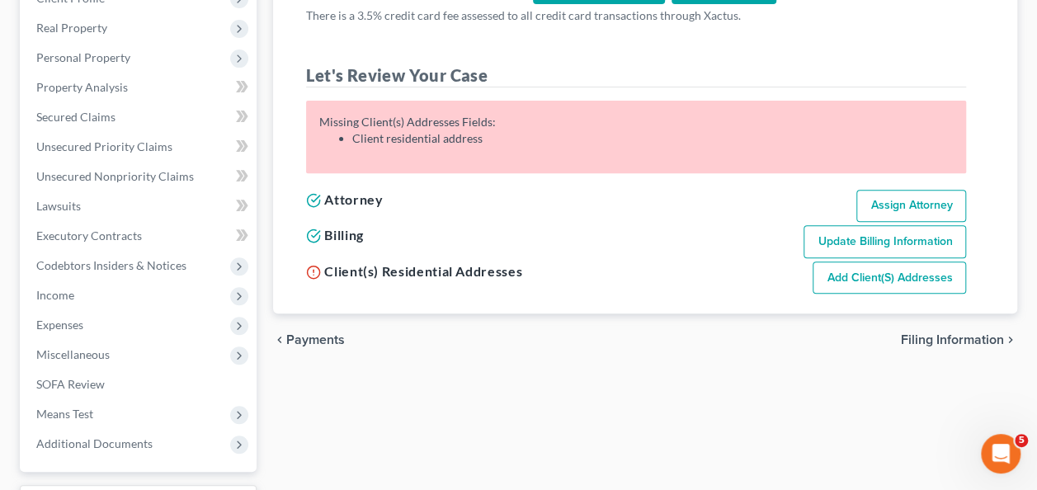
click at [890, 272] on link "Add Client(s) Addresses" at bounding box center [889, 278] width 153 height 33
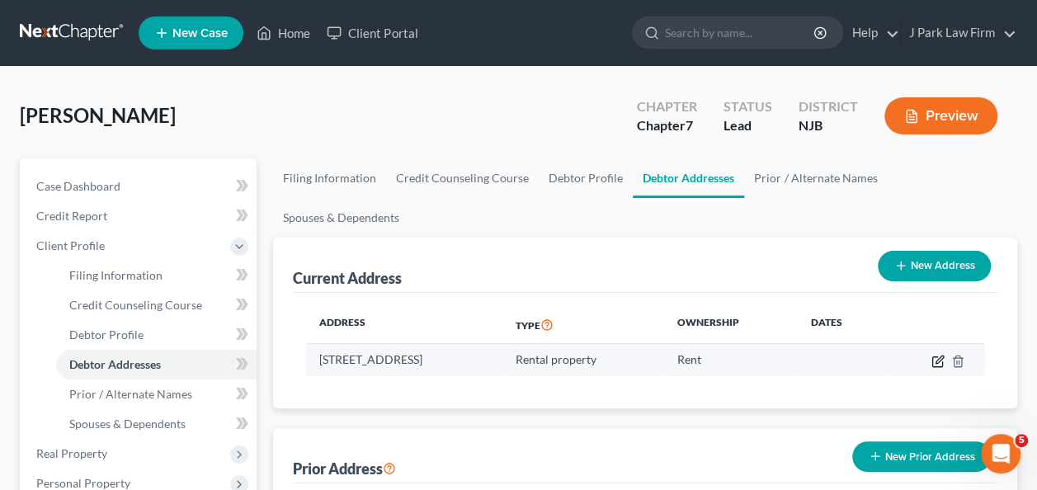
click at [934, 355] on icon "button" at bounding box center [937, 361] width 13 height 13
select select "33"
select select "1"
select select "2"
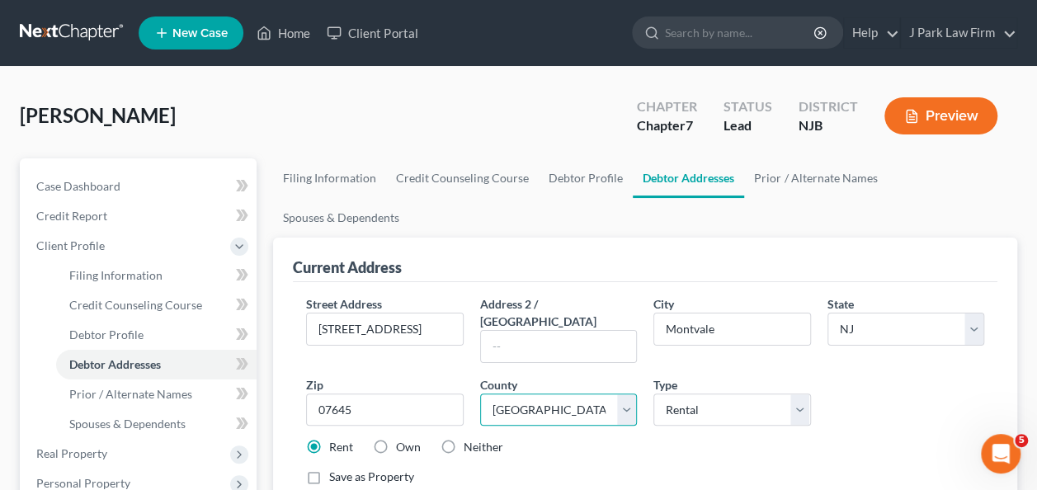
click at [634, 394] on select "County [GEOGRAPHIC_DATA] [GEOGRAPHIC_DATA] [GEOGRAPHIC_DATA] [GEOGRAPHIC_DATA] …" at bounding box center [558, 410] width 157 height 33
select select "0"
click at [480, 394] on select "County [GEOGRAPHIC_DATA] [GEOGRAPHIC_DATA] [GEOGRAPHIC_DATA] [GEOGRAPHIC_DATA] …" at bounding box center [558, 410] width 157 height 33
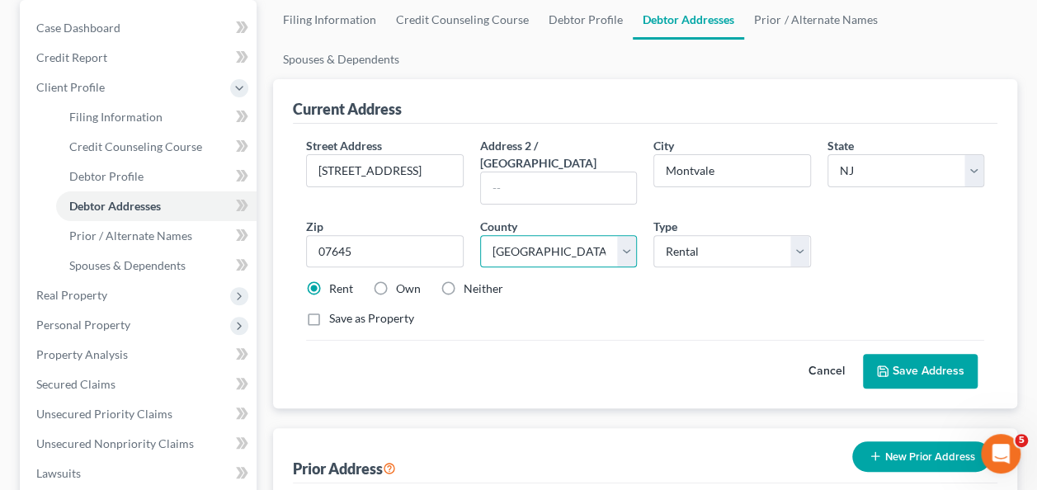
scroll to position [165, 0]
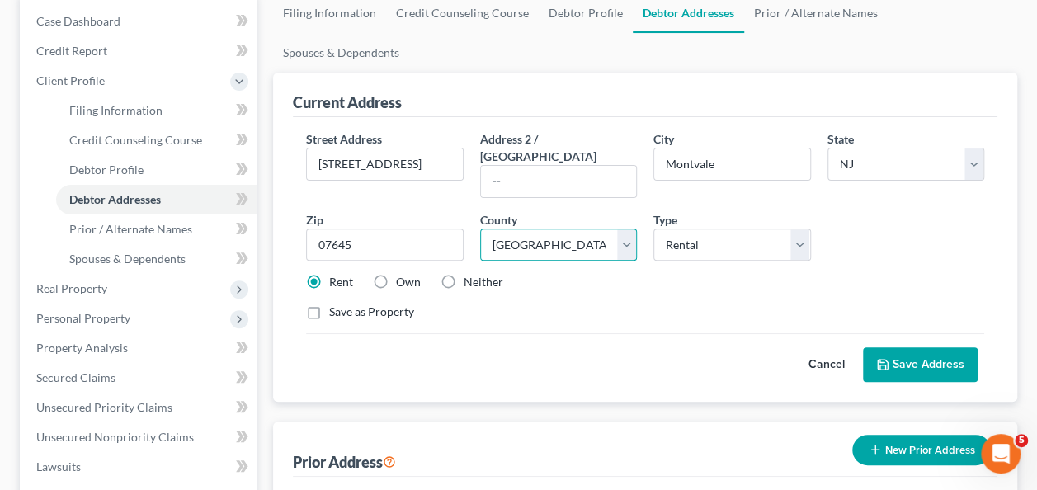
click at [627, 229] on select "County [GEOGRAPHIC_DATA] [GEOGRAPHIC_DATA] [GEOGRAPHIC_DATA] [GEOGRAPHIC_DATA] …" at bounding box center [558, 245] width 157 height 33
click at [480, 229] on select "County [GEOGRAPHIC_DATA] [GEOGRAPHIC_DATA] [GEOGRAPHIC_DATA] [GEOGRAPHIC_DATA] …" at bounding box center [558, 245] width 157 height 33
click at [933, 347] on button "Save Address" at bounding box center [920, 364] width 115 height 35
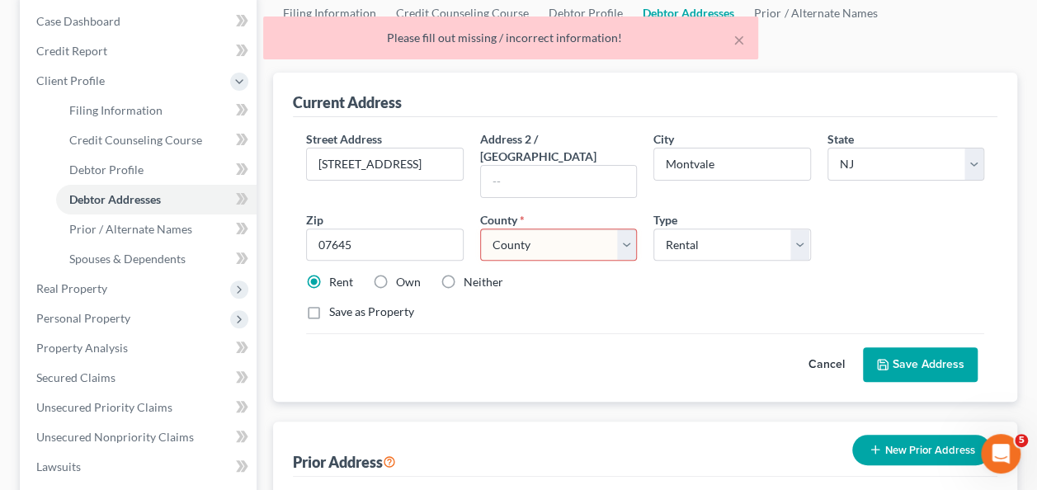
click at [629, 229] on select "County [GEOGRAPHIC_DATA] [GEOGRAPHIC_DATA] [GEOGRAPHIC_DATA] [GEOGRAPHIC_DATA] …" at bounding box center [558, 245] width 157 height 33
select select "1"
click at [480, 229] on select "County [GEOGRAPHIC_DATA] [GEOGRAPHIC_DATA] [GEOGRAPHIC_DATA] [GEOGRAPHIC_DATA] …" at bounding box center [558, 245] width 157 height 33
click at [913, 347] on button "Save Address" at bounding box center [920, 364] width 115 height 35
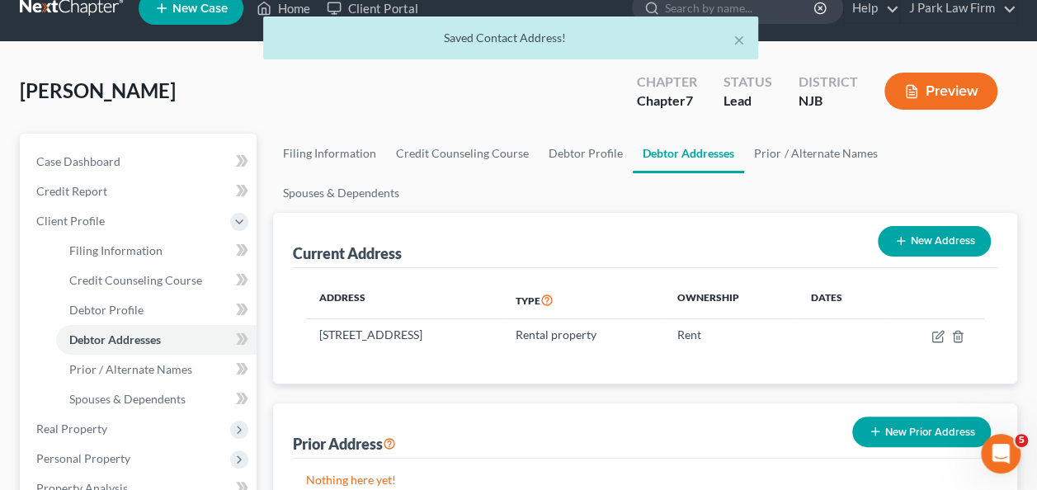
scroll to position [0, 0]
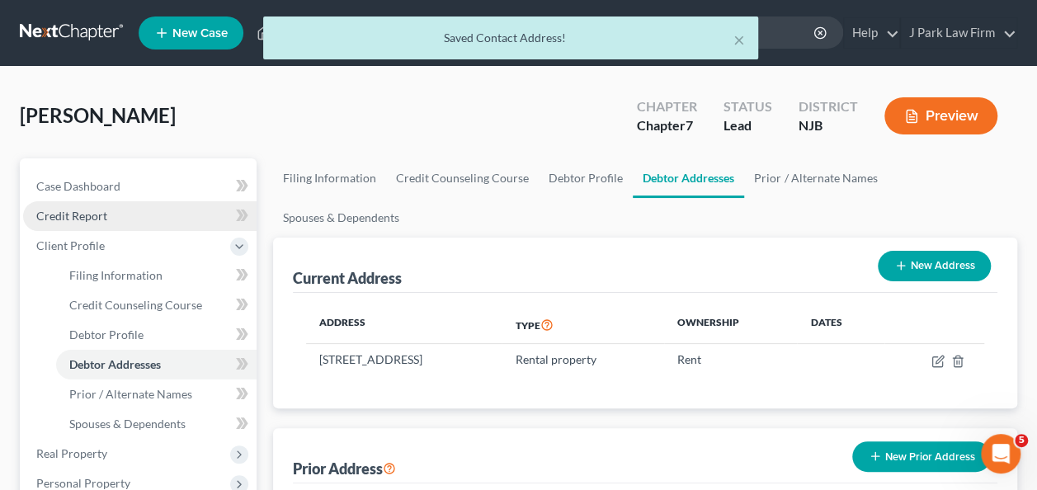
click at [97, 218] on span "Credit Report" at bounding box center [71, 216] width 71 height 14
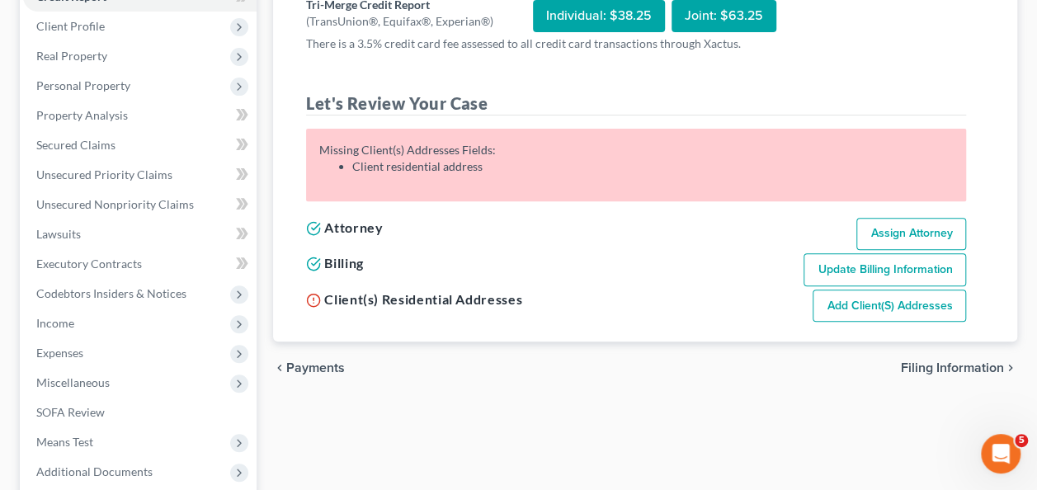
scroll to position [247, 0]
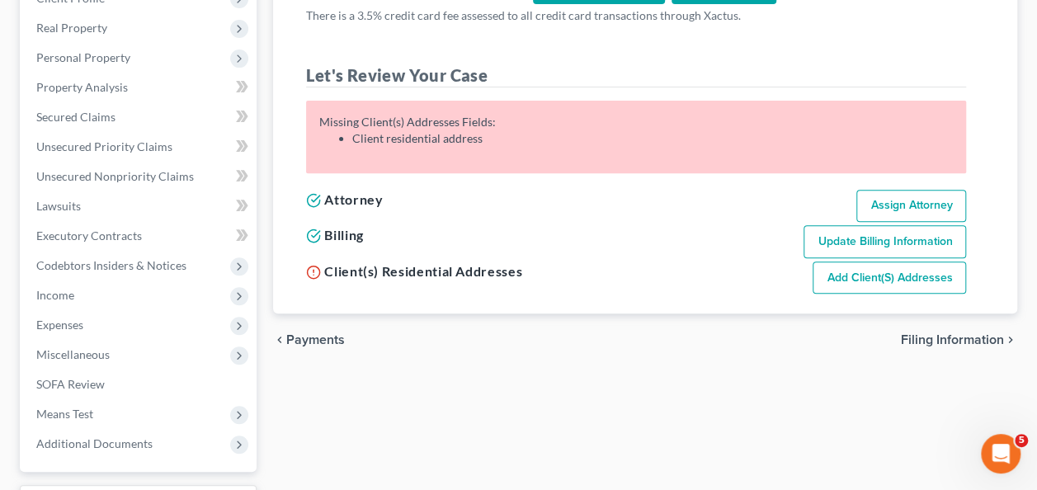
click at [909, 278] on link "Add Client(s) Addresses" at bounding box center [889, 278] width 153 height 33
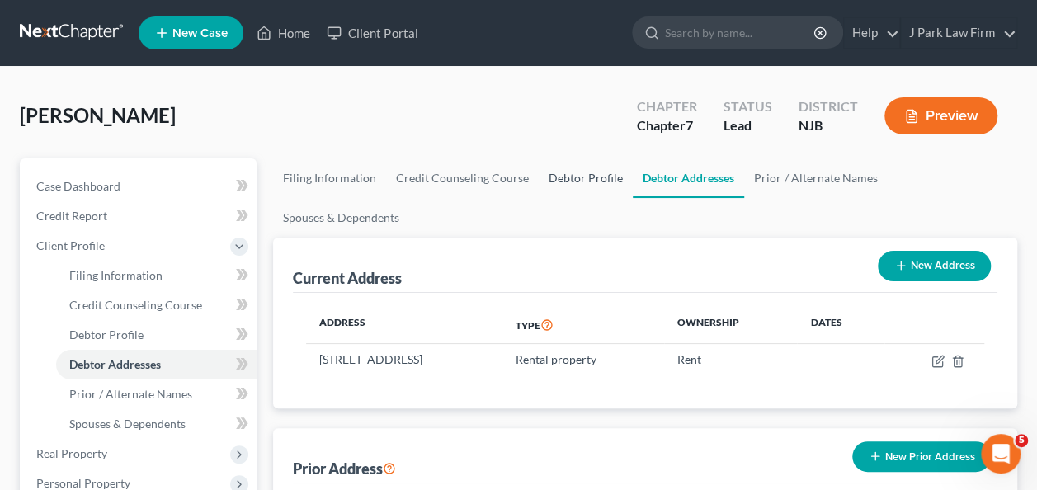
click at [583, 179] on link "Debtor Profile" at bounding box center [586, 178] width 94 height 40
select select "0"
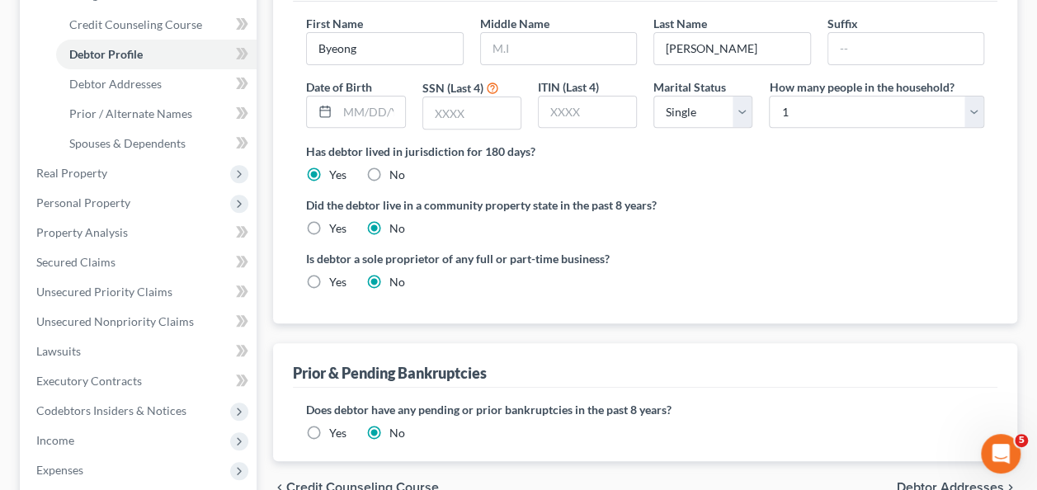
scroll to position [247, 0]
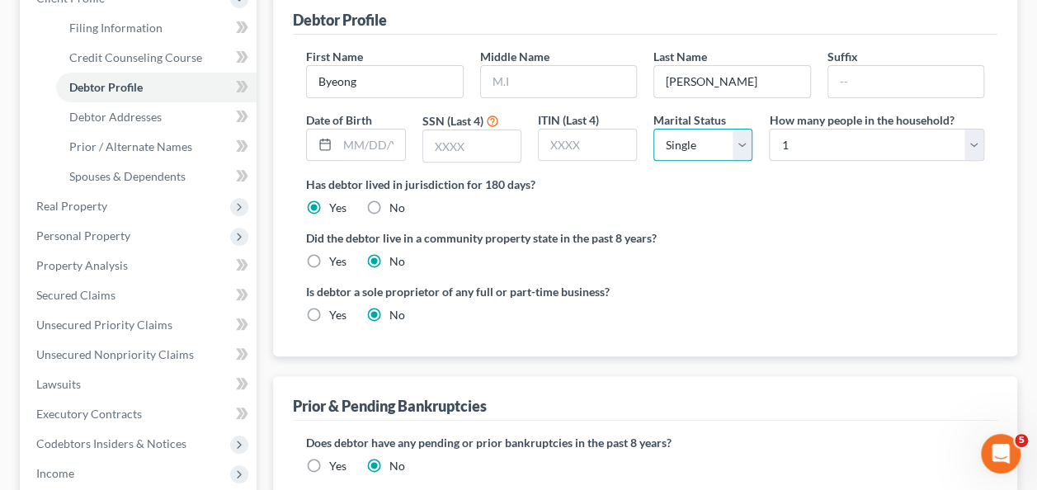
click at [739, 129] on select "Select Single Married Separated Divorced Widowed" at bounding box center [702, 145] width 99 height 33
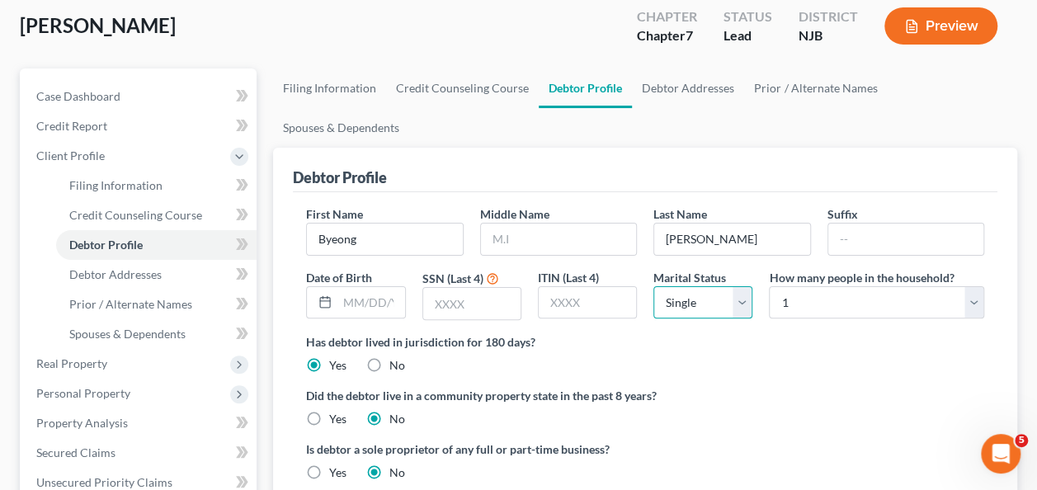
scroll to position [0, 0]
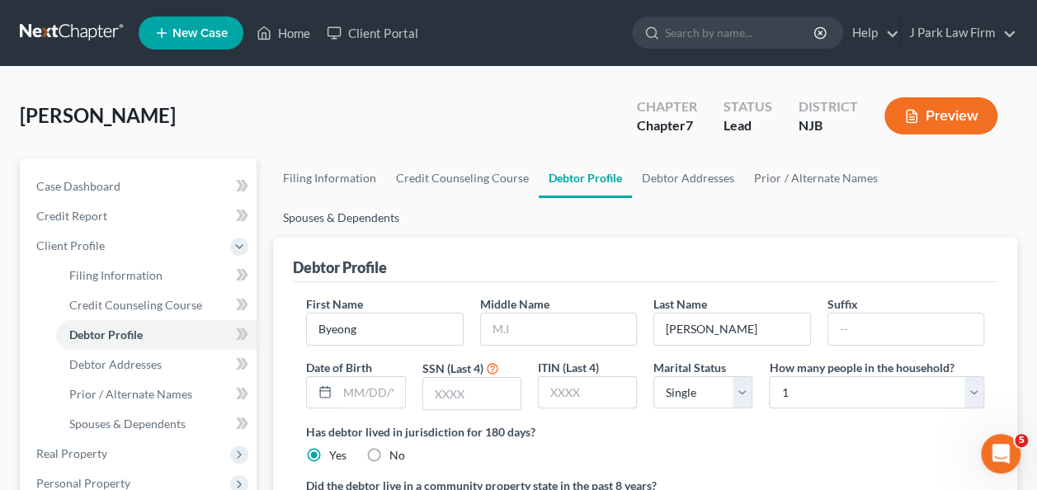
click at [409, 198] on link "Spouses & Dependents" at bounding box center [341, 218] width 136 height 40
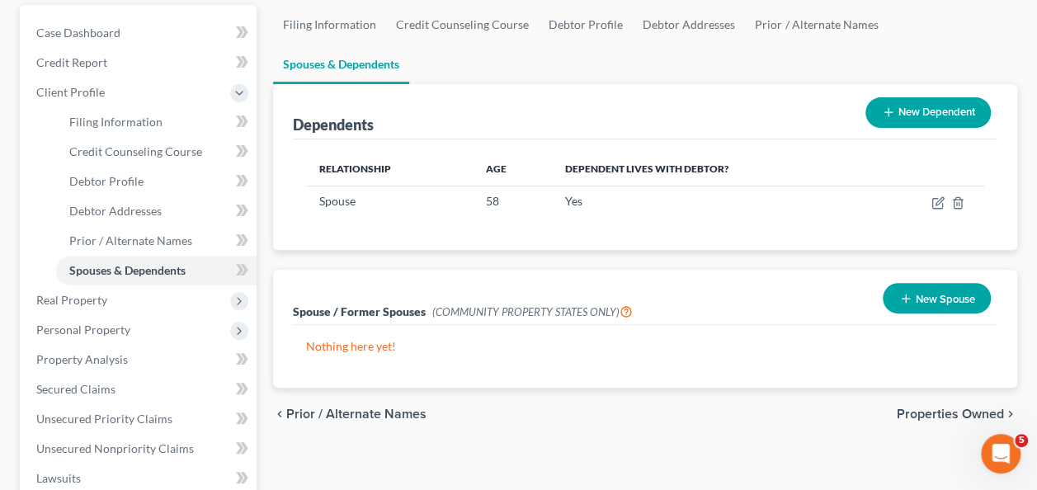
scroll to position [165, 0]
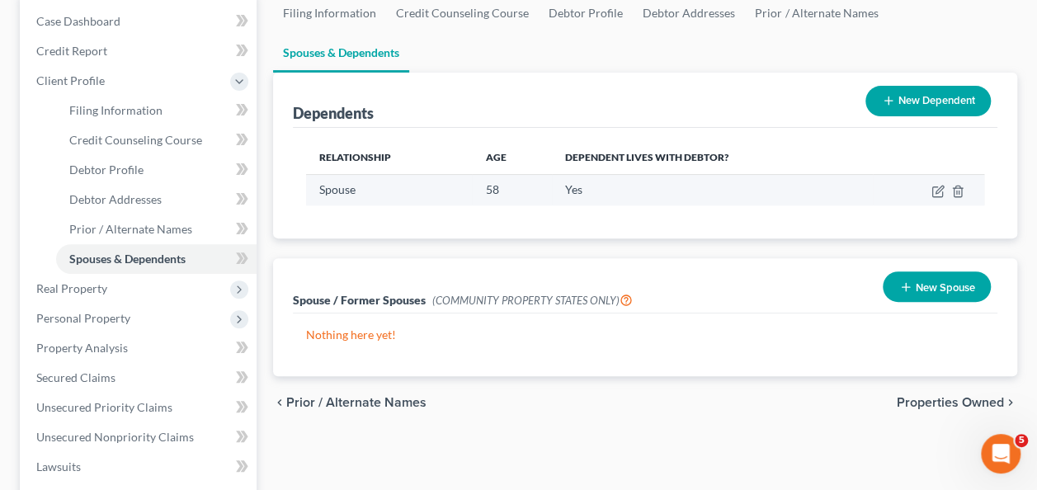
click at [927, 174] on td at bounding box center [928, 189] width 111 height 31
click at [935, 185] on icon "button" at bounding box center [937, 191] width 13 height 13
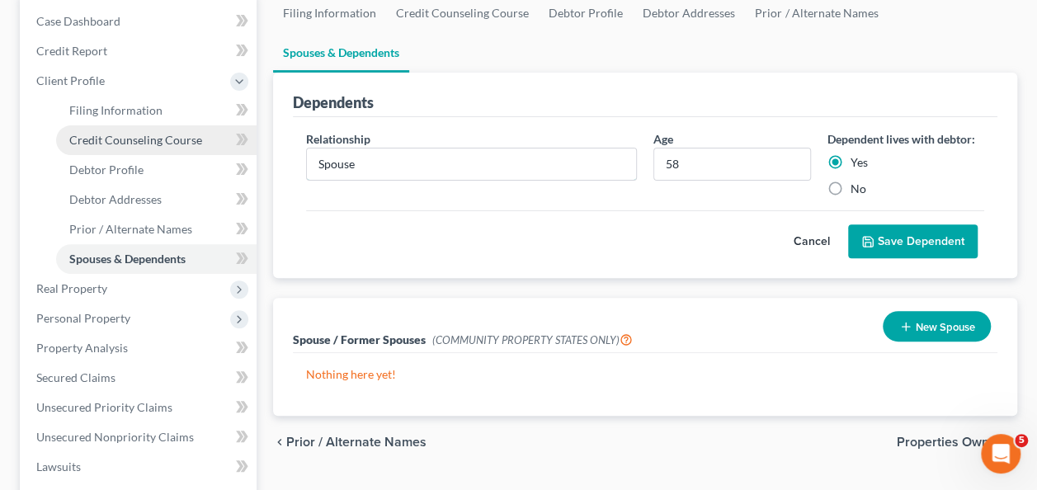
drag, startPoint x: 376, startPoint y: 128, endPoint x: 216, endPoint y: 137, distance: 160.3
click at [243, 135] on div "Petition Navigation Case Dashboard Payments Invoices Payments Payments Credit R…" at bounding box center [519, 410] width 1014 height 834
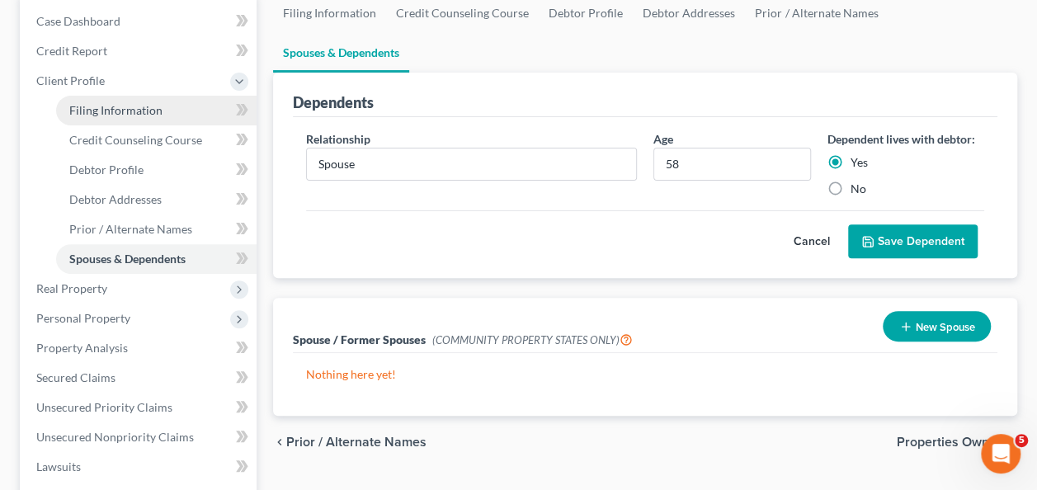
click at [142, 112] on span "Filing Information" at bounding box center [115, 110] width 93 height 14
select select "1"
select select "0"
select select "51"
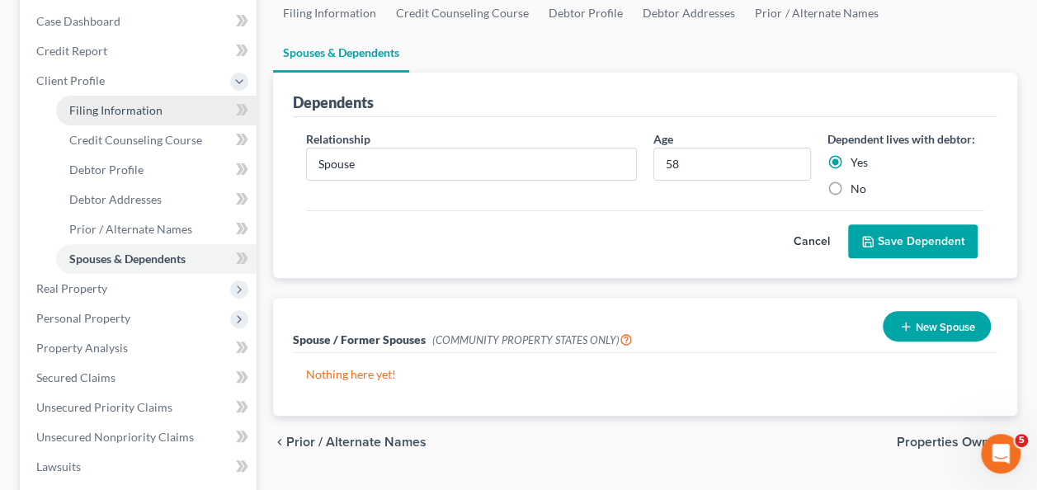
select select "33"
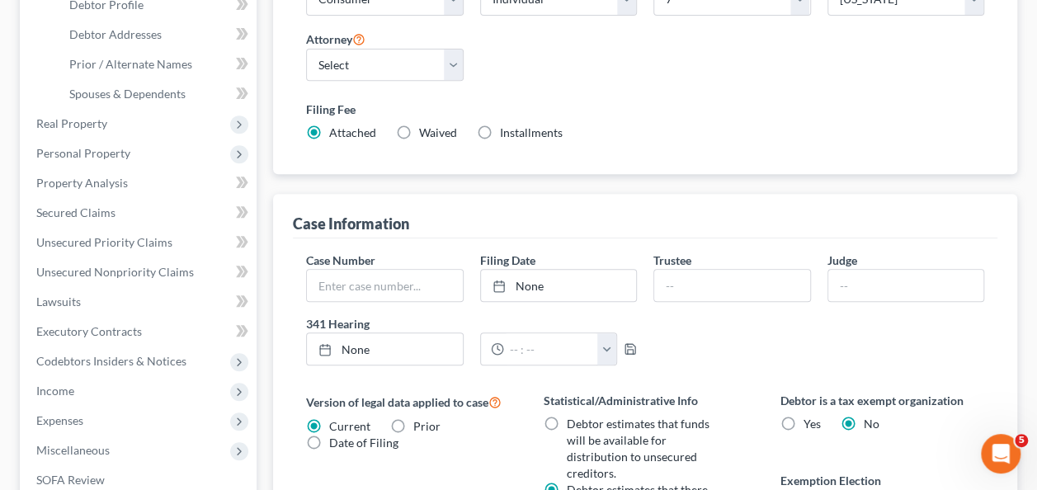
scroll to position [82, 0]
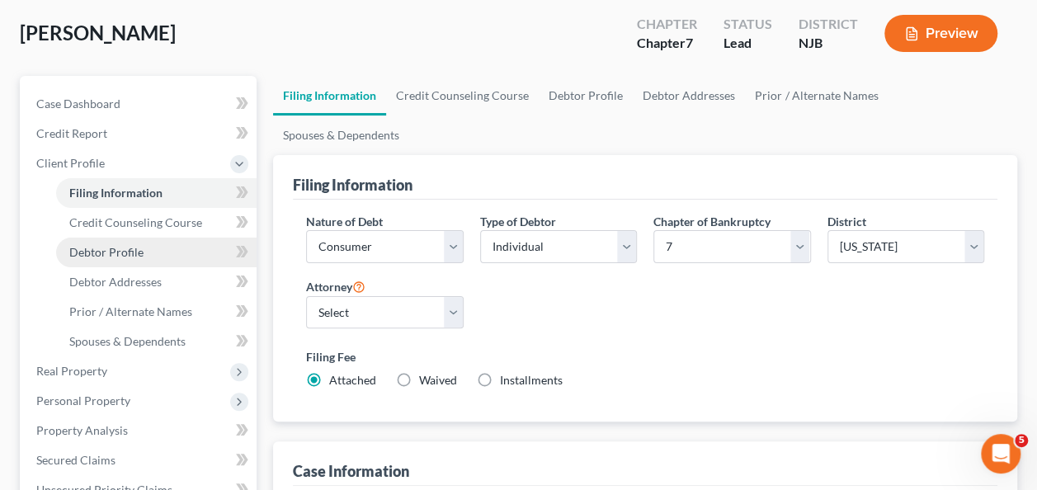
click at [134, 253] on span "Debtor Profile" at bounding box center [106, 252] width 74 height 14
select select "0"
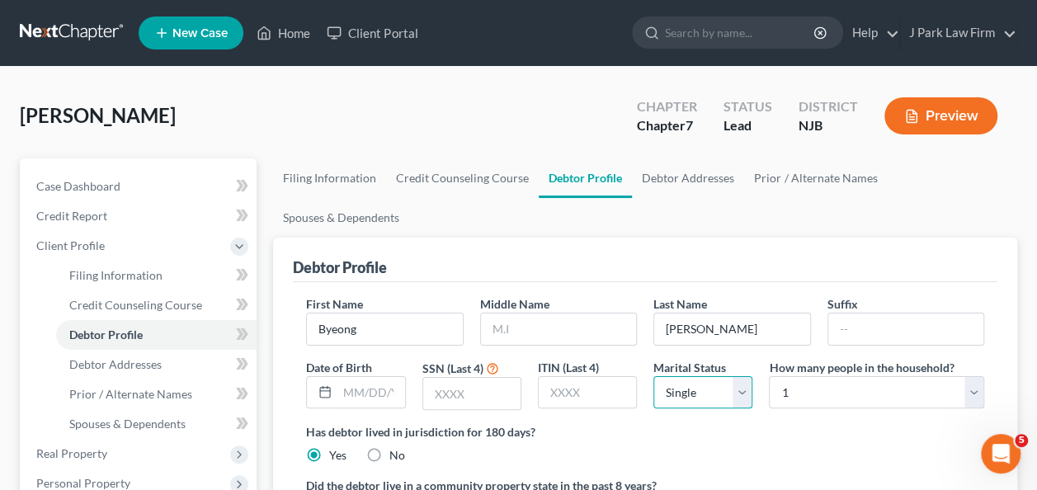
click at [734, 376] on select "Select Single Married Separated Divorced Widowed" at bounding box center [702, 392] width 99 height 33
select select "1"
click at [653, 376] on select "Select Single Married Separated Divorced Widowed" at bounding box center [702, 392] width 99 height 33
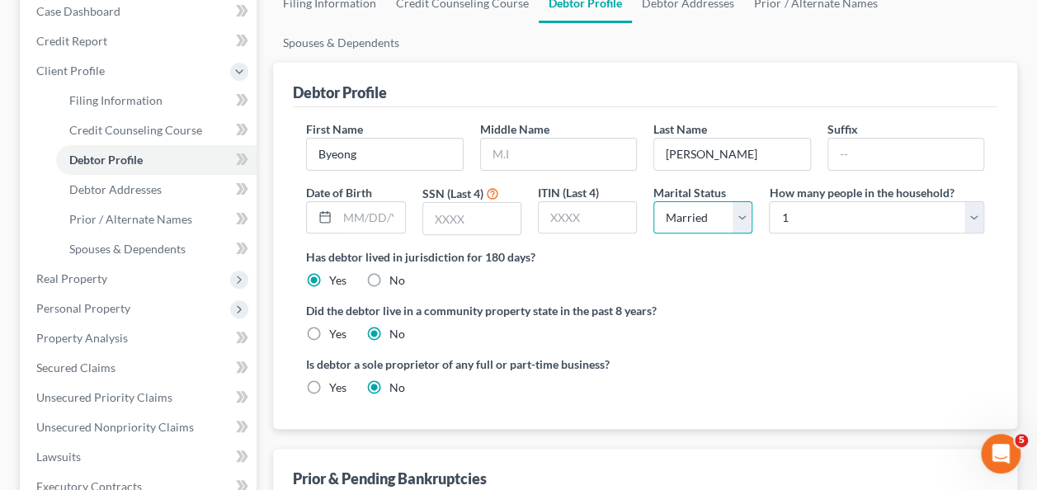
scroll to position [82, 0]
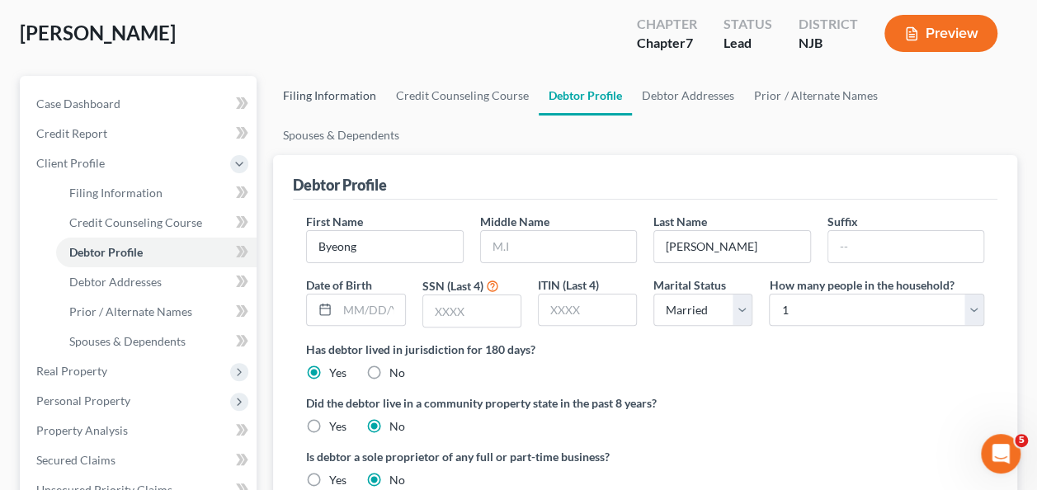
click at [321, 100] on link "Filing Information" at bounding box center [329, 96] width 113 height 40
select select "1"
select select "0"
select select "51"
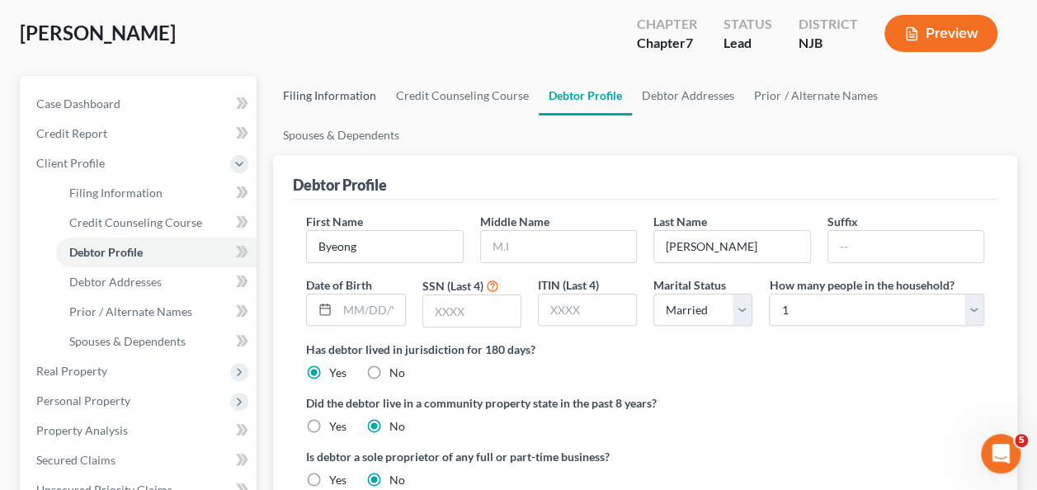
select select "0"
select select "33"
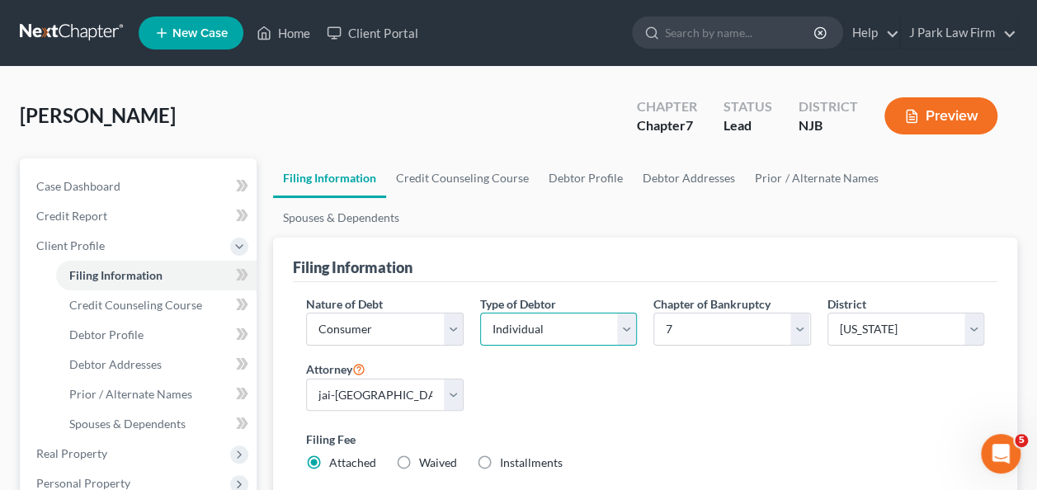
click at [613, 313] on select "Select Individual Joint" at bounding box center [558, 329] width 157 height 33
select select "1"
click at [480, 313] on select "Select Individual Joint" at bounding box center [558, 329] width 157 height 33
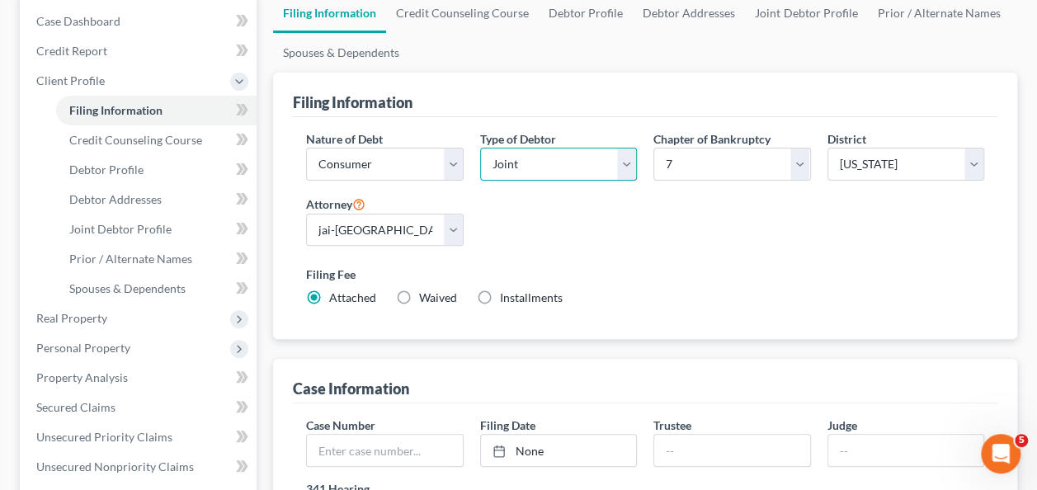
scroll to position [82, 0]
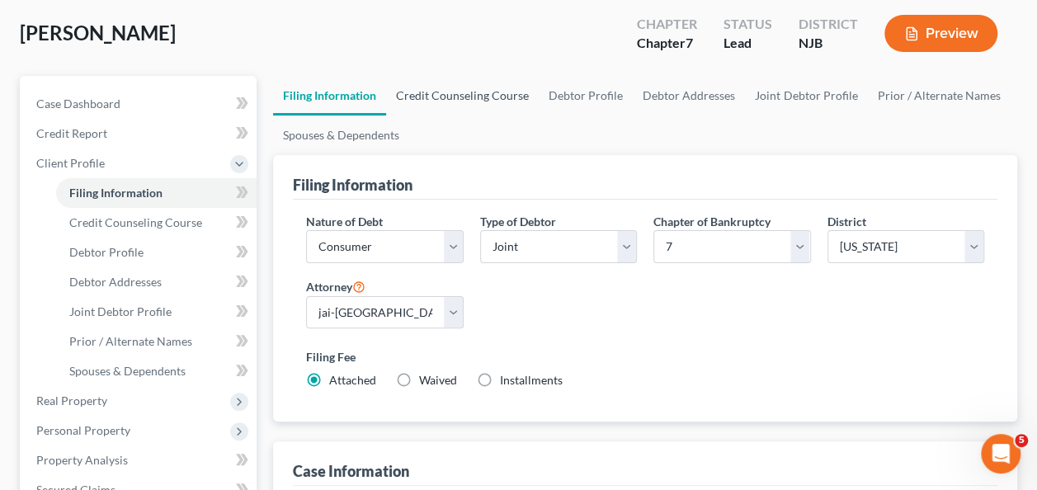
click at [485, 98] on link "Credit Counseling Course" at bounding box center [462, 96] width 153 height 40
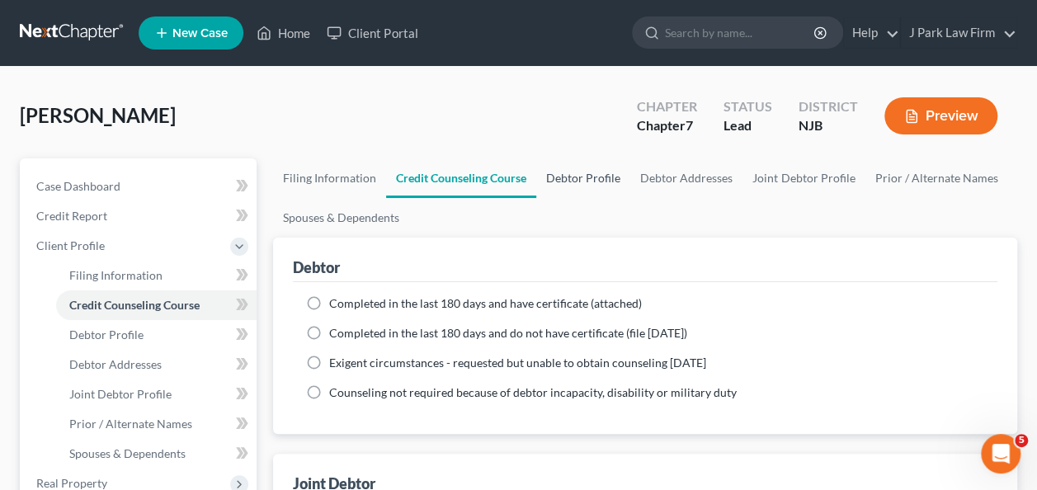
click at [591, 175] on link "Debtor Profile" at bounding box center [583, 178] width 94 height 40
select select "1"
select select "0"
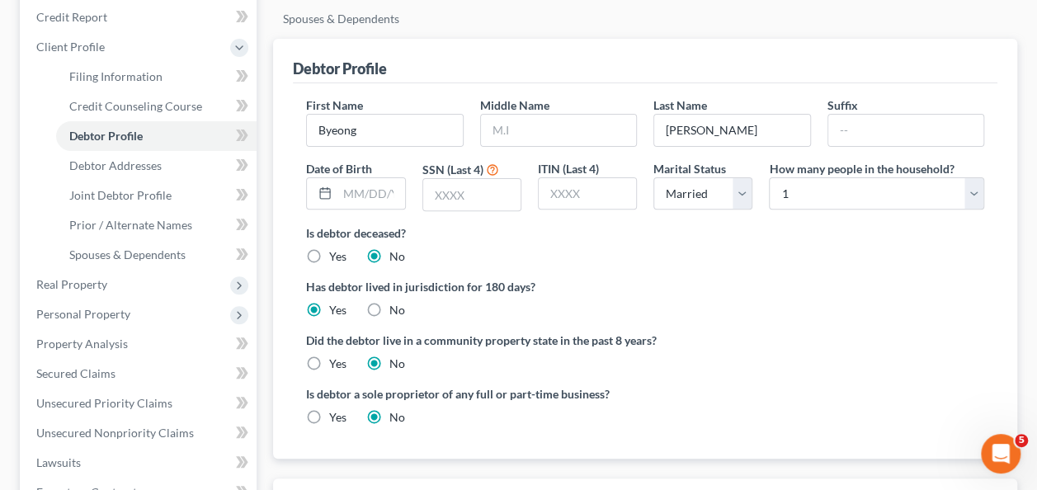
scroll to position [165, 0]
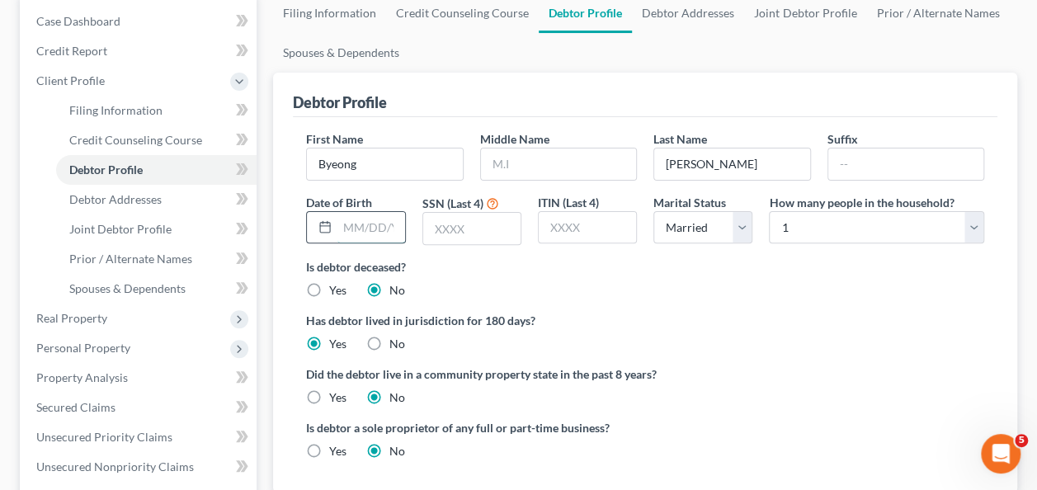
click at [350, 226] on input "text" at bounding box center [370, 227] width 67 height 31
type input "[DATE]"
click at [470, 221] on input "text" at bounding box center [471, 228] width 97 height 31
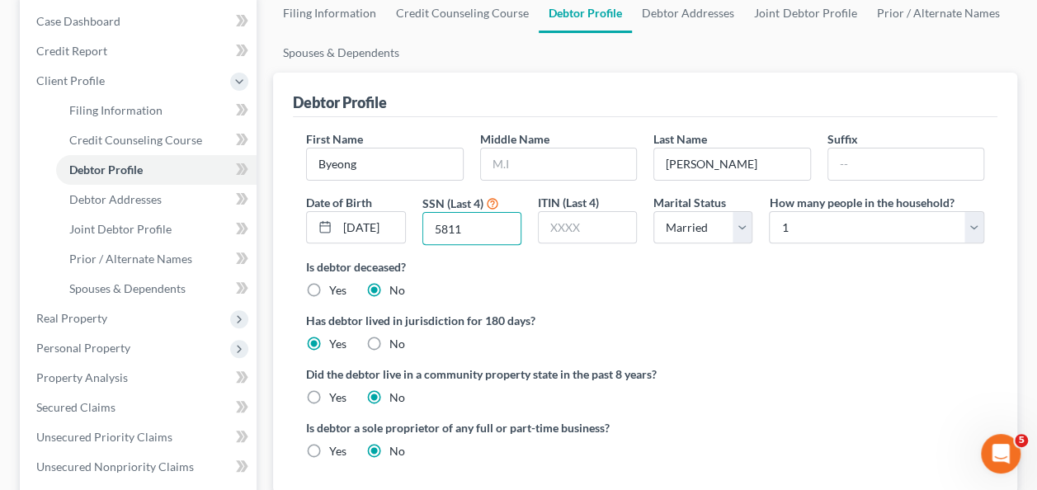
type input "5811"
click at [602, 282] on div "Is debtor deceased? Yes No" at bounding box center [645, 278] width 678 height 40
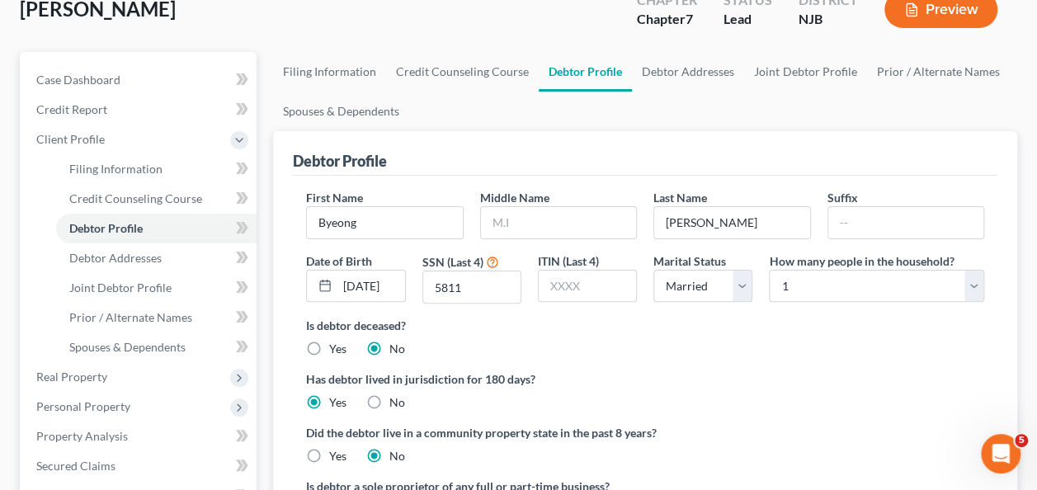
scroll to position [82, 0]
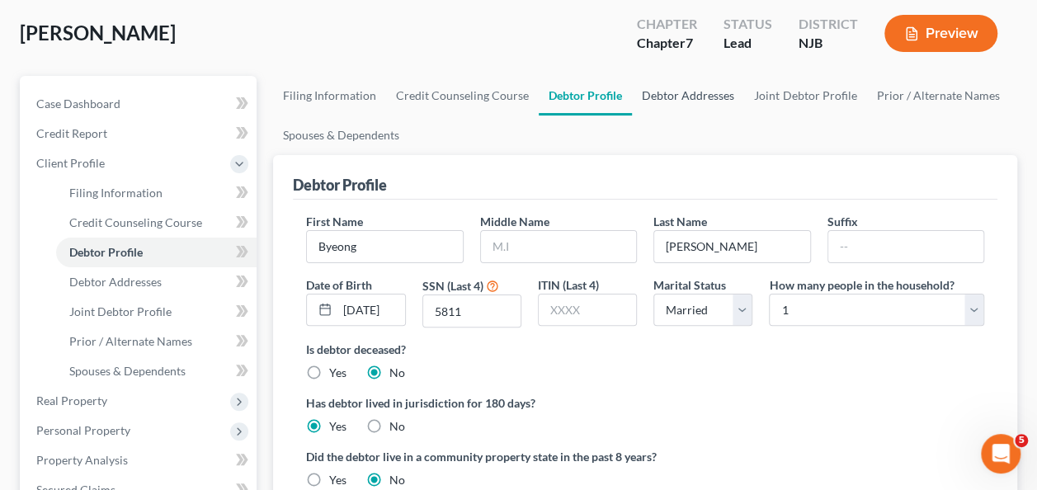
click at [691, 87] on link "Debtor Addresses" at bounding box center [688, 96] width 112 height 40
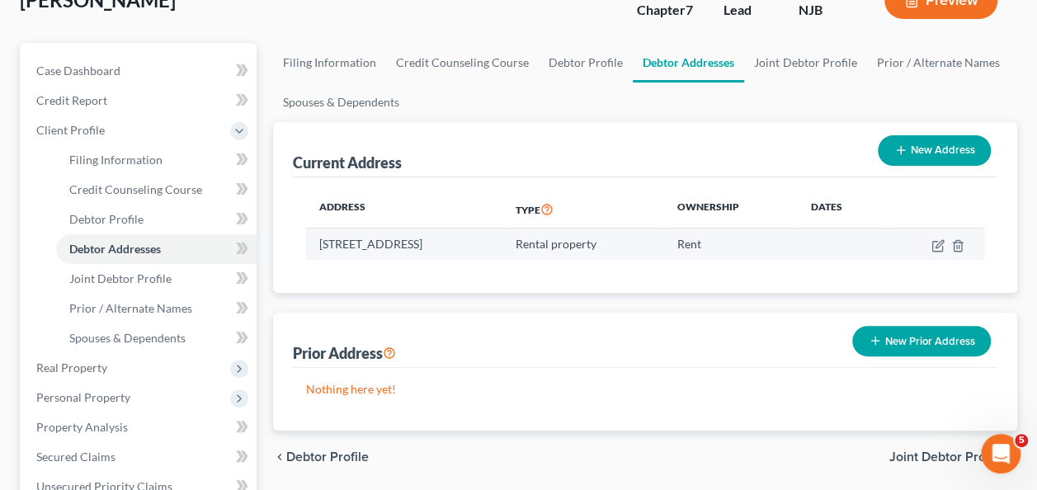
scroll to position [82, 0]
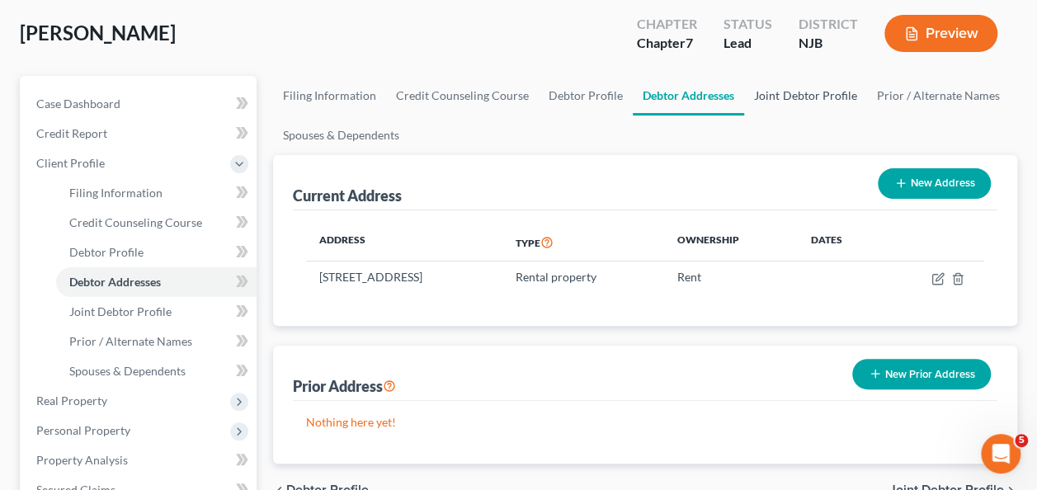
click at [795, 97] on link "Joint Debtor Profile" at bounding box center [805, 96] width 122 height 40
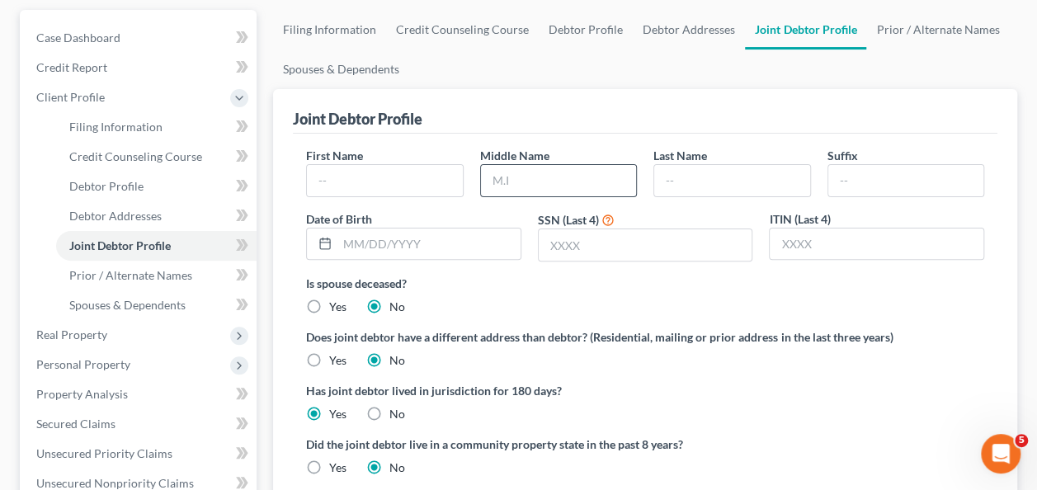
scroll to position [165, 0]
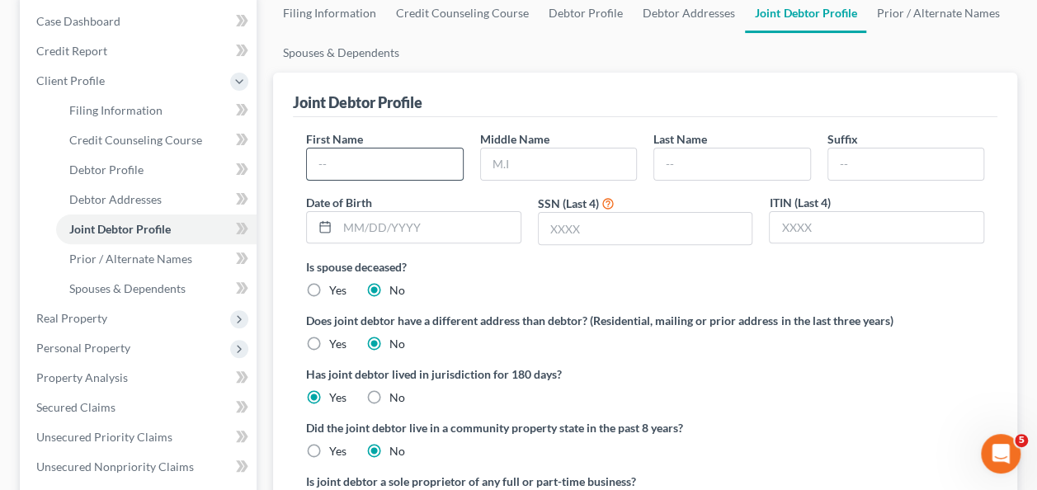
click at [393, 170] on input "text" at bounding box center [384, 163] width 155 height 31
type input "[PERSON_NAME]"
click at [700, 159] on input "text" at bounding box center [731, 163] width 155 height 31
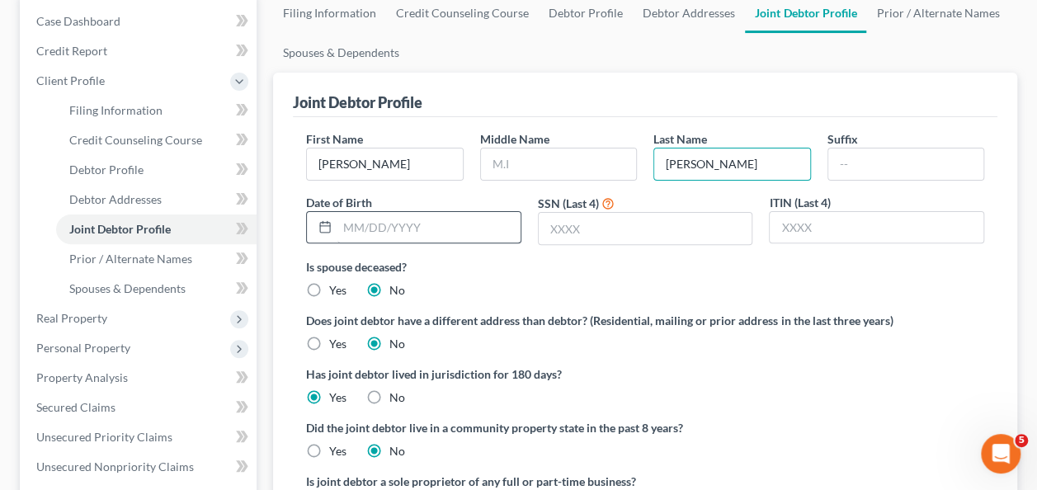
type input "[PERSON_NAME]"
click at [424, 219] on input "text" at bounding box center [428, 227] width 183 height 31
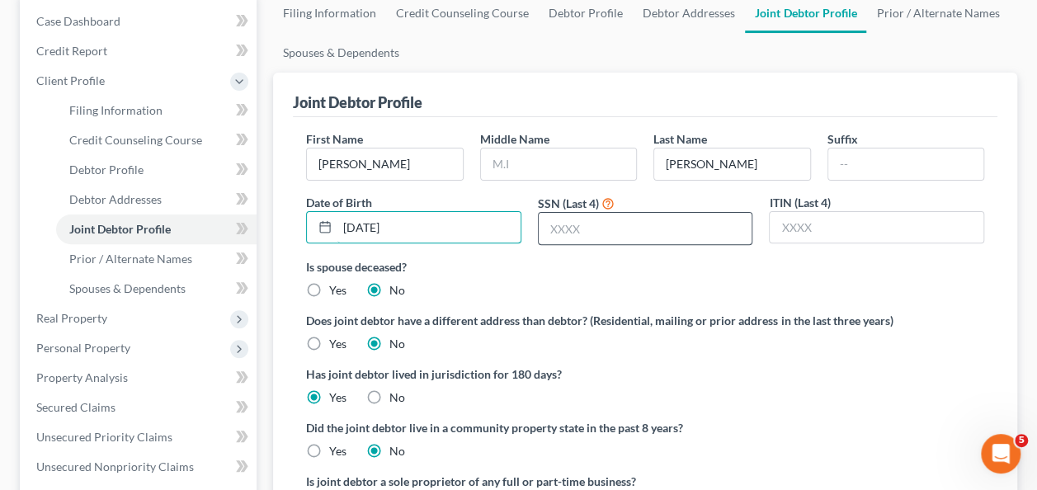
type input "[DATE]"
click at [610, 227] on input "text" at bounding box center [646, 228] width 214 height 31
type input "4682"
click at [679, 280] on div "Is spouse deceased? Yes No" at bounding box center [645, 278] width 678 height 40
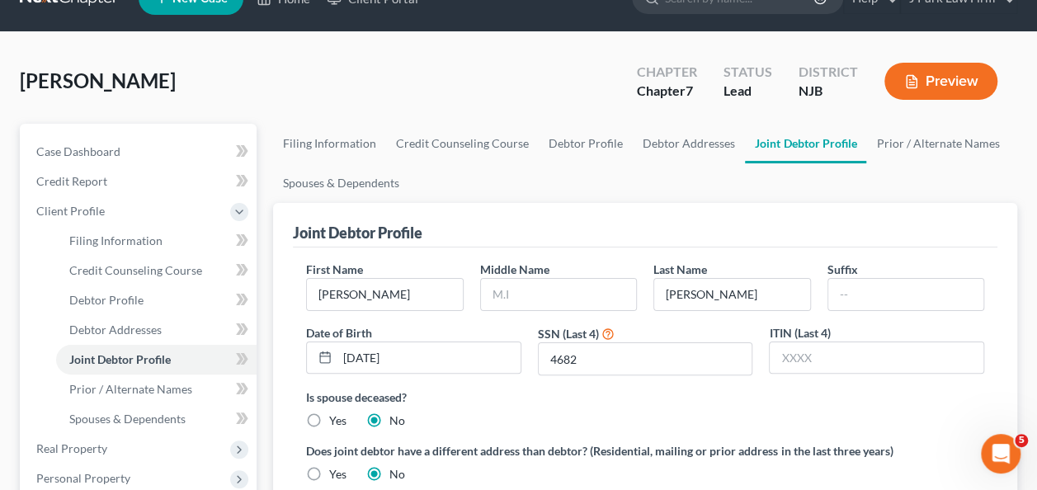
scroll to position [0, 0]
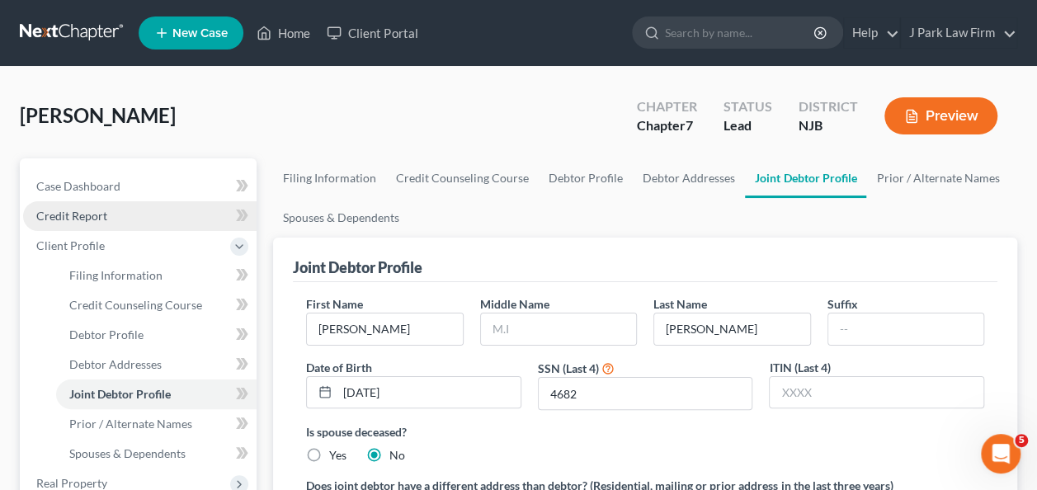
click at [114, 210] on link "Credit Report" at bounding box center [139, 216] width 233 height 30
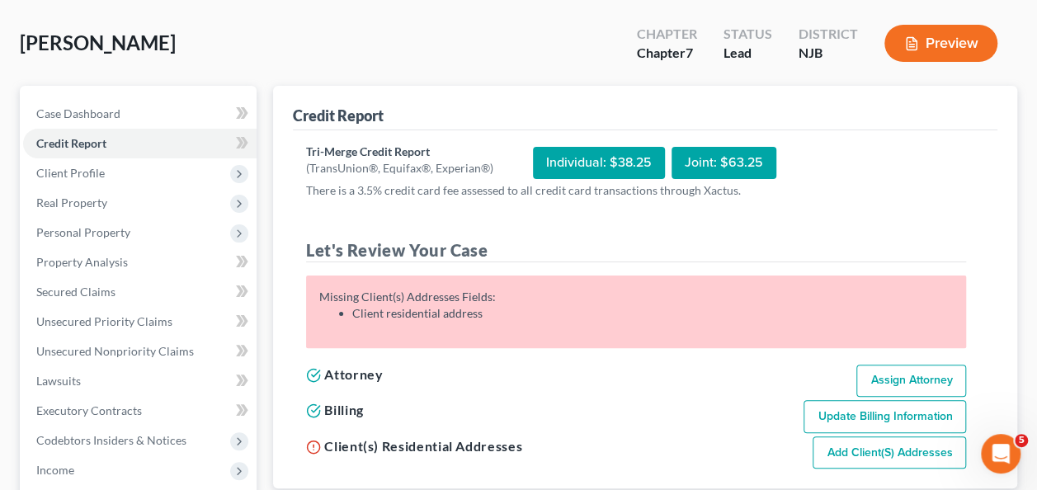
scroll to position [165, 0]
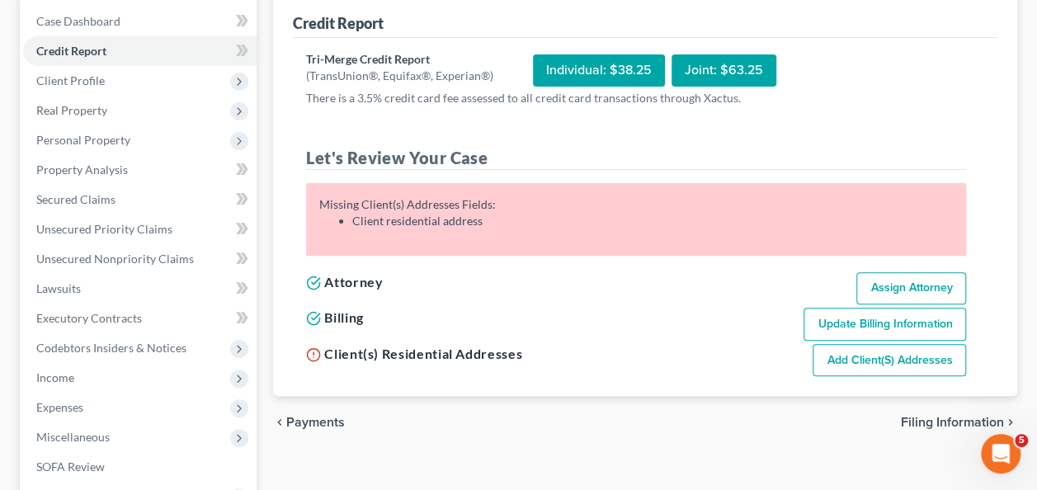
click at [865, 358] on link "Add Client(s) Addresses" at bounding box center [889, 360] width 153 height 33
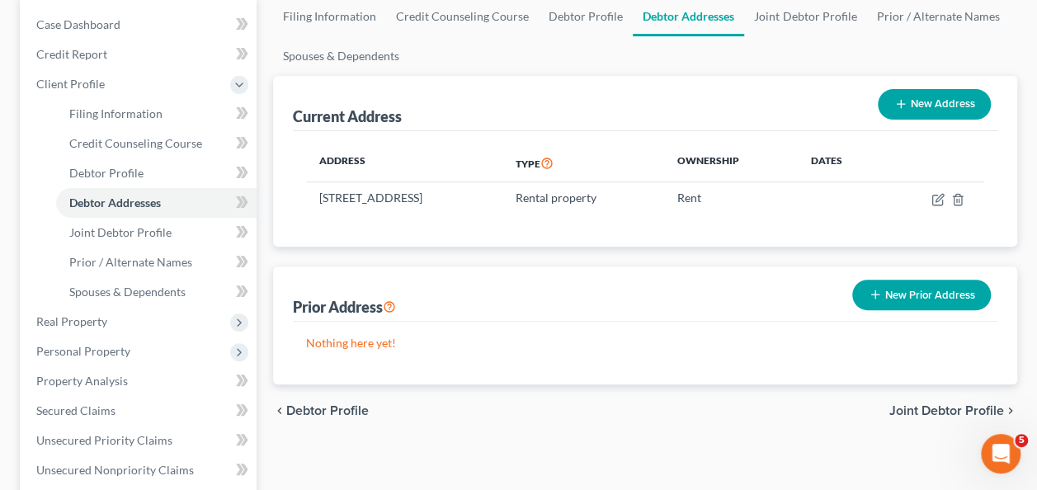
scroll to position [165, 0]
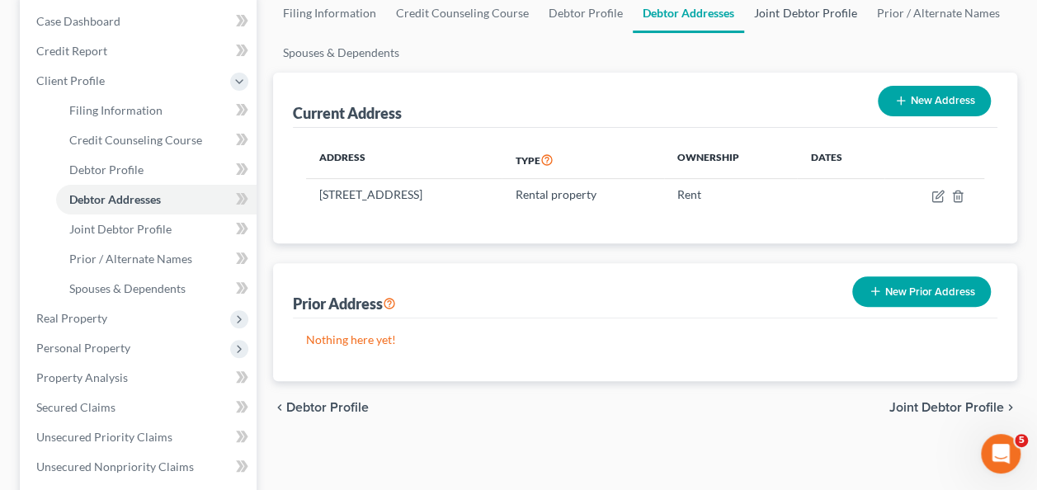
click at [810, 21] on link "Joint Debtor Profile" at bounding box center [805, 13] width 122 height 40
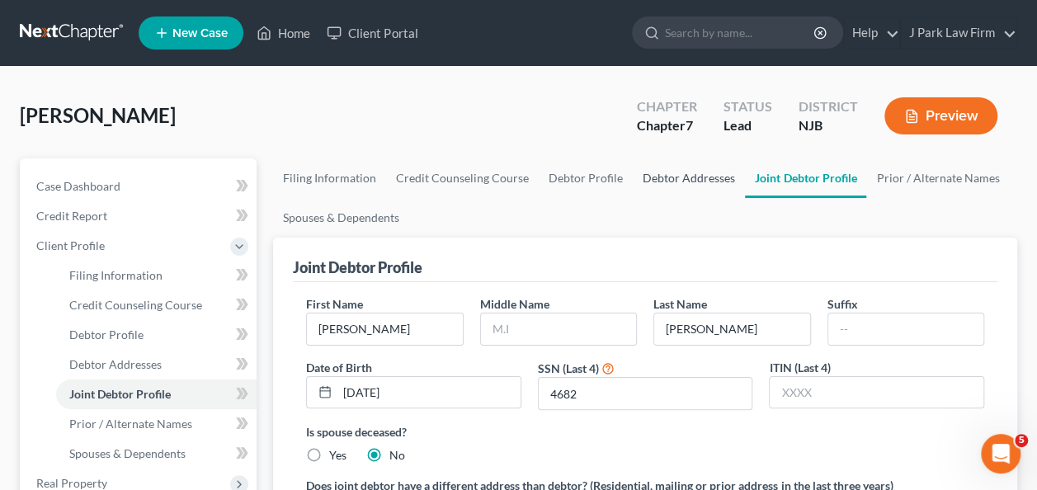
click at [685, 178] on link "Debtor Addresses" at bounding box center [689, 178] width 112 height 40
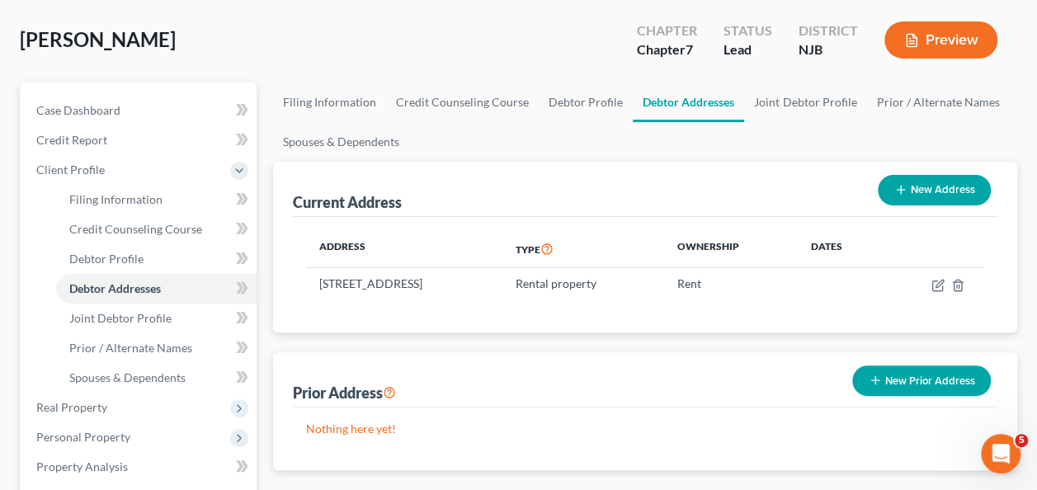
scroll to position [165, 0]
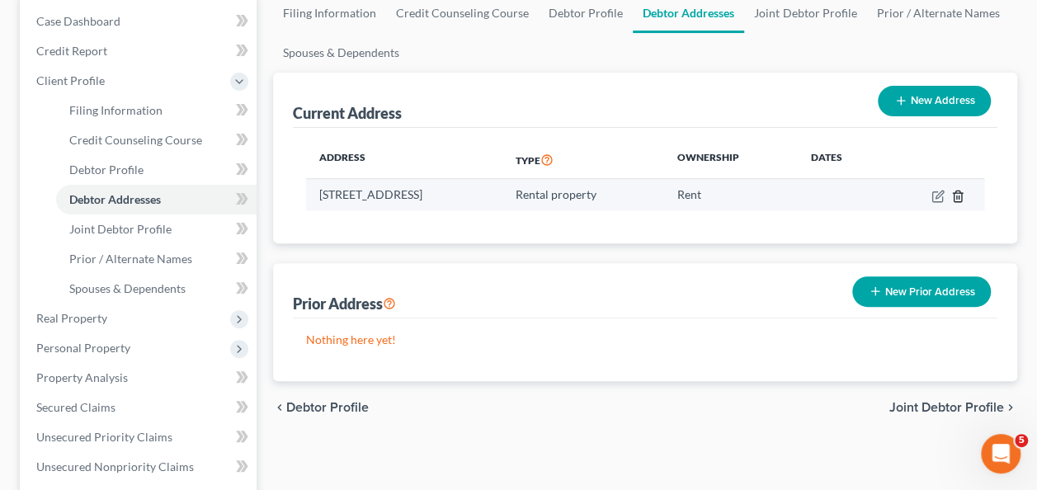
click at [959, 196] on icon "button" at bounding box center [957, 196] width 13 height 13
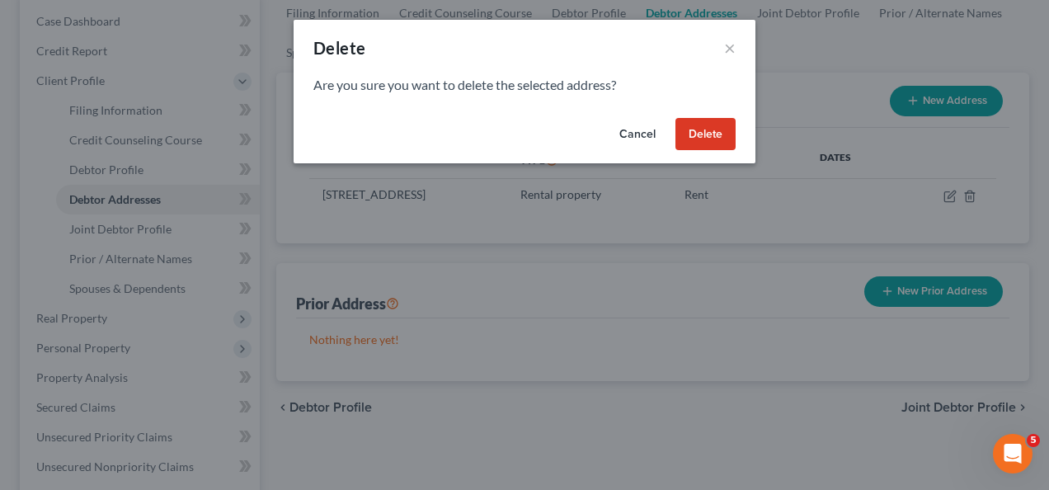
click at [697, 132] on button "Delete" at bounding box center [706, 134] width 60 height 33
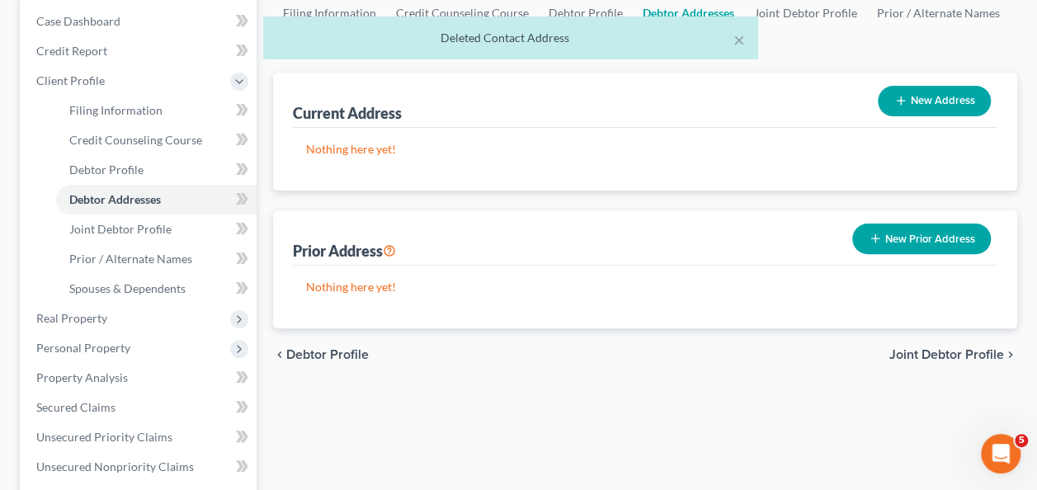
click at [922, 103] on button "New Address" at bounding box center [934, 101] width 113 height 31
select select "0"
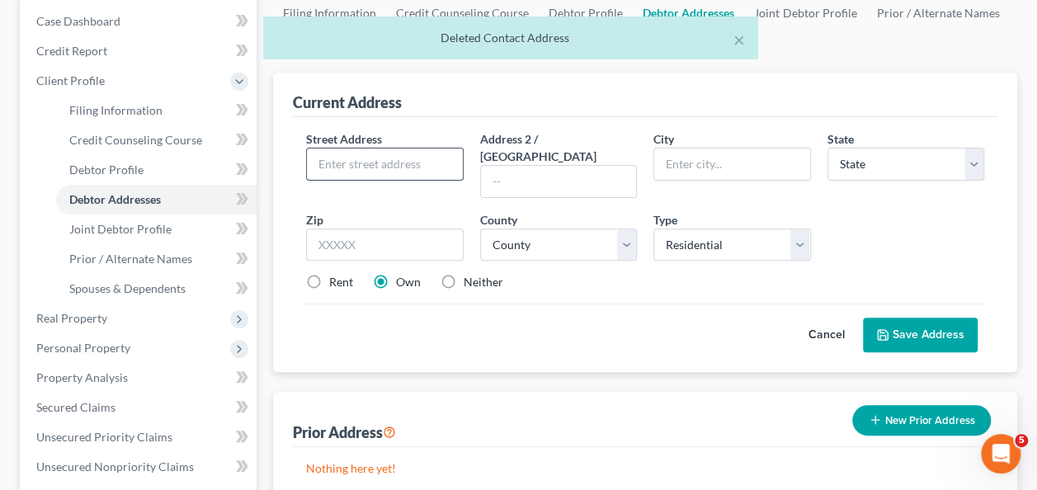
click at [388, 162] on input "text" at bounding box center [384, 163] width 155 height 31
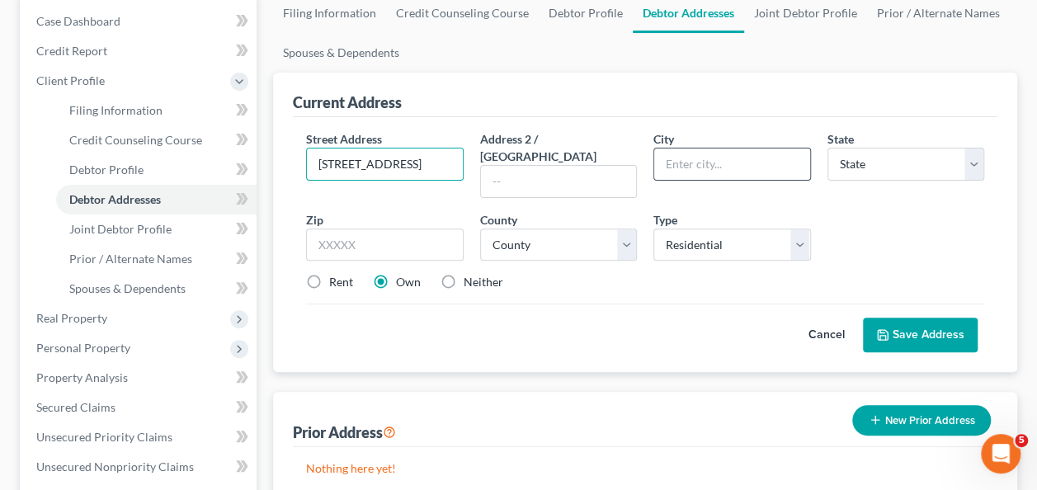
type input "[STREET_ADDRESS]"
click at [695, 158] on input "text" at bounding box center [731, 163] width 155 height 31
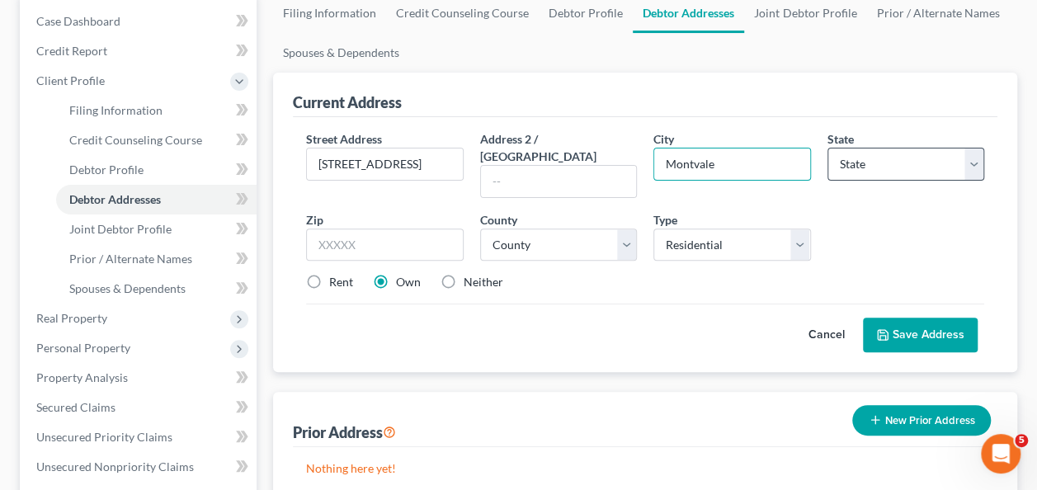
type input "Montvale"
click at [870, 165] on select "State [US_STATE] AK AR AZ CA CO CT DE DC [GEOGRAPHIC_DATA] [GEOGRAPHIC_DATA] GU…" at bounding box center [905, 164] width 157 height 33
select select "33"
click at [827, 148] on select "State [US_STATE] AK AR AZ CA CO CT DE DC [GEOGRAPHIC_DATA] [GEOGRAPHIC_DATA] GU…" at bounding box center [905, 164] width 157 height 33
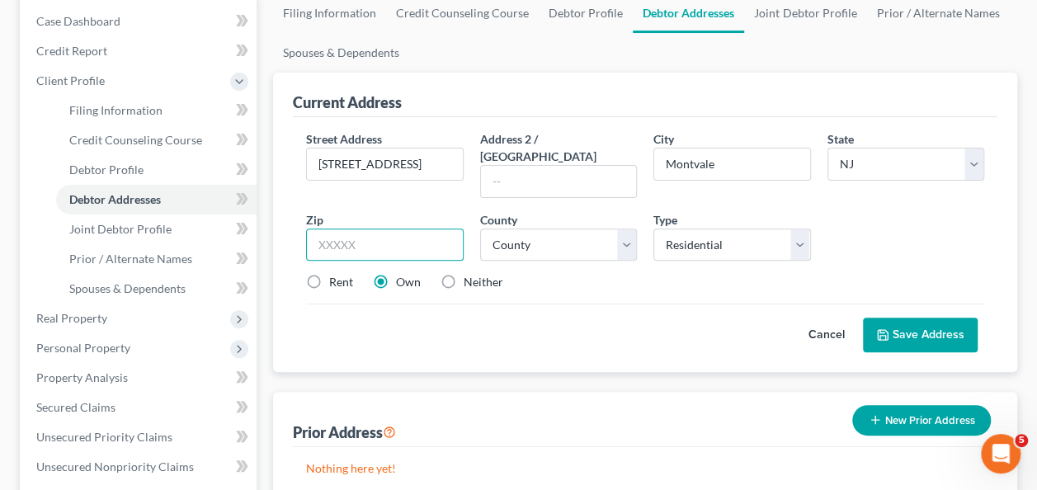
click at [393, 229] on input "text" at bounding box center [384, 245] width 157 height 33
type input "07645"
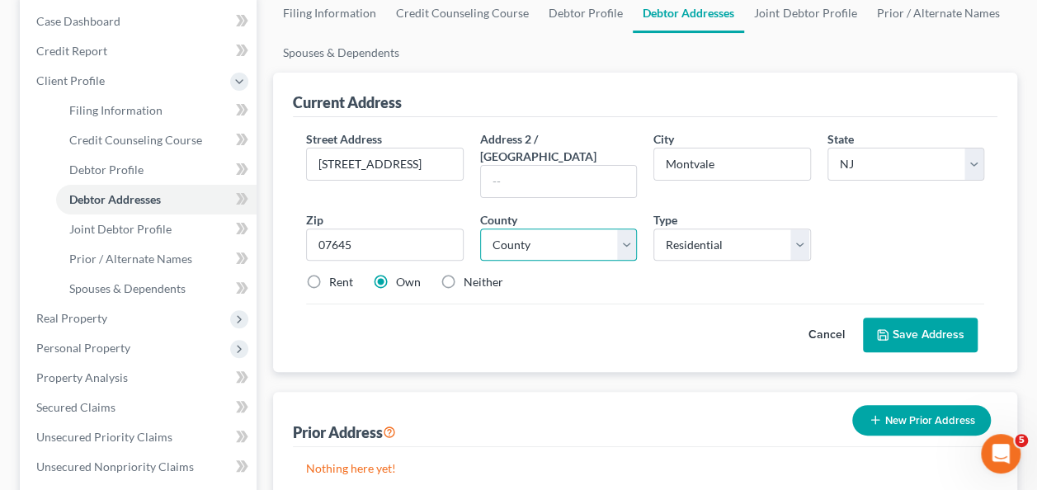
click at [540, 234] on select "County [GEOGRAPHIC_DATA] [GEOGRAPHIC_DATA] [GEOGRAPHIC_DATA] [GEOGRAPHIC_DATA] …" at bounding box center [558, 245] width 157 height 33
select select "1"
click at [480, 229] on select "County [GEOGRAPHIC_DATA] [GEOGRAPHIC_DATA] [GEOGRAPHIC_DATA] [GEOGRAPHIC_DATA] …" at bounding box center [558, 245] width 157 height 33
click at [329, 274] on label "Rent" at bounding box center [341, 282] width 24 height 16
click at [336, 274] on input "Rent" at bounding box center [341, 279] width 11 height 11
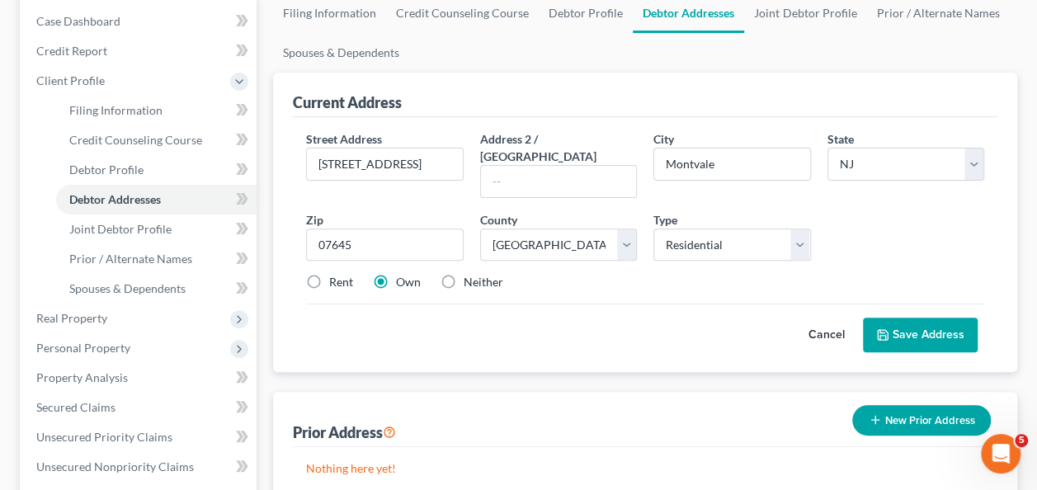
radio input "true"
click at [942, 321] on button "Save Address" at bounding box center [920, 335] width 115 height 35
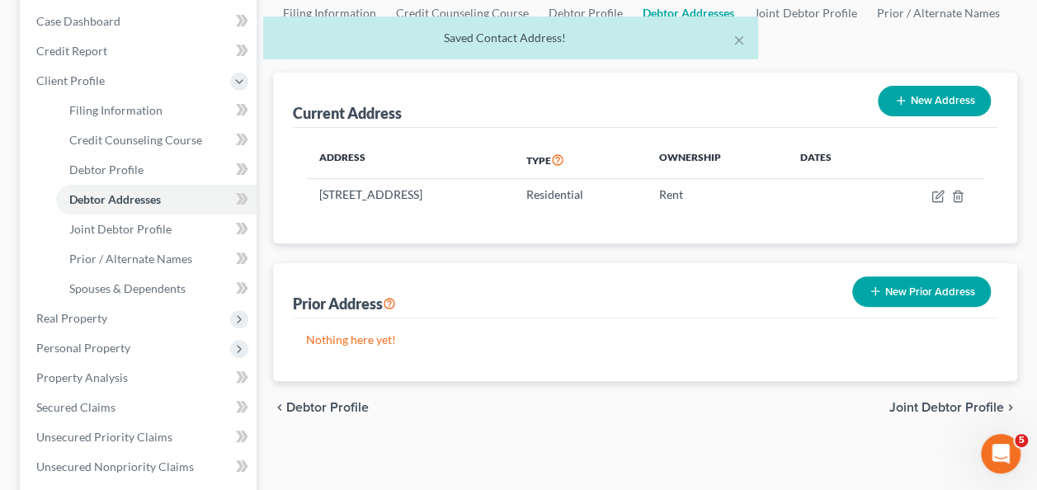
click at [96, 57] on div "× Saved Contact Address!" at bounding box center [510, 41] width 1037 height 51
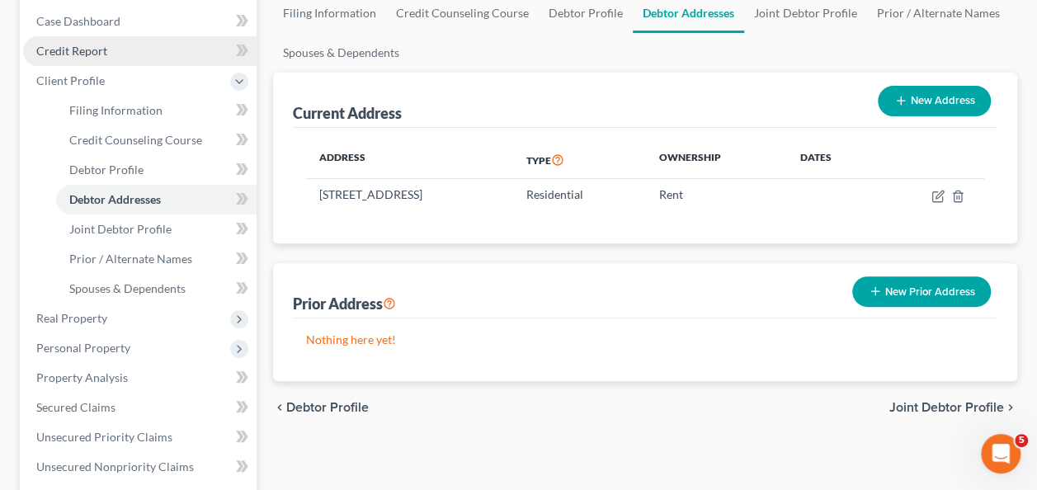
click at [91, 53] on span "Credit Report" at bounding box center [71, 51] width 71 height 14
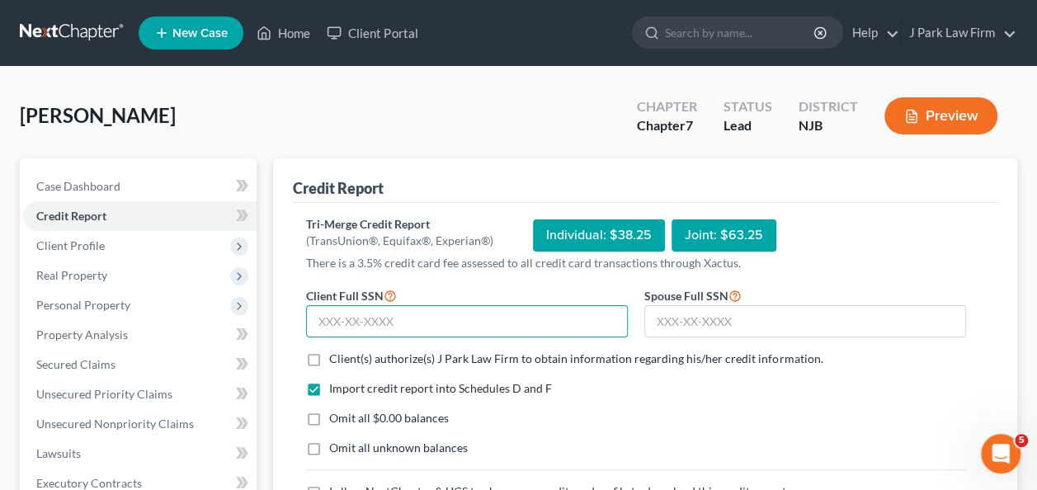
click at [373, 318] on input "text" at bounding box center [467, 321] width 322 height 33
type input "063-94-5811"
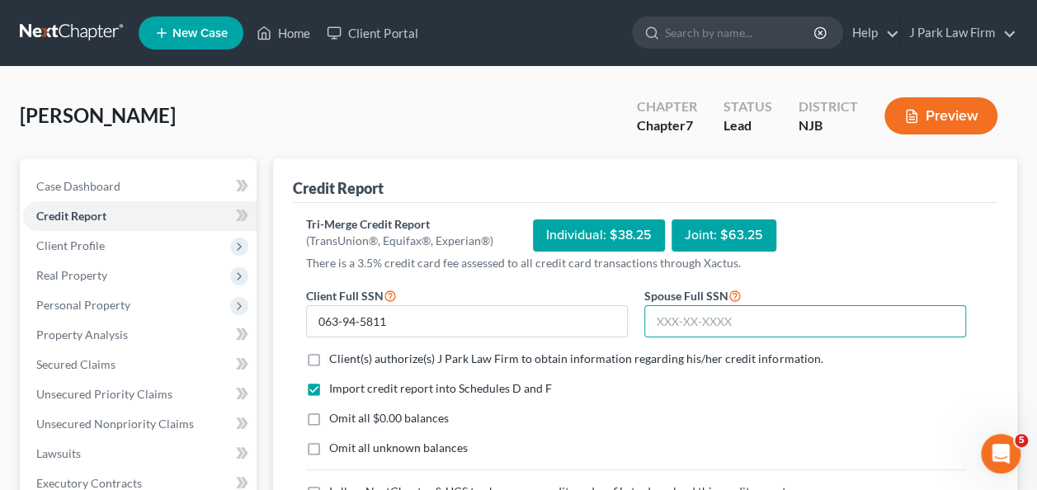
click at [723, 318] on input "text" at bounding box center [805, 321] width 322 height 33
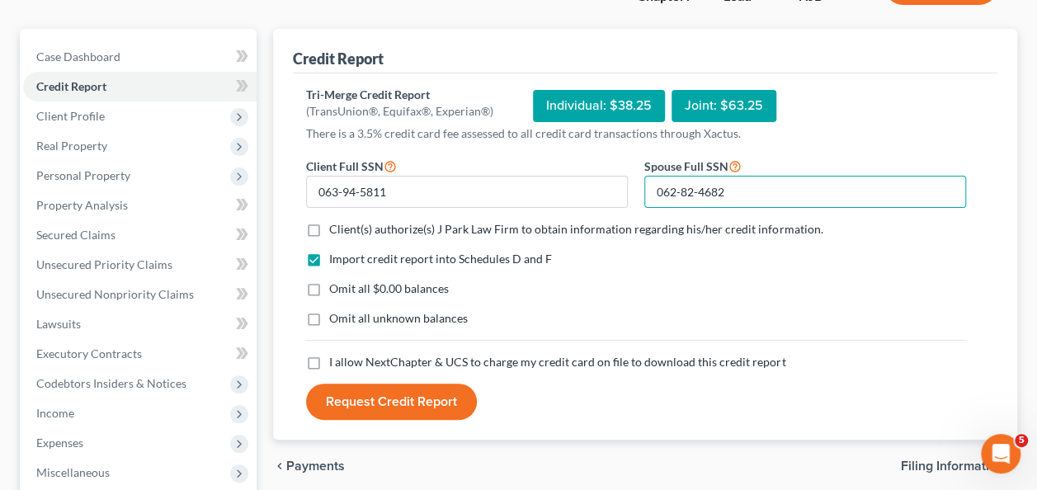
scroll to position [165, 0]
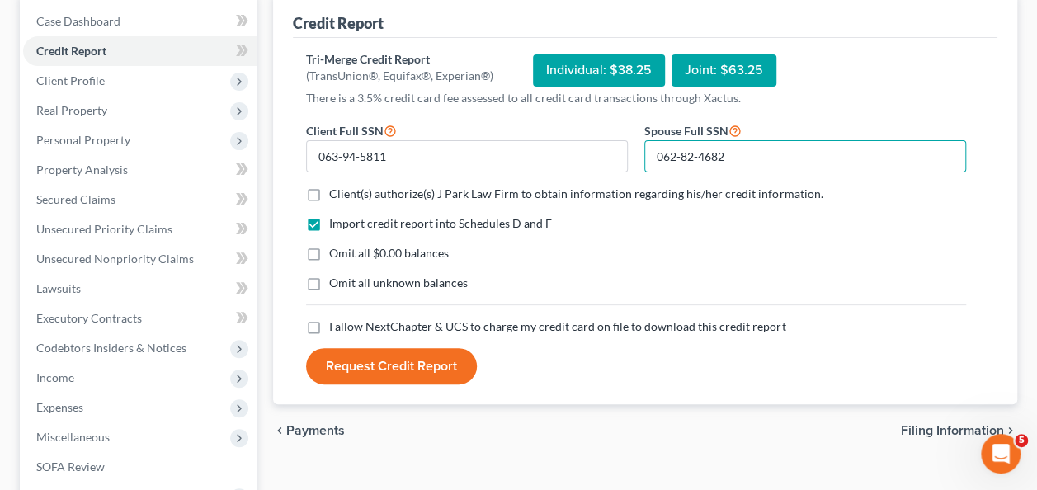
type input "062-82-4682"
click at [329, 196] on label "Client(s) authorize(s) J Park Law Firm to obtain information regarding his/her …" at bounding box center [575, 194] width 493 height 16
click at [336, 196] on input "Client(s) authorize(s) J Park Law Firm to obtain information regarding his/her …" at bounding box center [341, 191] width 11 height 11
checkbox input "true"
click at [329, 252] on label "Omit all $0.00 balances" at bounding box center [389, 253] width 120 height 16
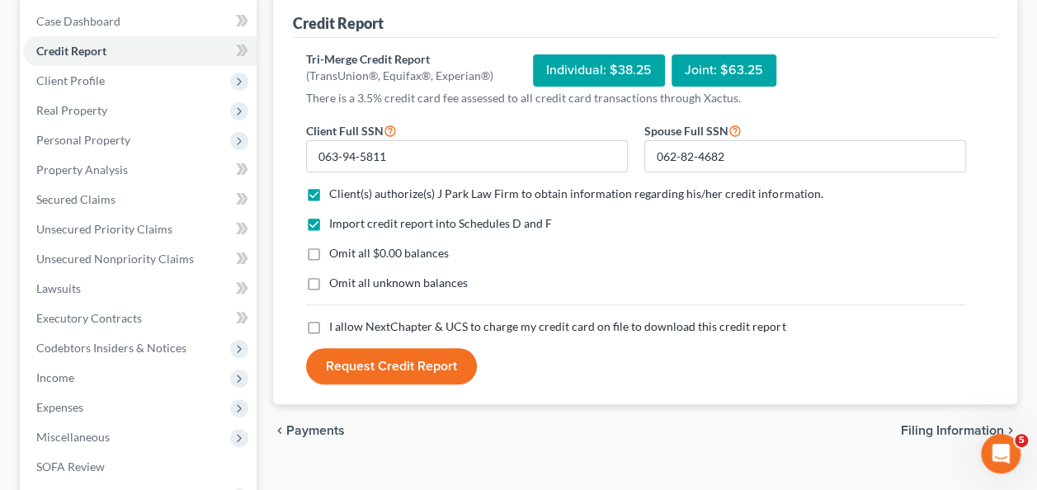
click at [336, 252] on input "Omit all $0.00 balances" at bounding box center [341, 250] width 11 height 11
checkbox input "true"
click at [329, 282] on label "Omit all unknown balances" at bounding box center [398, 283] width 139 height 16
click at [336, 282] on input "Omit all unknown balances" at bounding box center [341, 280] width 11 height 11
checkbox input "true"
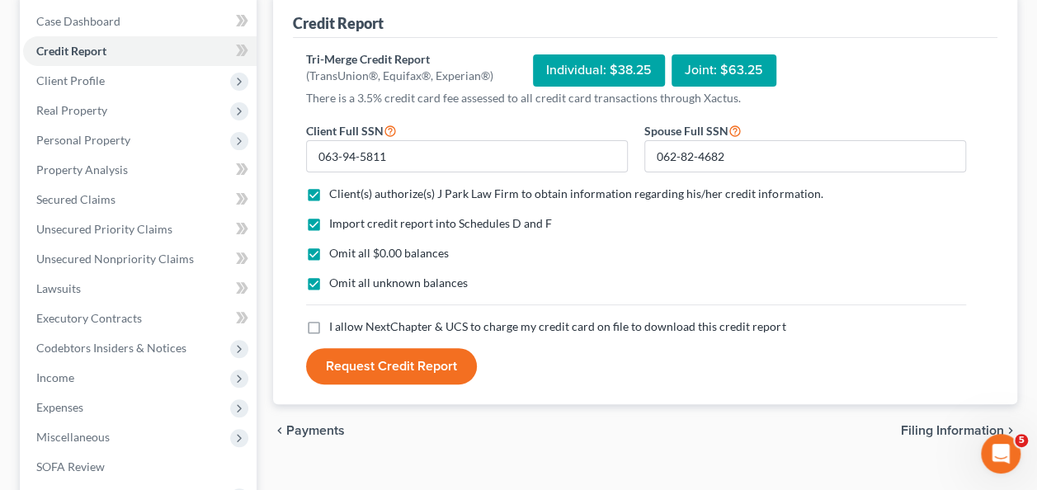
click at [329, 325] on label "I allow NextChapter & UCS to charge my credit card on file to download this cre…" at bounding box center [557, 326] width 456 height 16
click at [336, 325] on input "I allow NextChapter & UCS to charge my credit card on file to download this cre…" at bounding box center [341, 323] width 11 height 11
checkbox input "true"
click at [404, 355] on button "Request Credit Report" at bounding box center [391, 366] width 171 height 36
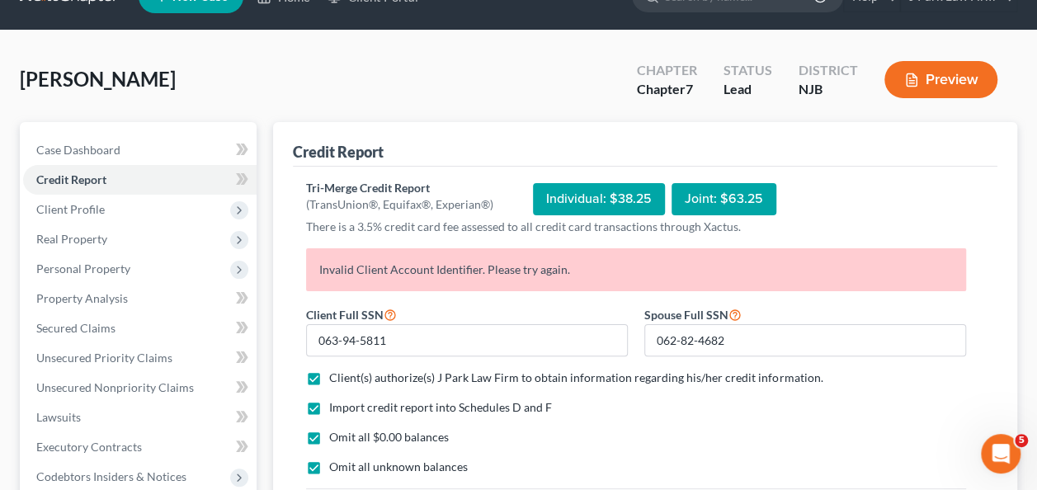
scroll to position [0, 0]
